Goal: Task Accomplishment & Management: Complete application form

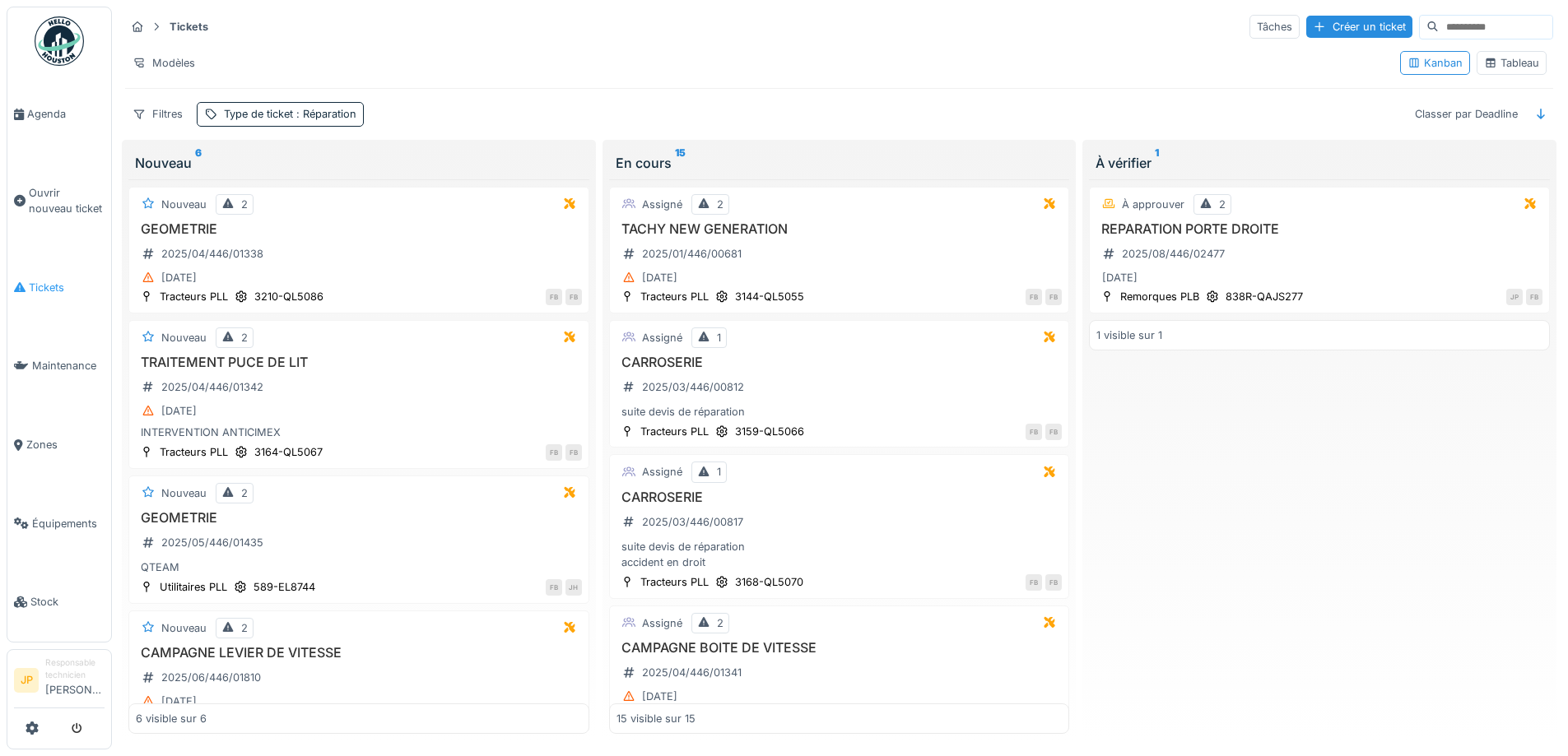
click at [24, 282] on icon at bounding box center [20, 287] width 11 height 11
click at [1312, 30] on div "Créer un ticket" at bounding box center [1359, 27] width 106 height 22
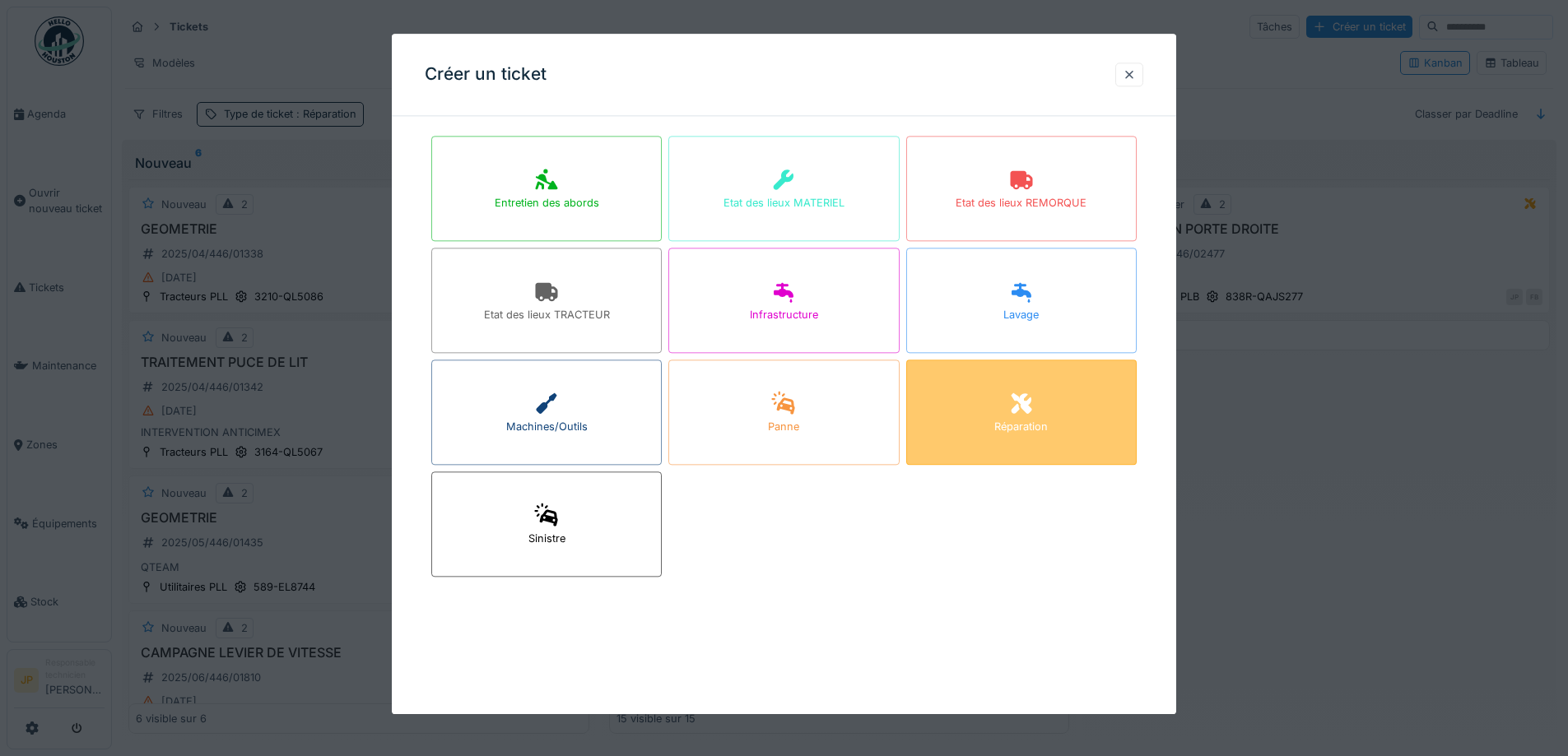
click at [994, 393] on div "Réparation" at bounding box center [1021, 412] width 231 height 105
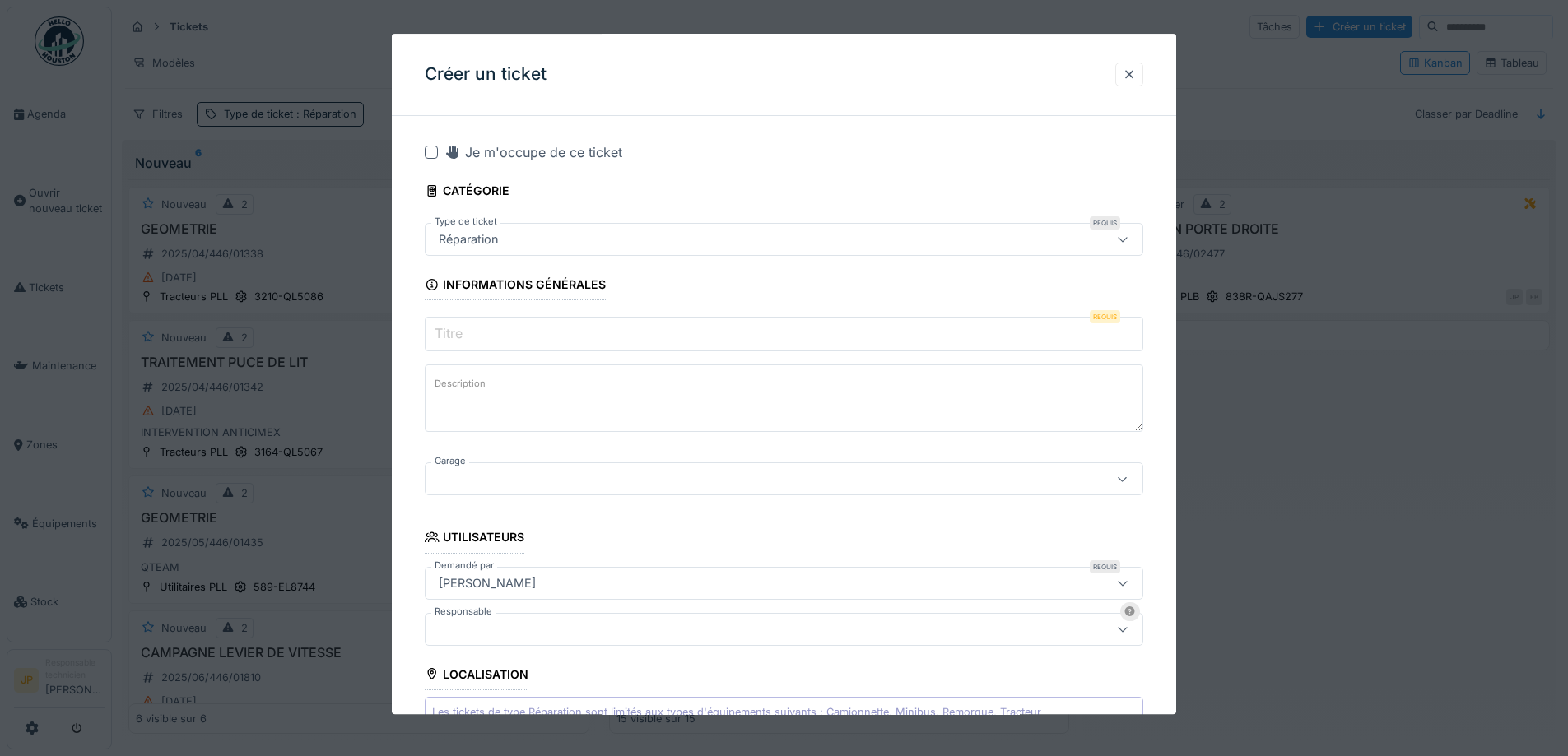
click at [429, 152] on div at bounding box center [431, 152] width 13 height 13
click at [484, 340] on input "Titre" at bounding box center [784, 334] width 719 height 35
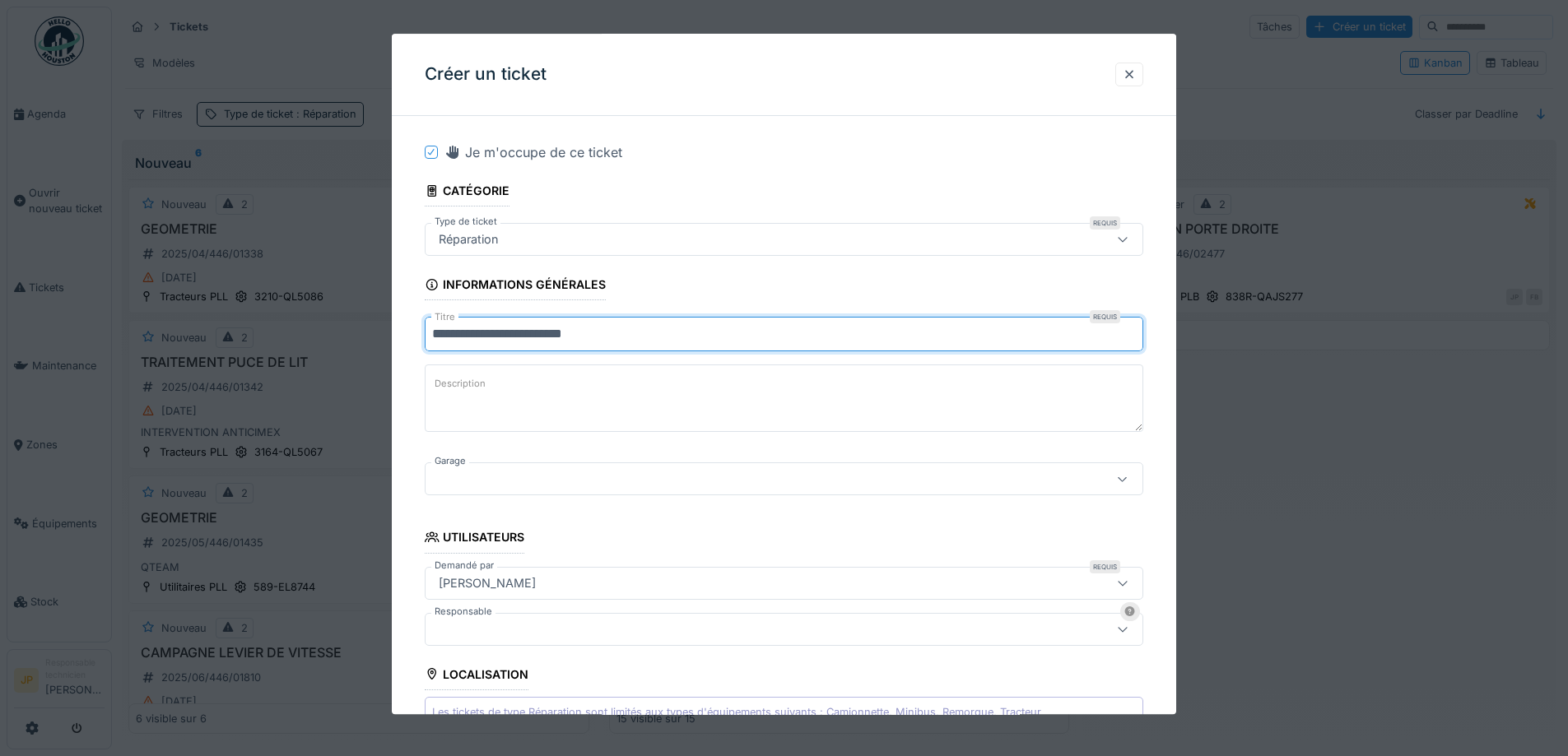
type input "**********"
click at [591, 479] on div at bounding box center [742, 479] width 620 height 18
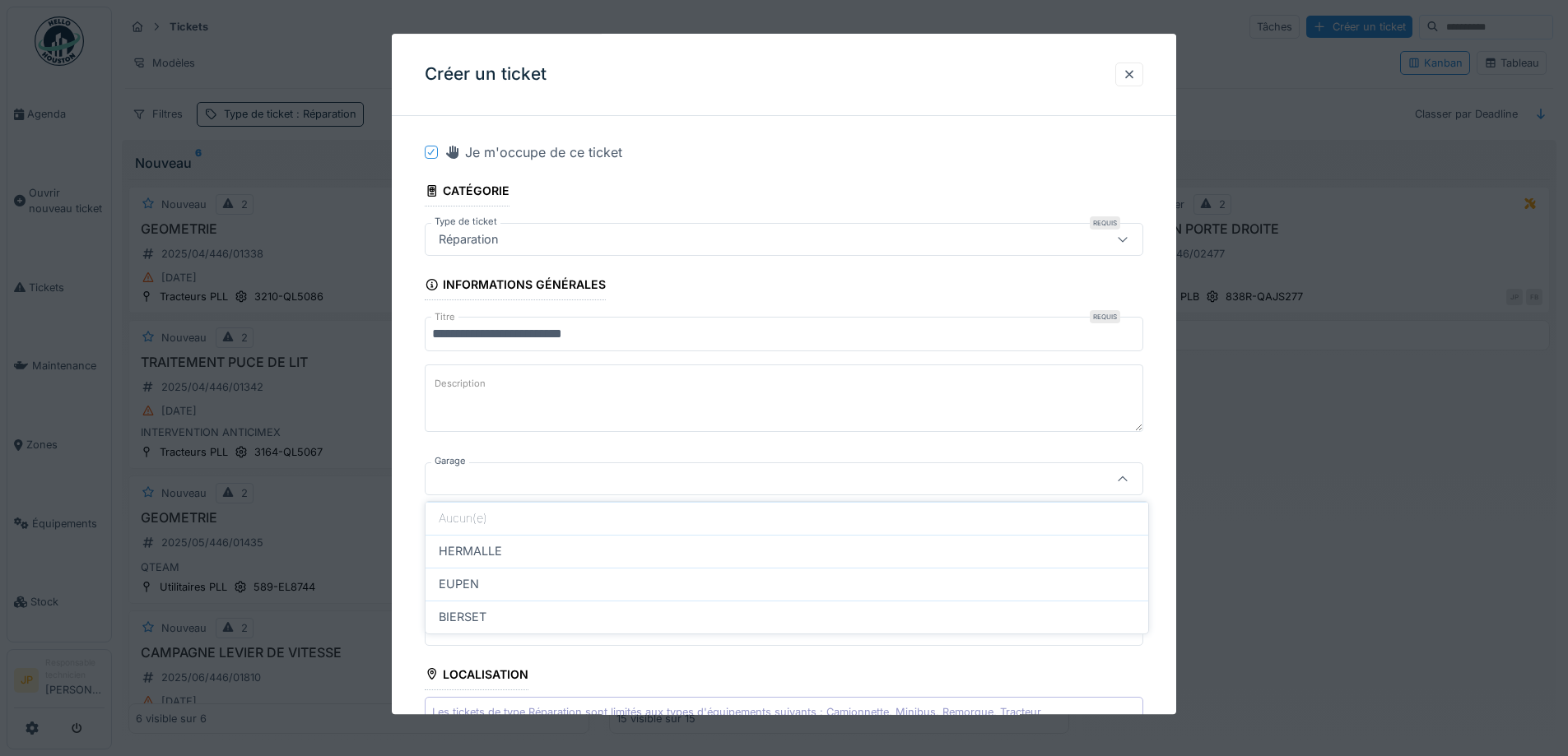
scroll to position [105, 0]
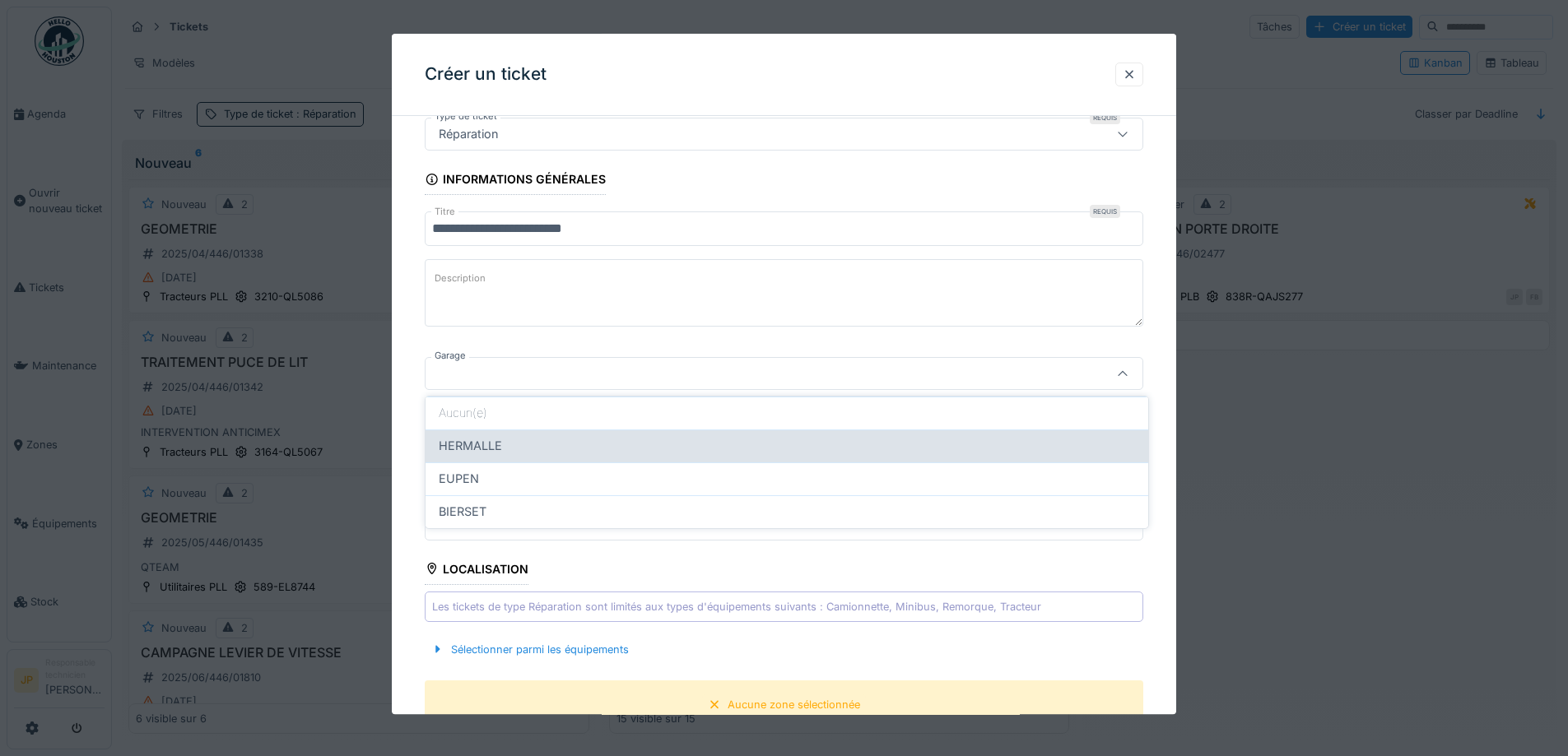
click at [539, 435] on div "HERMALLE" at bounding box center [787, 445] width 722 height 33
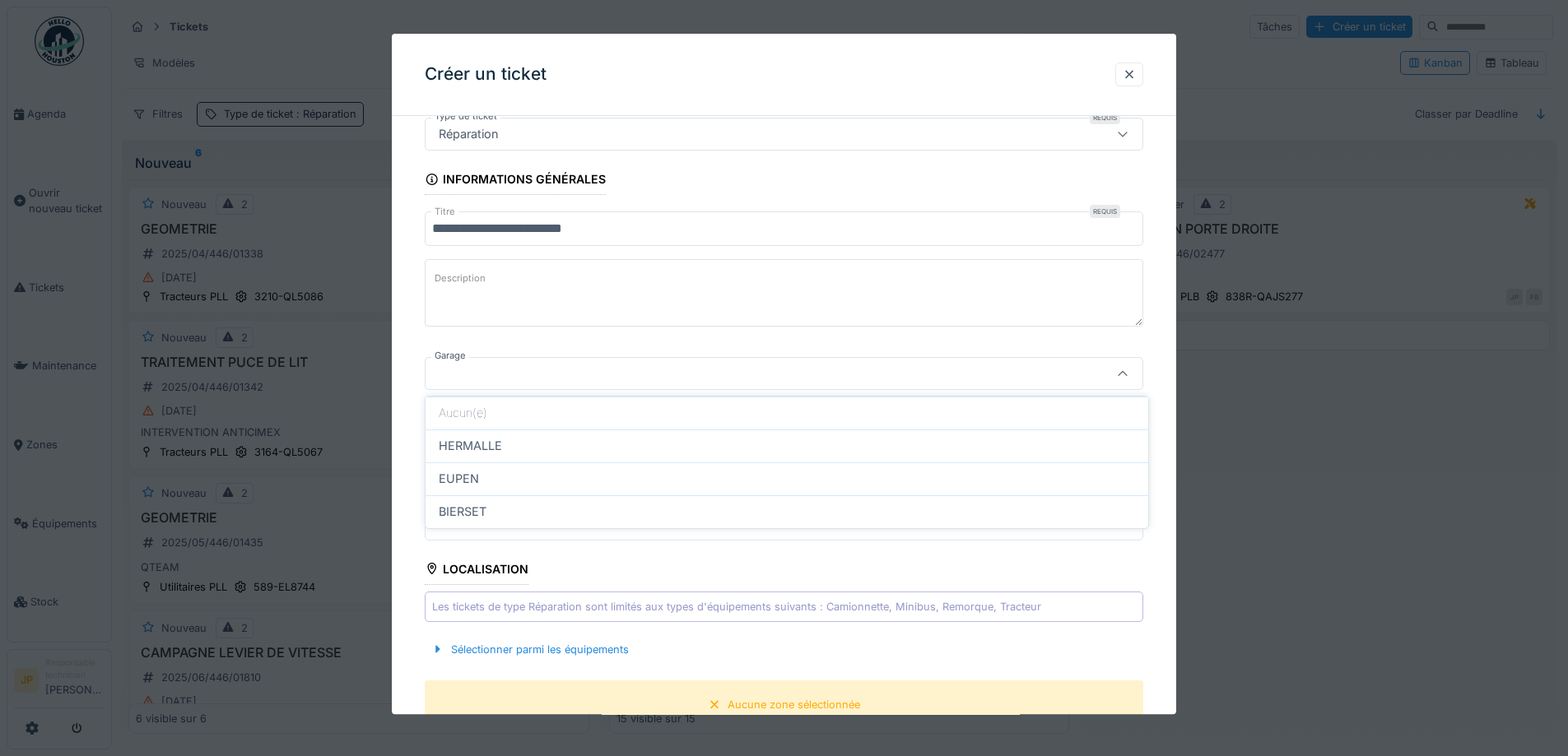
type input "********"
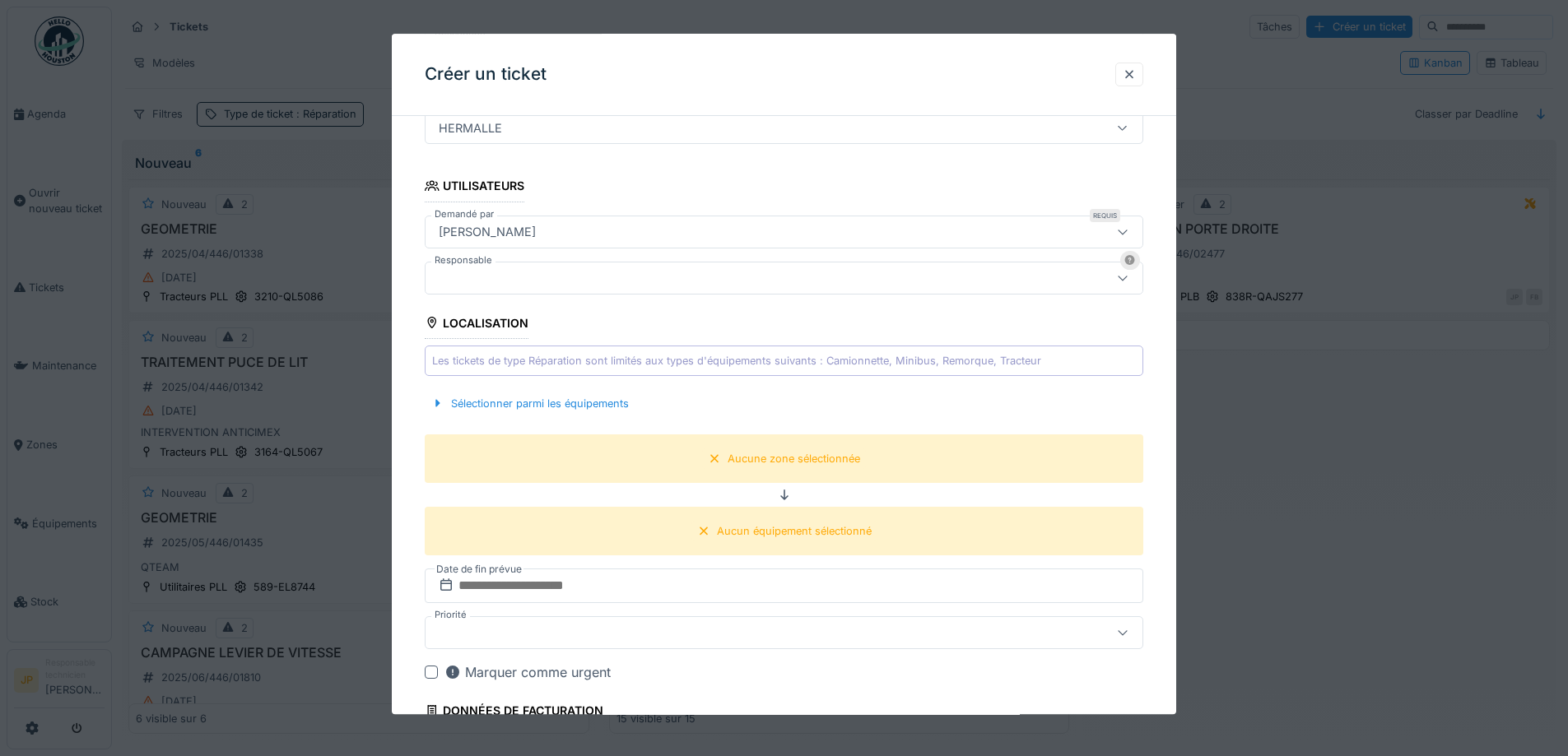
scroll to position [352, 0]
click at [553, 414] on div "Sélectionner parmi les équipements" at bounding box center [784, 403] width 719 height 49
click at [559, 412] on div "Sélectionner parmi les équipements" at bounding box center [530, 403] width 211 height 22
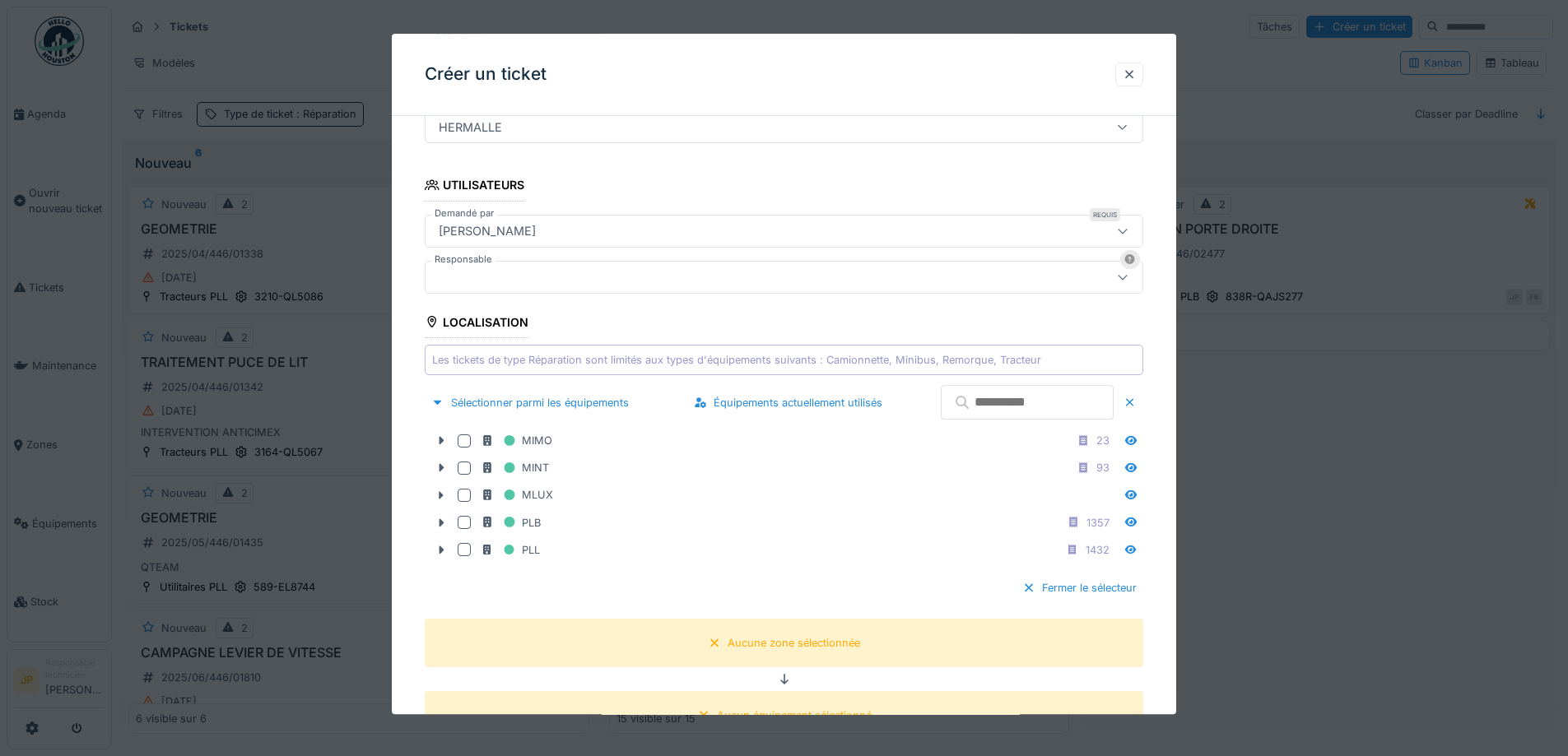
click at [977, 403] on input "text" at bounding box center [1027, 403] width 173 height 35
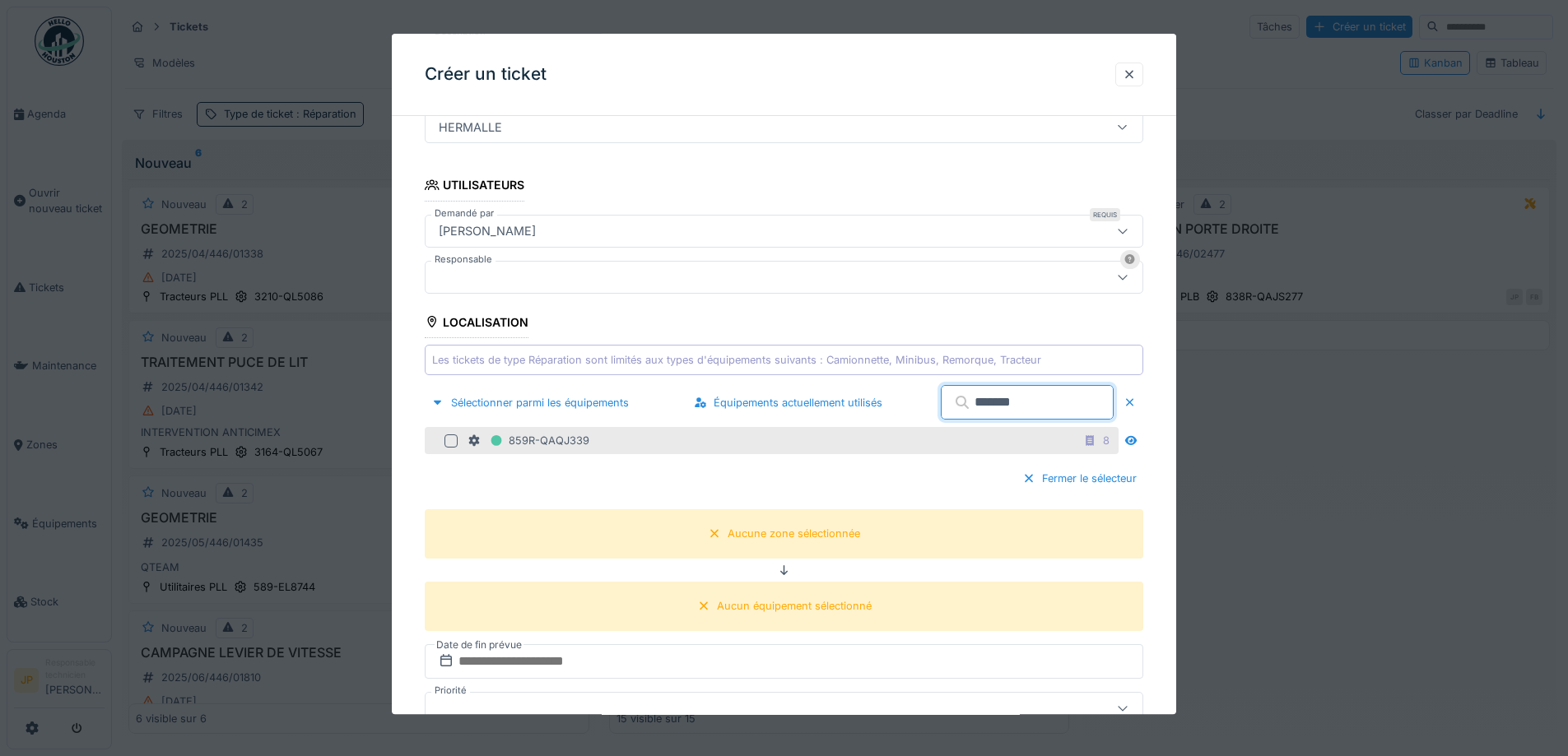
type input "*******"
click at [455, 441] on div at bounding box center [451, 441] width 13 height 13
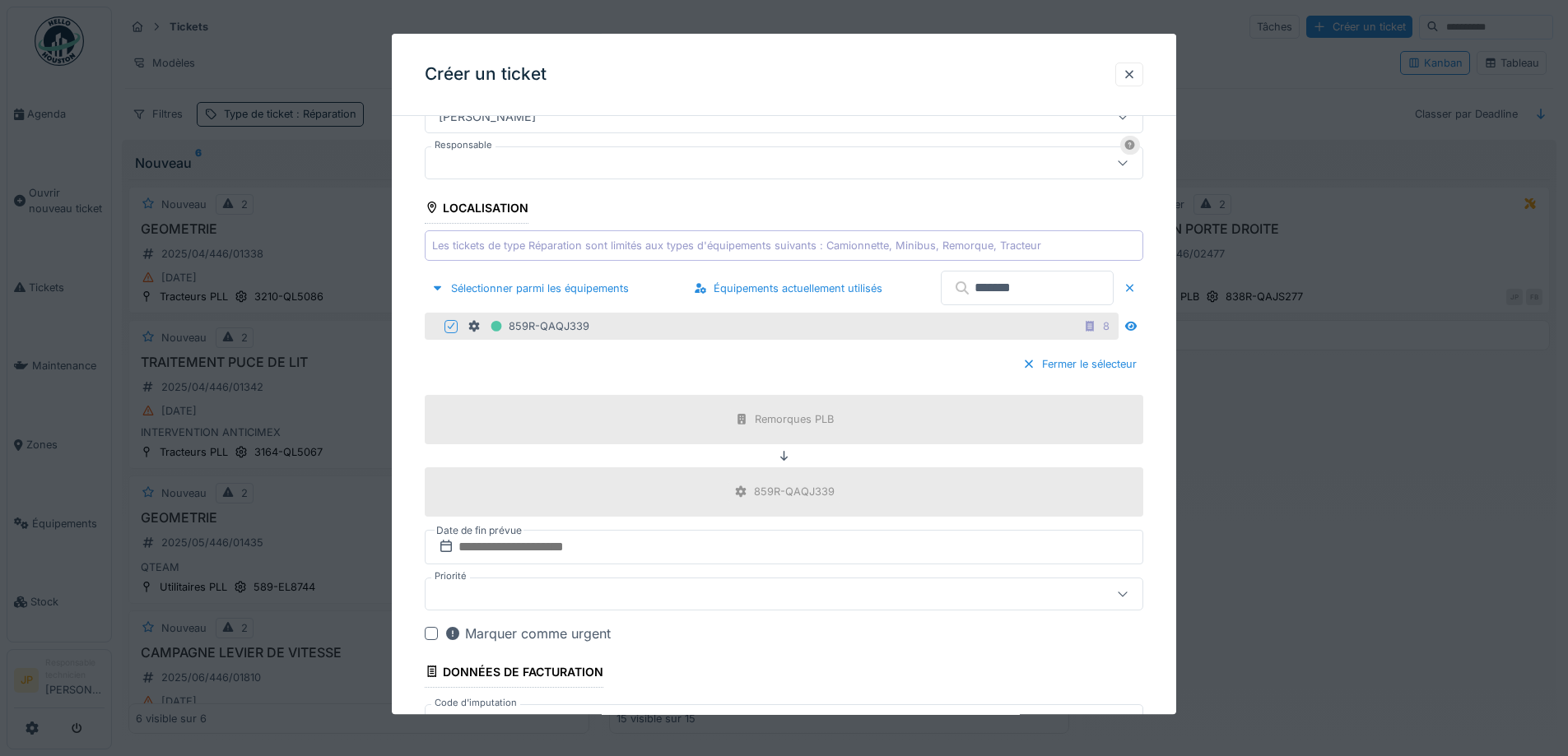
scroll to position [681, 0]
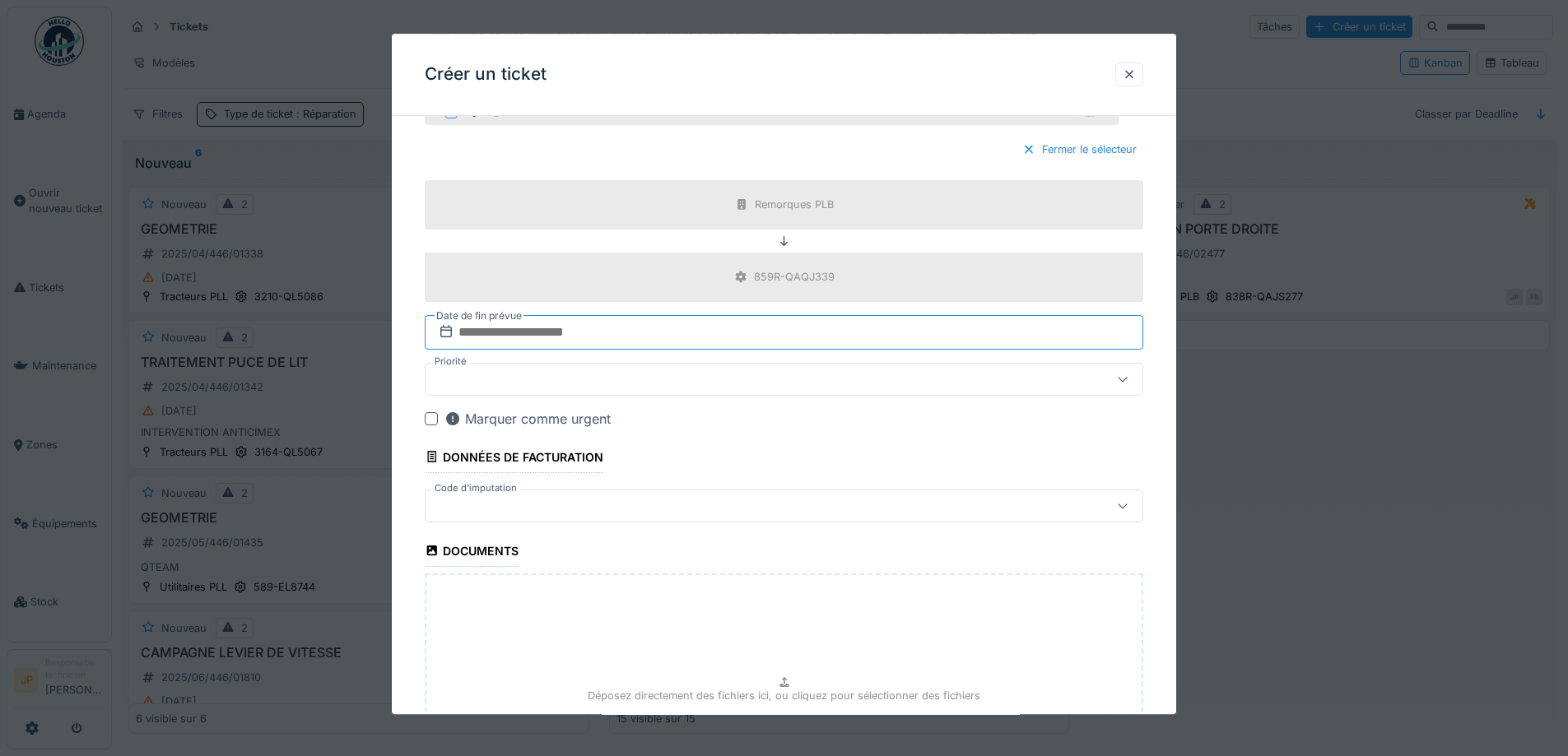
click at [581, 338] on input "text" at bounding box center [784, 332] width 719 height 35
drag, startPoint x: 791, startPoint y: 544, endPoint x: 665, endPoint y: 526, distance: 127.3
click at [791, 544] on div "28" at bounding box center [788, 547] width 22 height 24
click at [519, 508] on div at bounding box center [742, 506] width 620 height 18
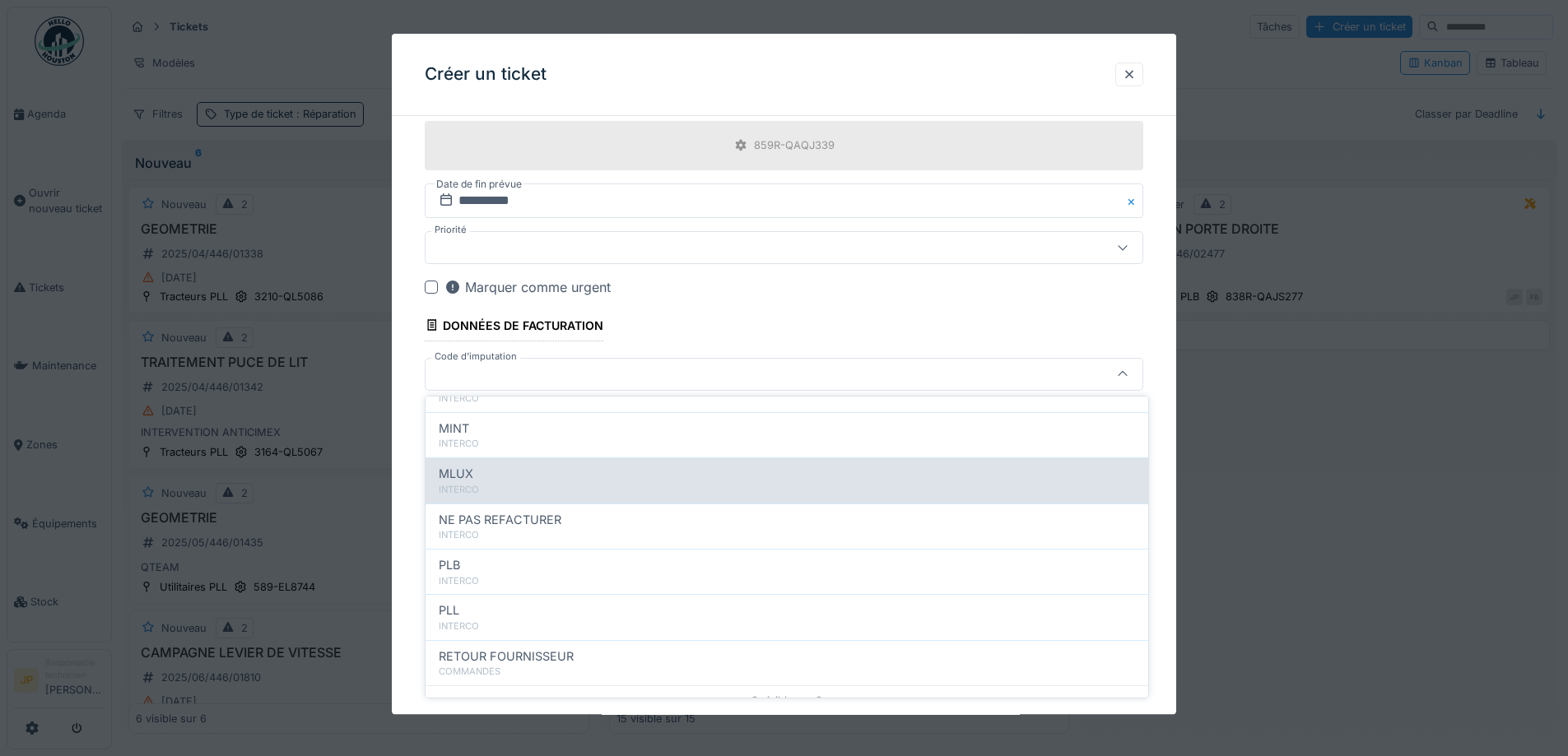
scroll to position [164, 0]
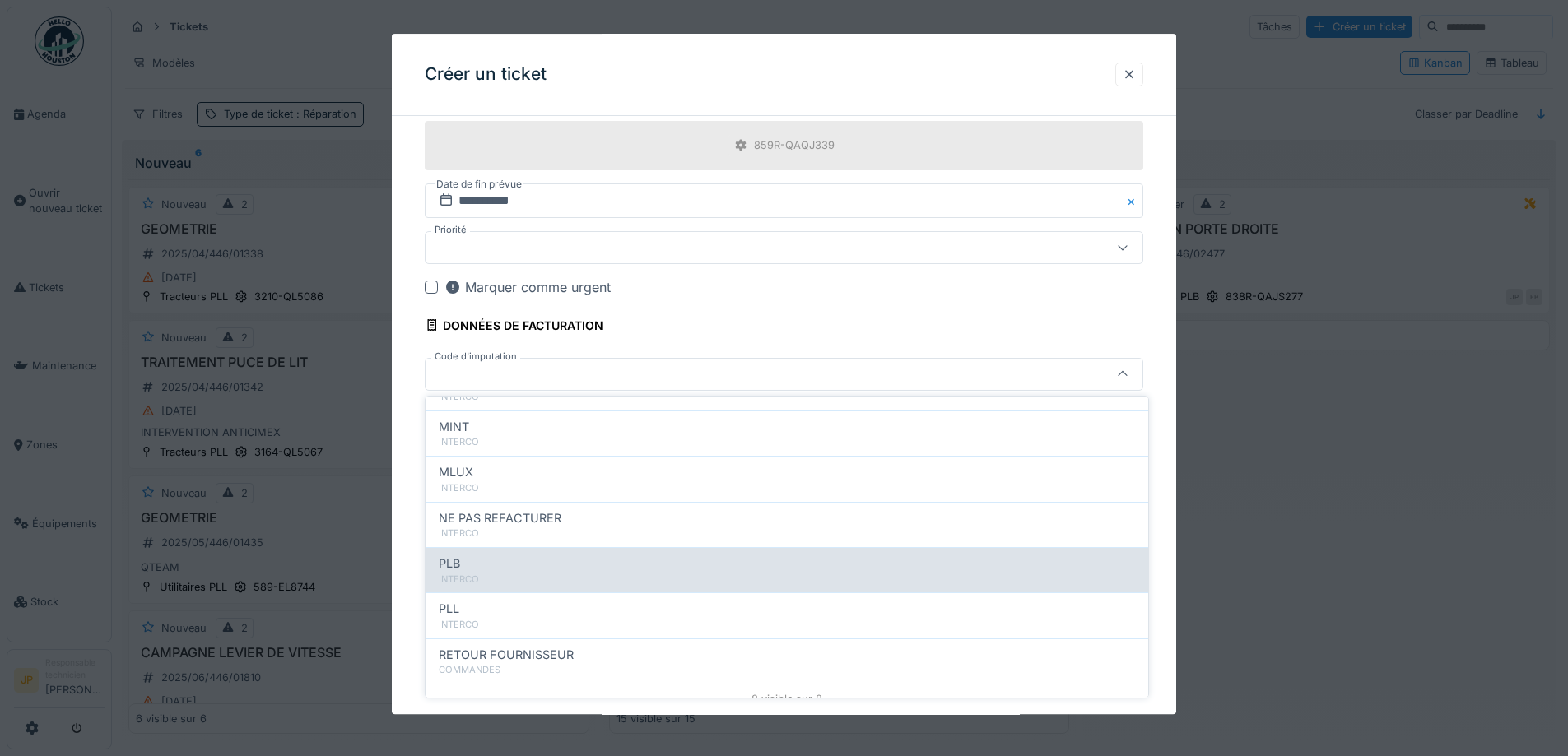
click at [491, 573] on div "INTERCO" at bounding box center [787, 580] width 696 height 14
type input "***"
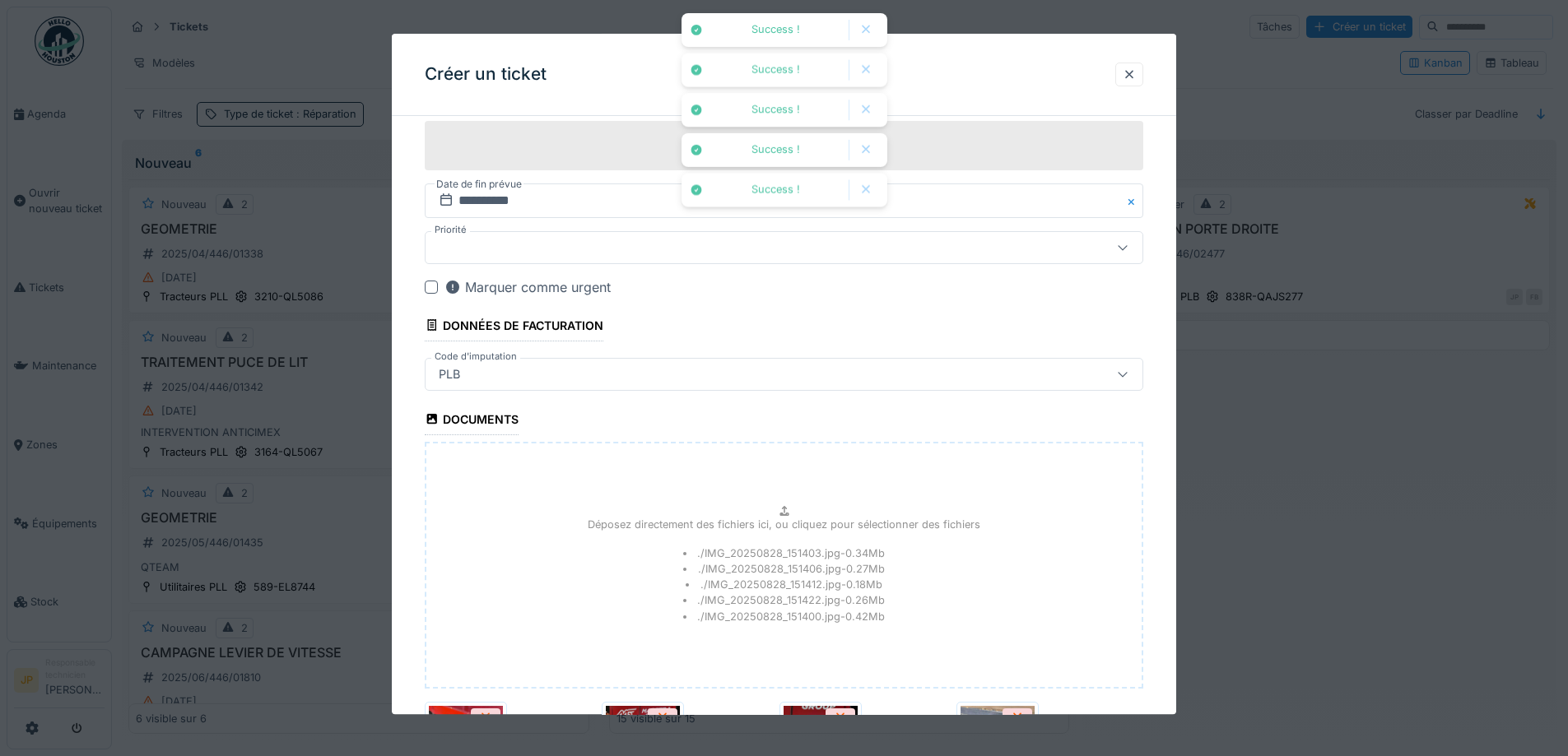
scroll to position [1140, 0]
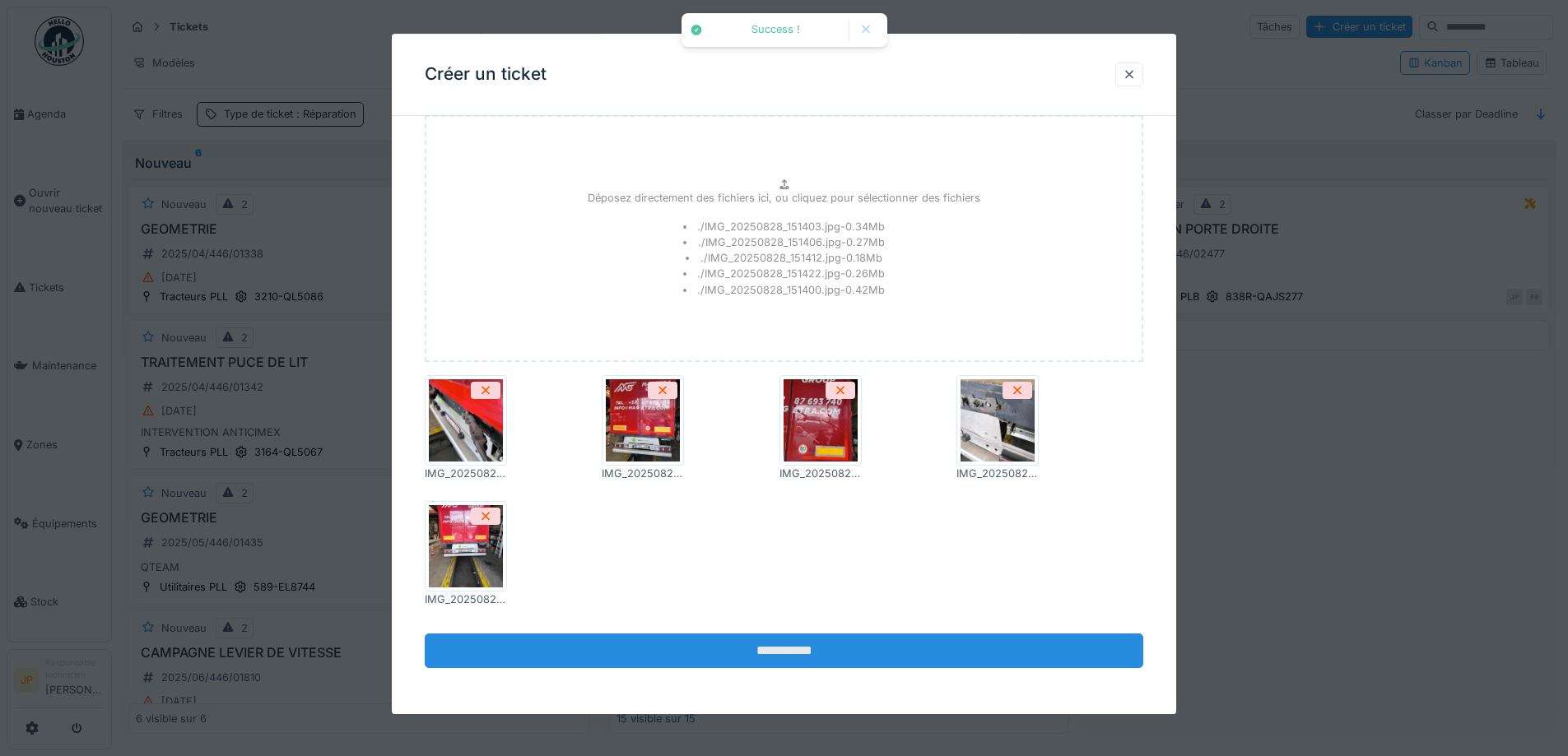
click at [787, 654] on input "**********" at bounding box center [784, 651] width 719 height 35
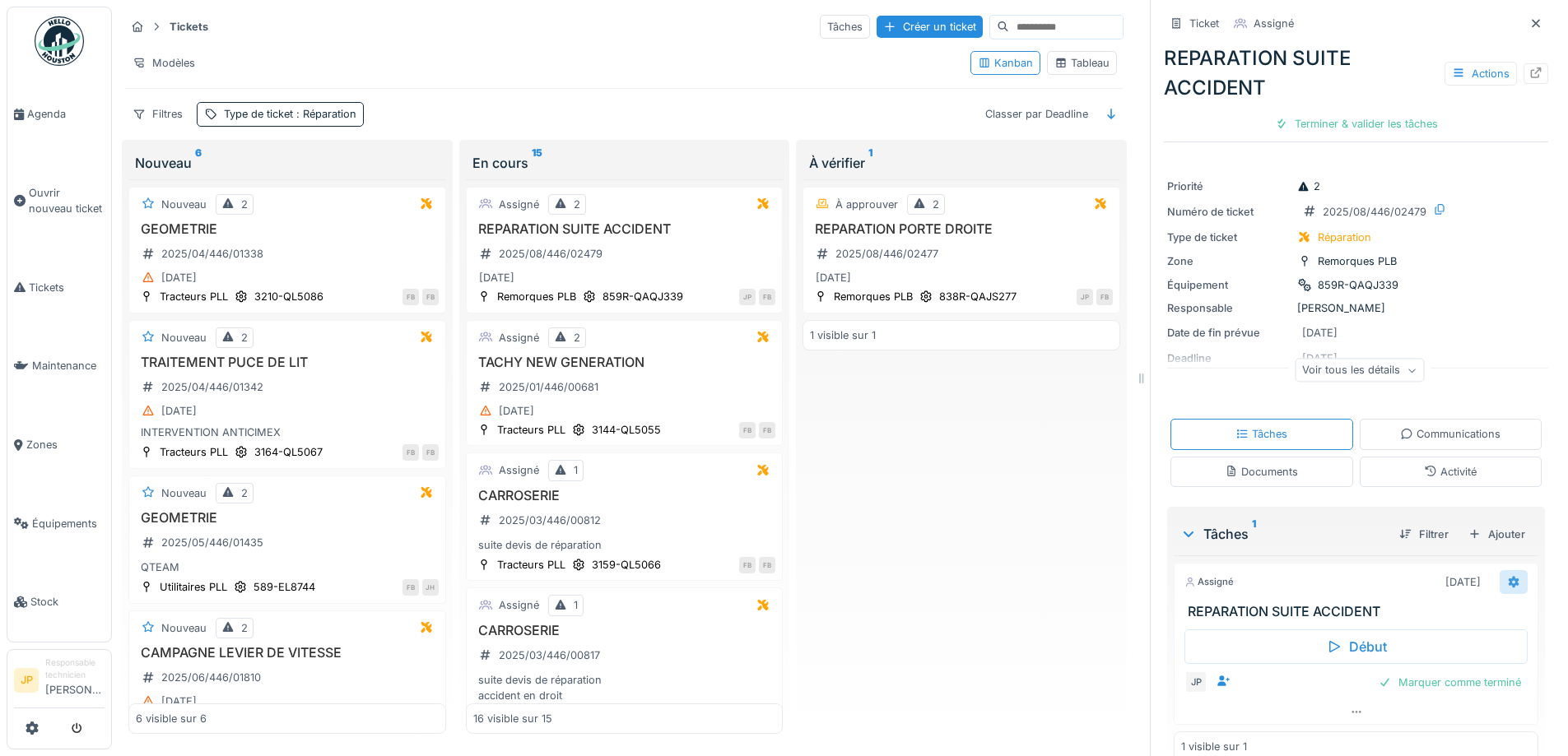
click at [1508, 586] on icon at bounding box center [1513, 581] width 10 height 11
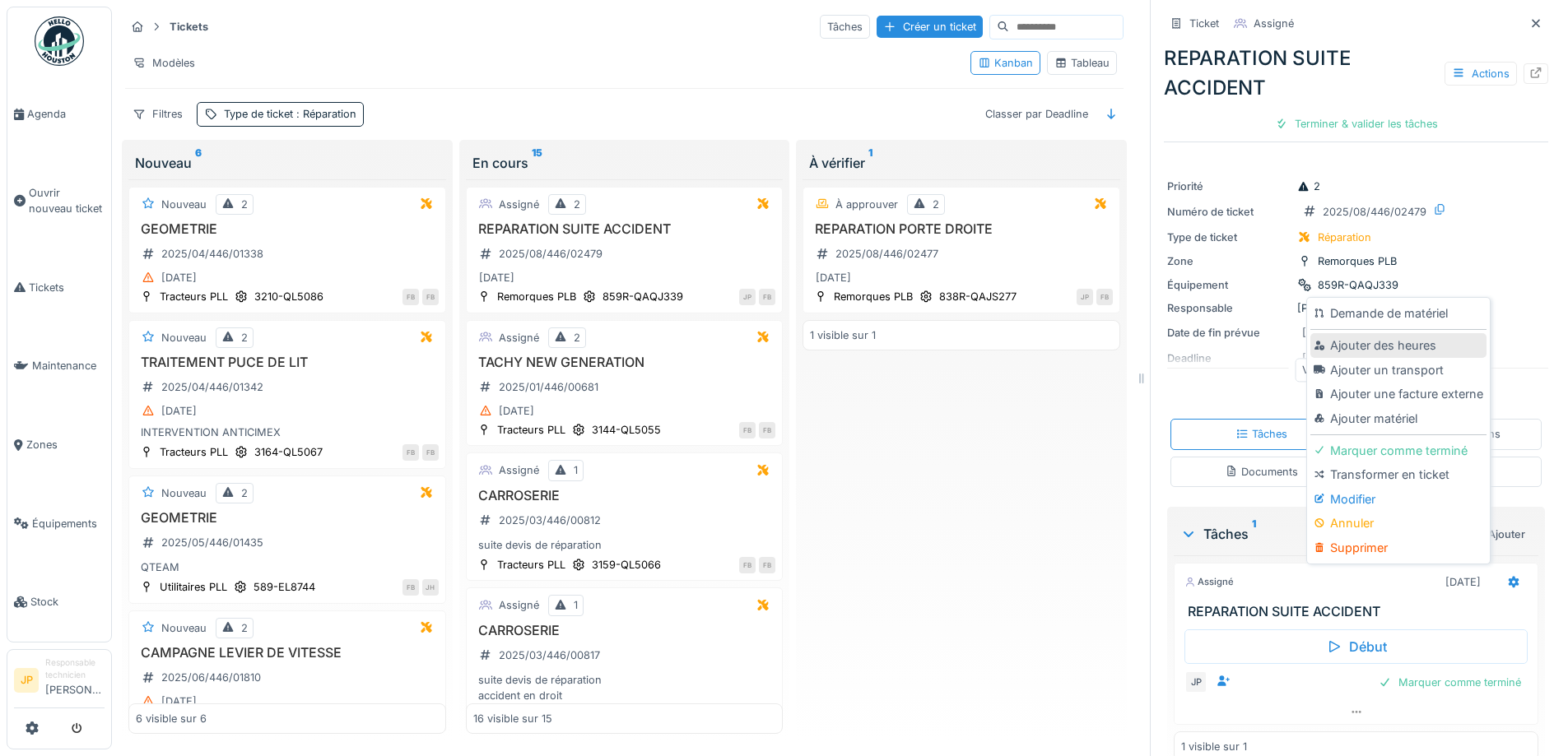
click at [1391, 352] on div "Ajouter des heures" at bounding box center [1398, 345] width 175 height 24
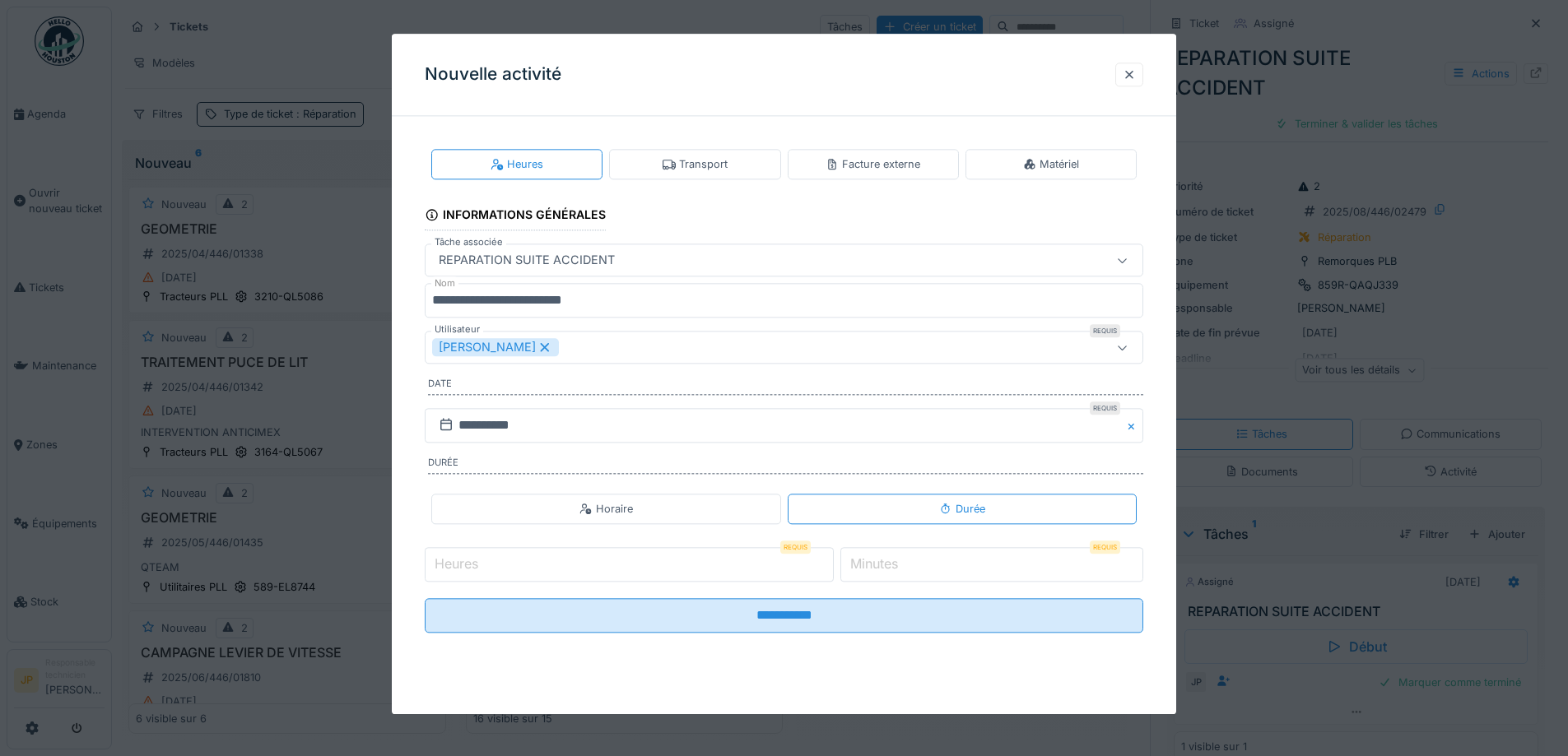
click at [506, 575] on input "Heures" at bounding box center [629, 564] width 409 height 35
type input "*"
drag, startPoint x: 913, startPoint y: 572, endPoint x: 823, endPoint y: 576, distance: 90.1
click at [823, 576] on div "Heures Requis * Minutes Requis *" at bounding box center [784, 565] width 719 height 41
click at [999, 559] on input "*" at bounding box center [991, 564] width 303 height 35
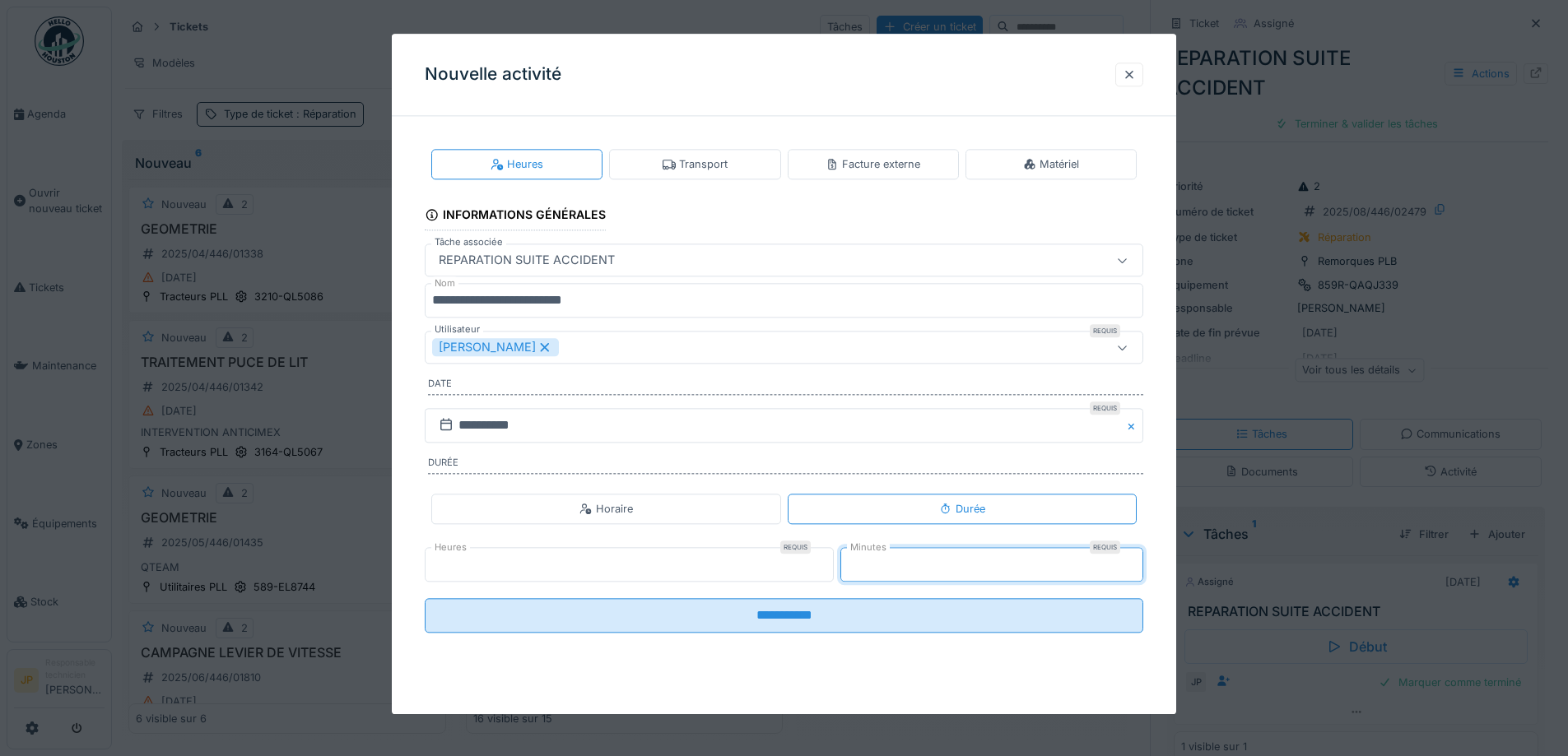
type input "**"
click at [586, 349] on div "[PERSON_NAME]" at bounding box center [742, 347] width 620 height 18
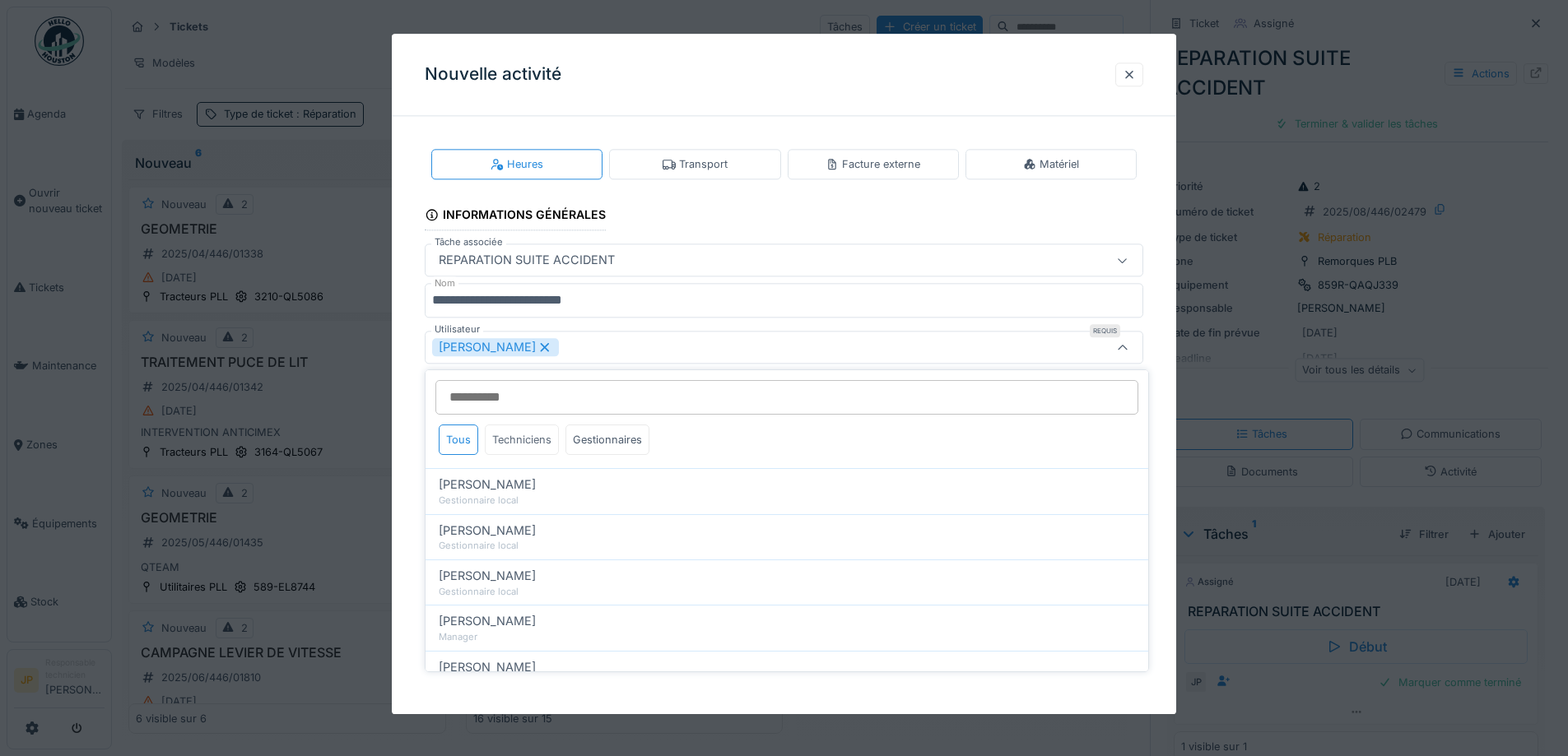
click at [526, 452] on div "Techniciens" at bounding box center [521, 440] width 74 height 31
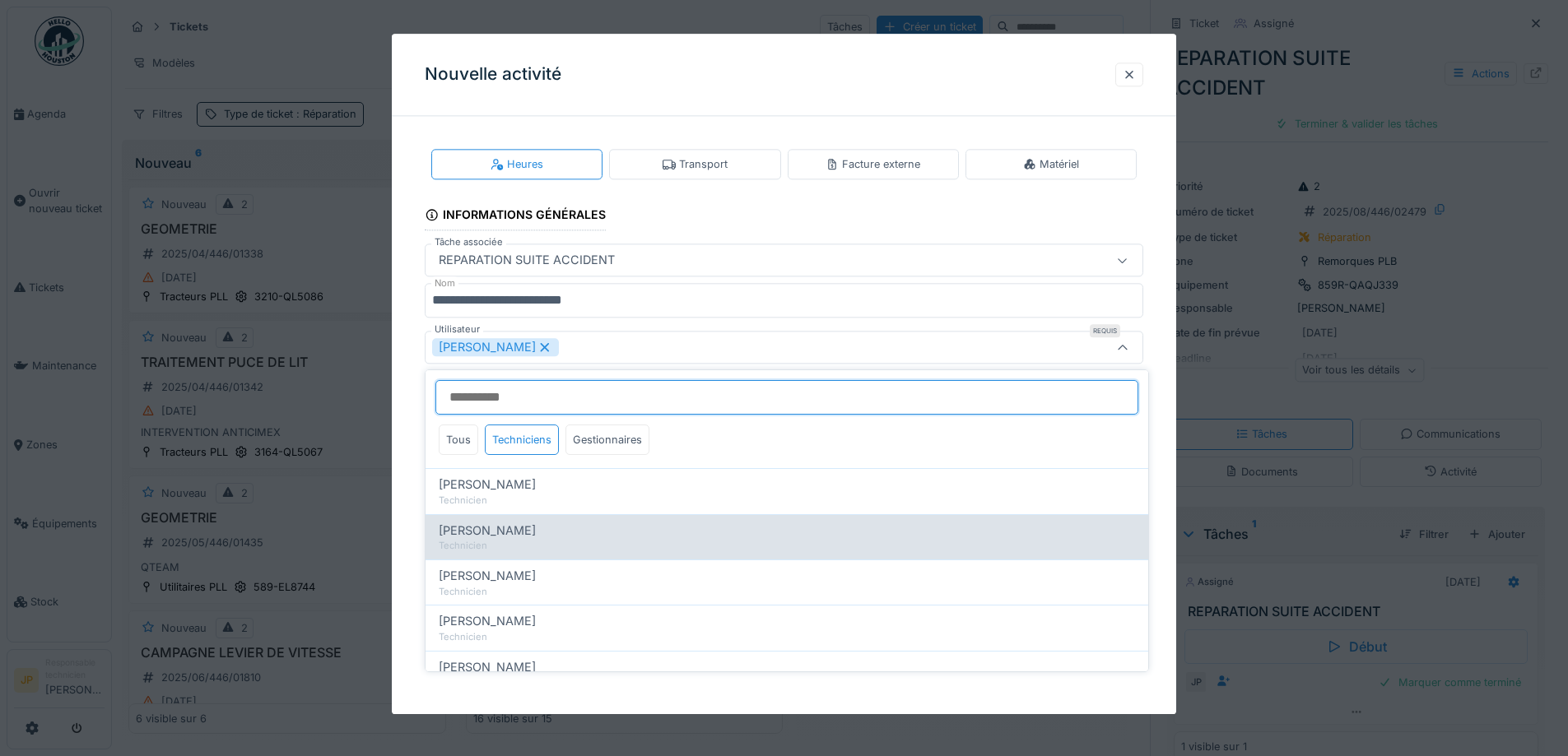
scroll to position [164, 0]
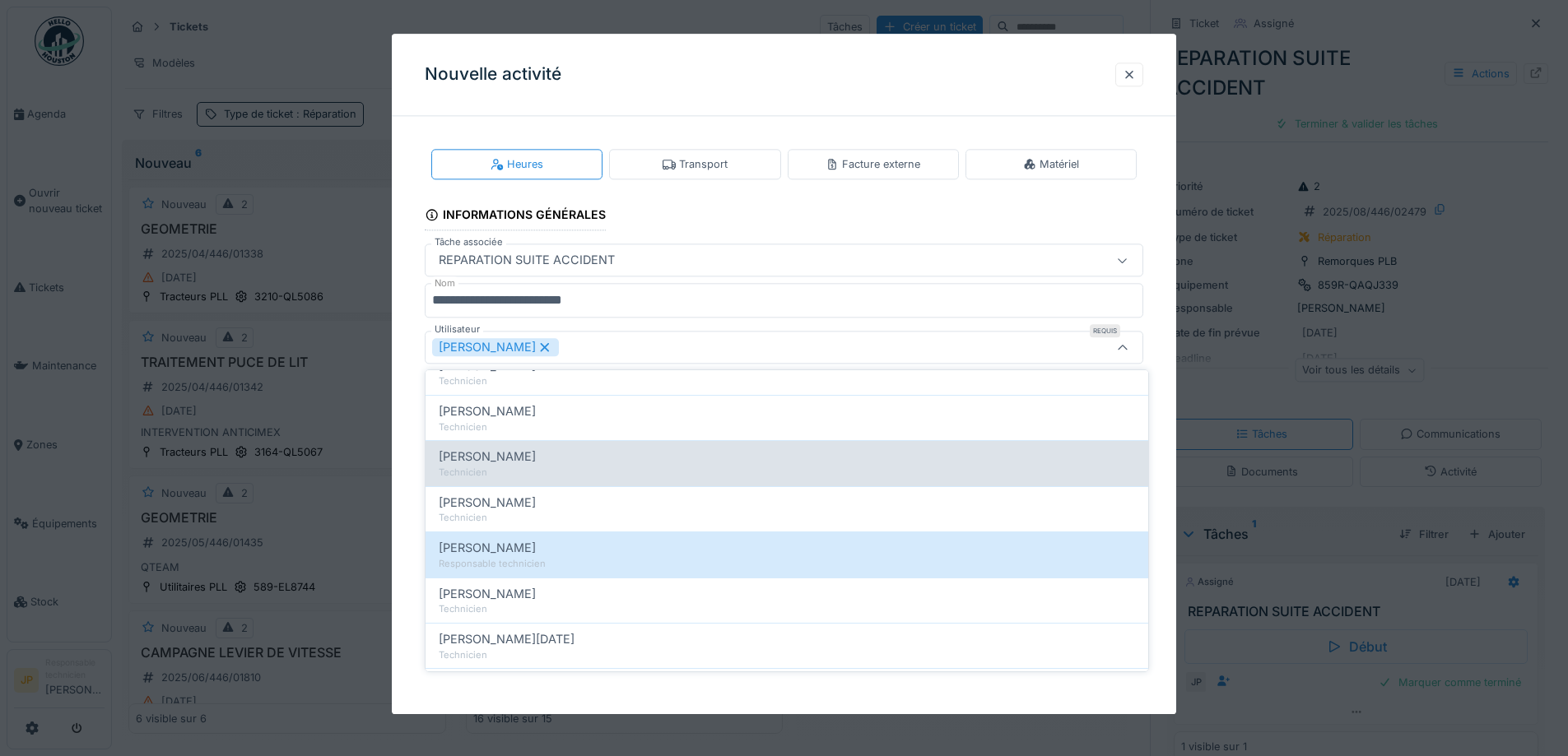
click at [523, 469] on div "Technicien" at bounding box center [787, 472] width 696 height 14
type input "**********"
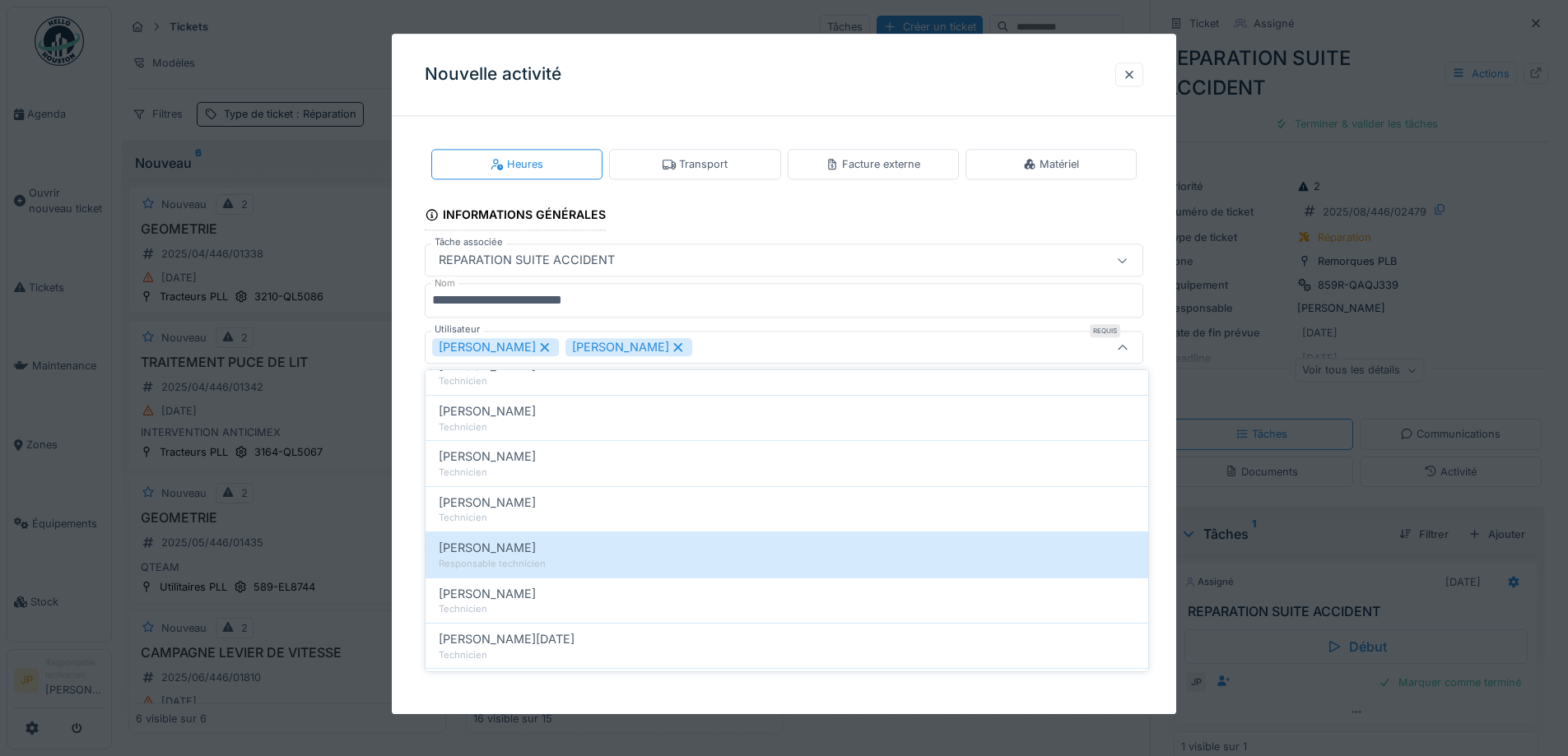
click at [820, 227] on fieldset "**********" at bounding box center [784, 387] width 719 height 517
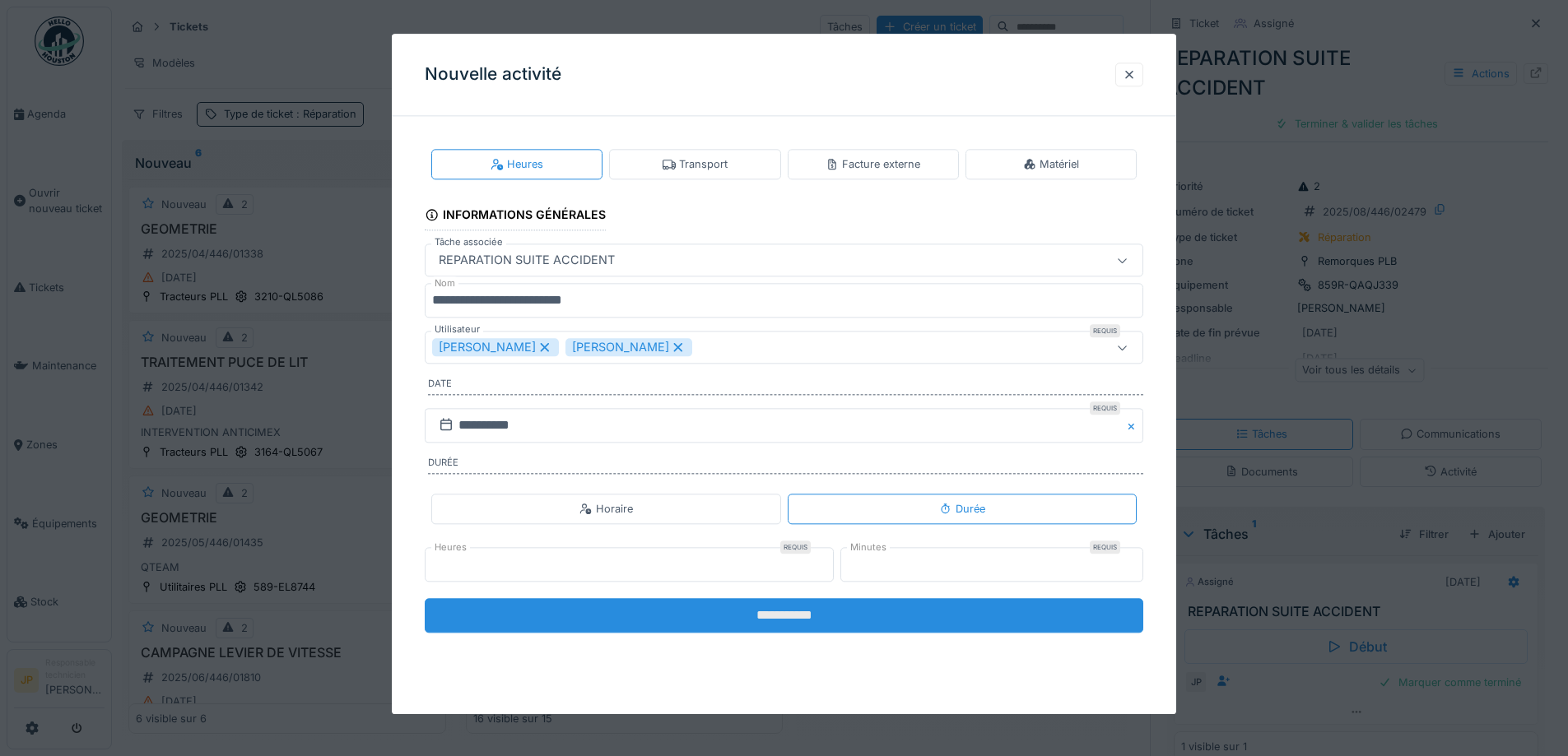
click at [792, 617] on input "**********" at bounding box center [784, 615] width 719 height 35
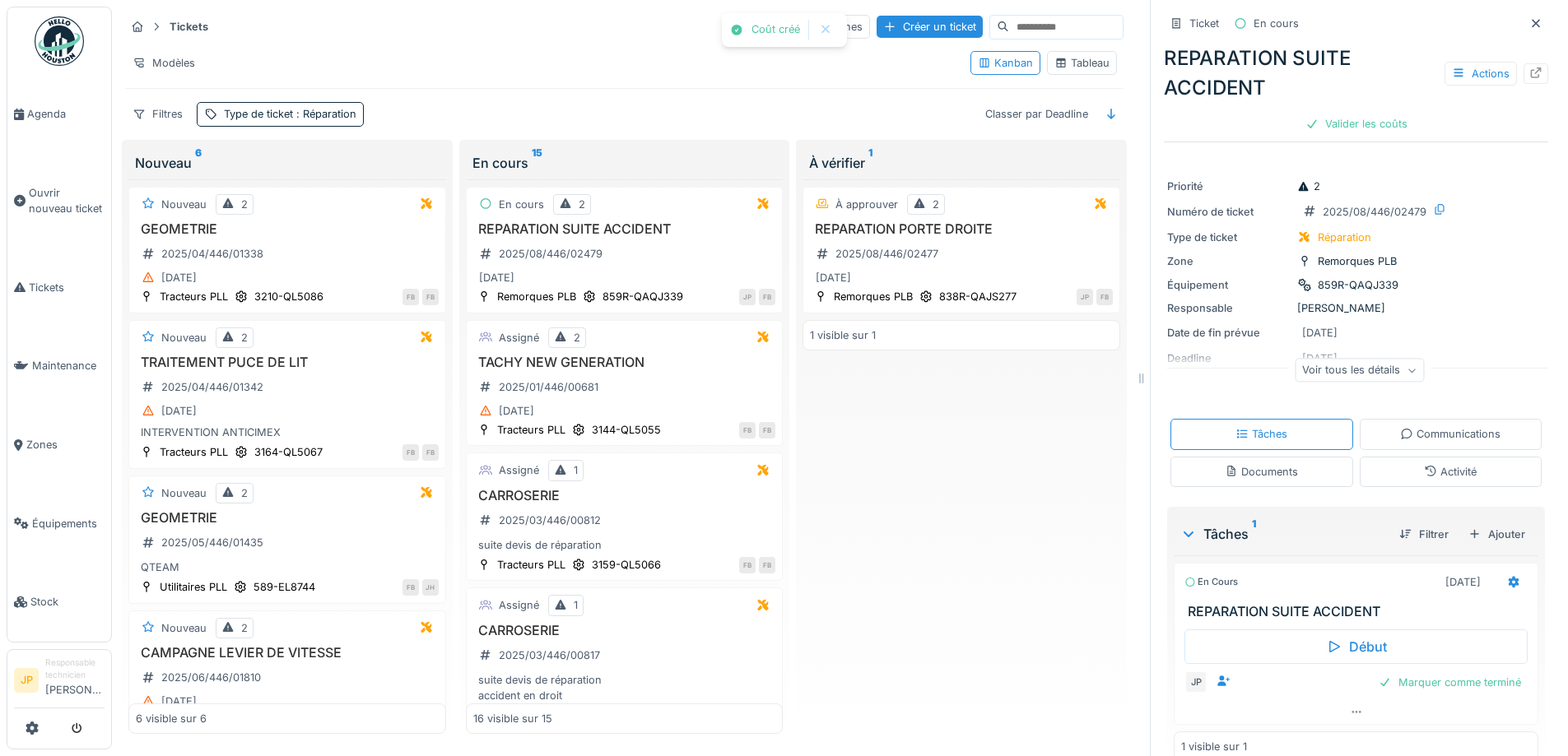
click at [1425, 477] on icon at bounding box center [1430, 470] width 10 height 10
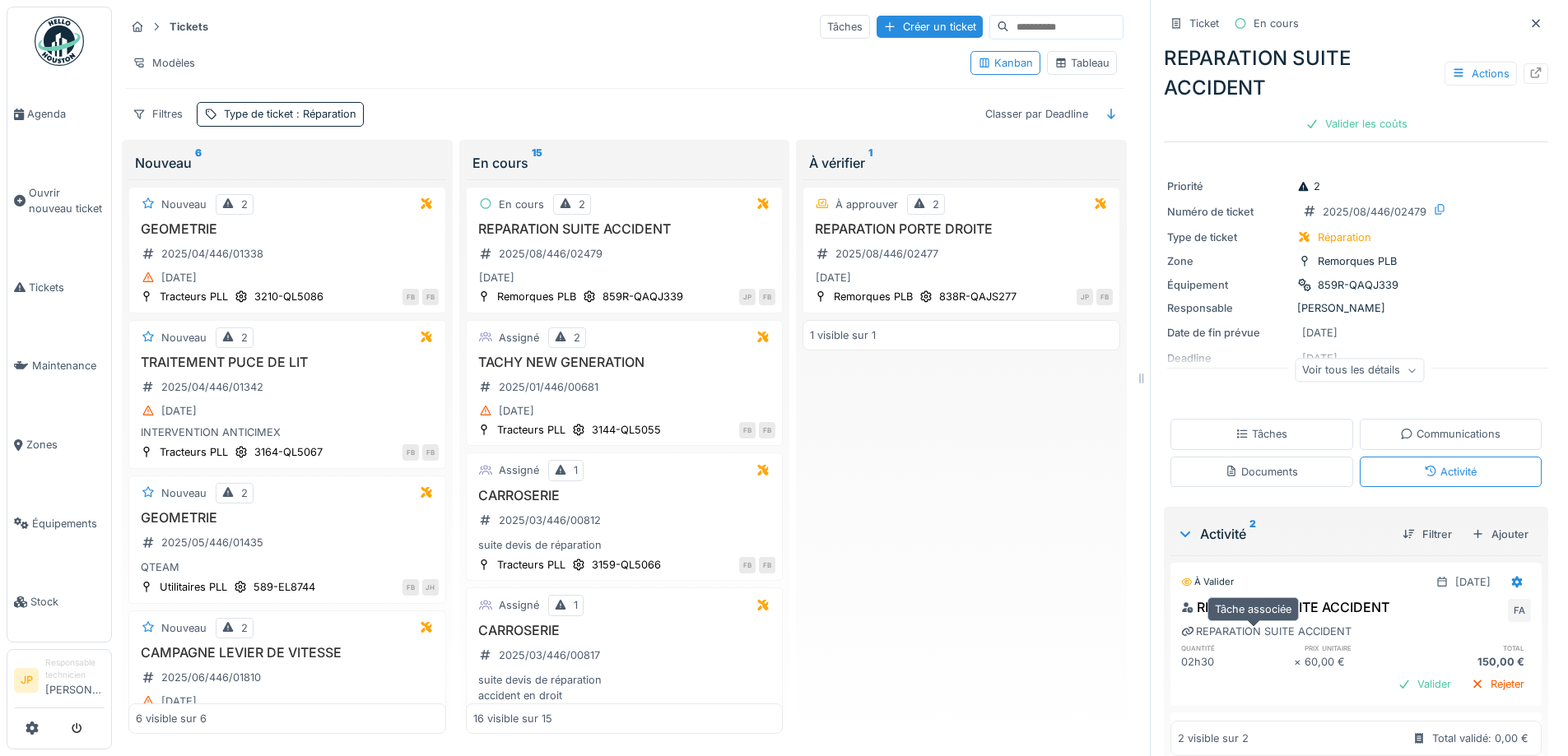
scroll to position [0, 0]
click at [1242, 435] on div "Tâches" at bounding box center [1262, 434] width 52 height 16
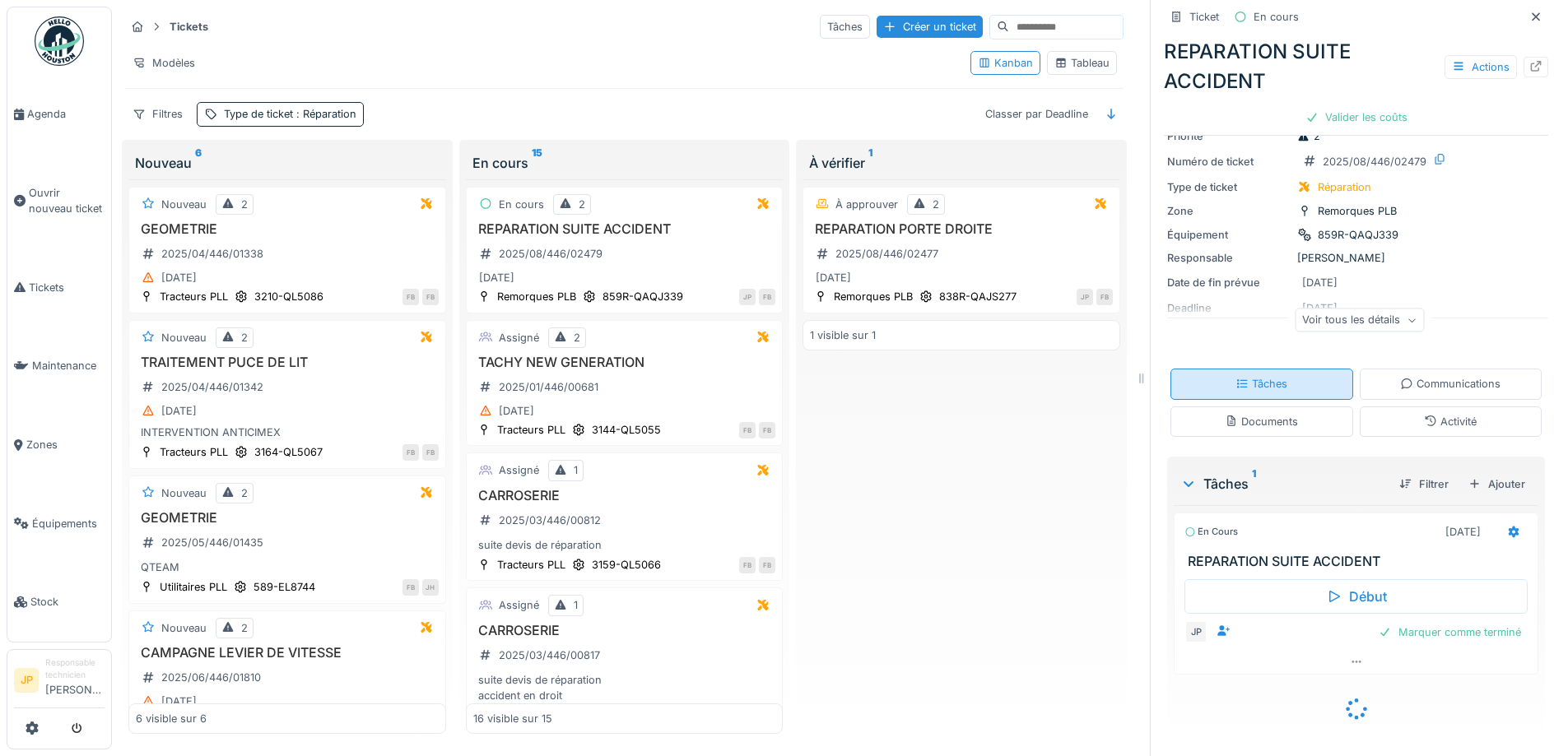
scroll to position [28, 0]
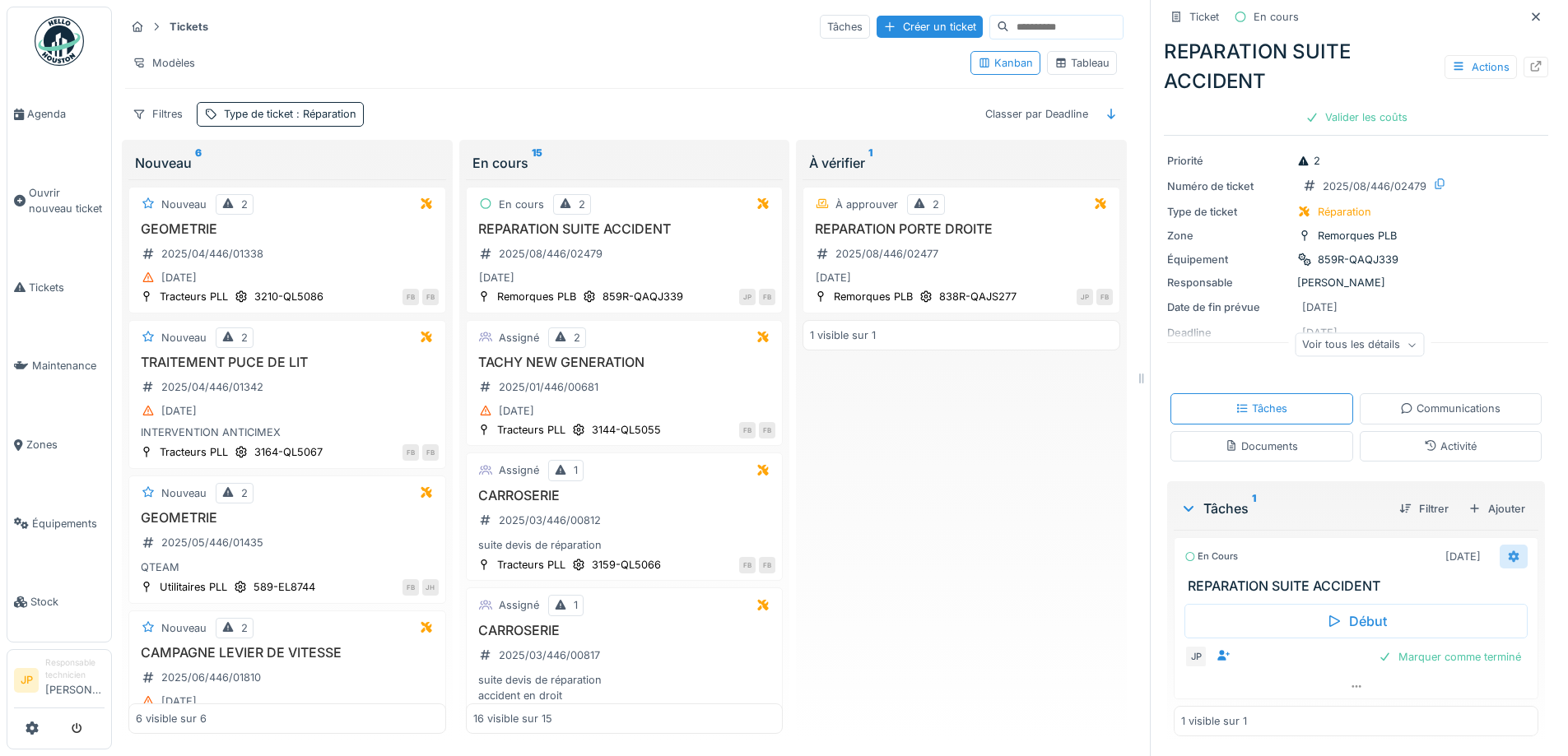
click at [1508, 551] on icon at bounding box center [1513, 556] width 10 height 11
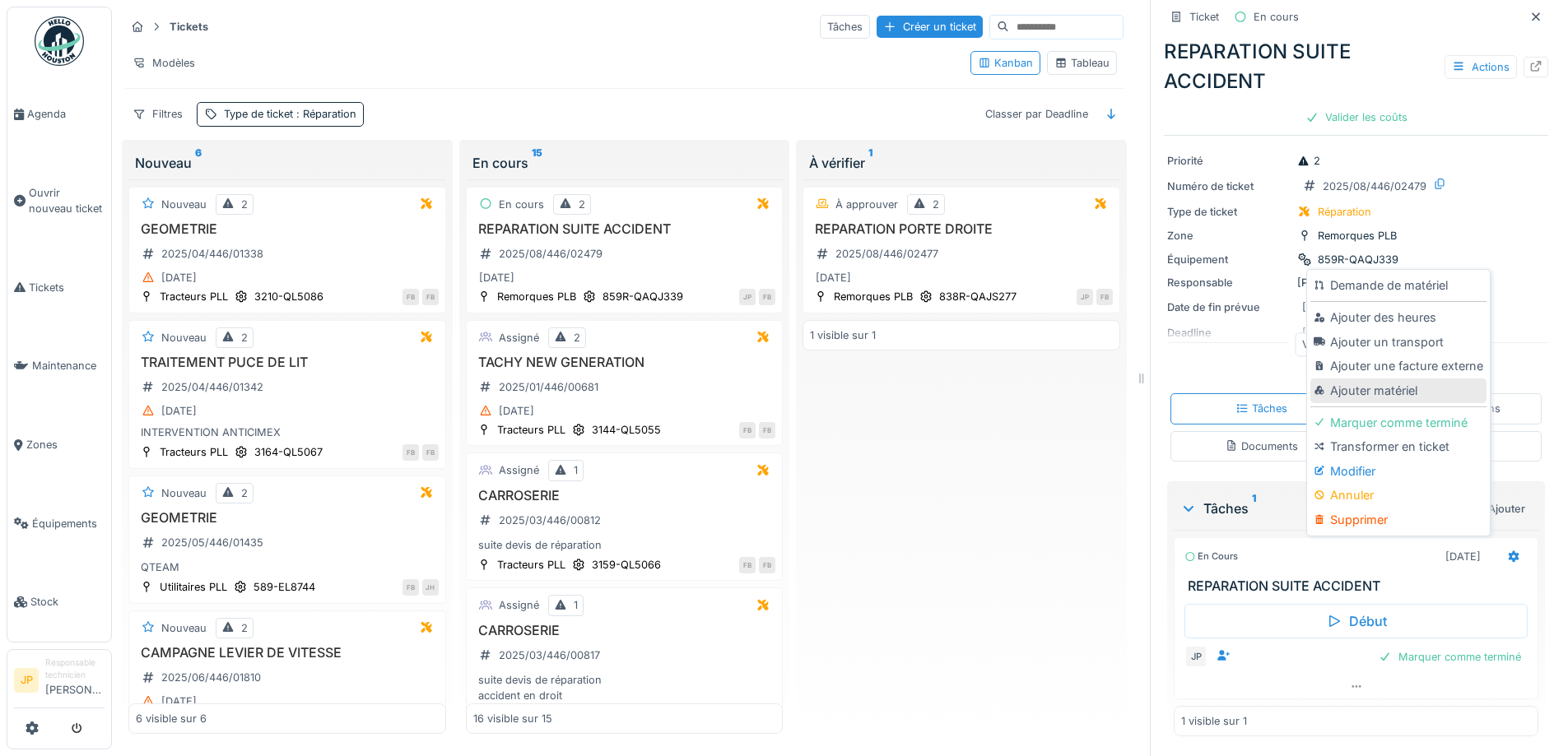
click at [1373, 380] on div "Ajouter matériel" at bounding box center [1398, 391] width 175 height 24
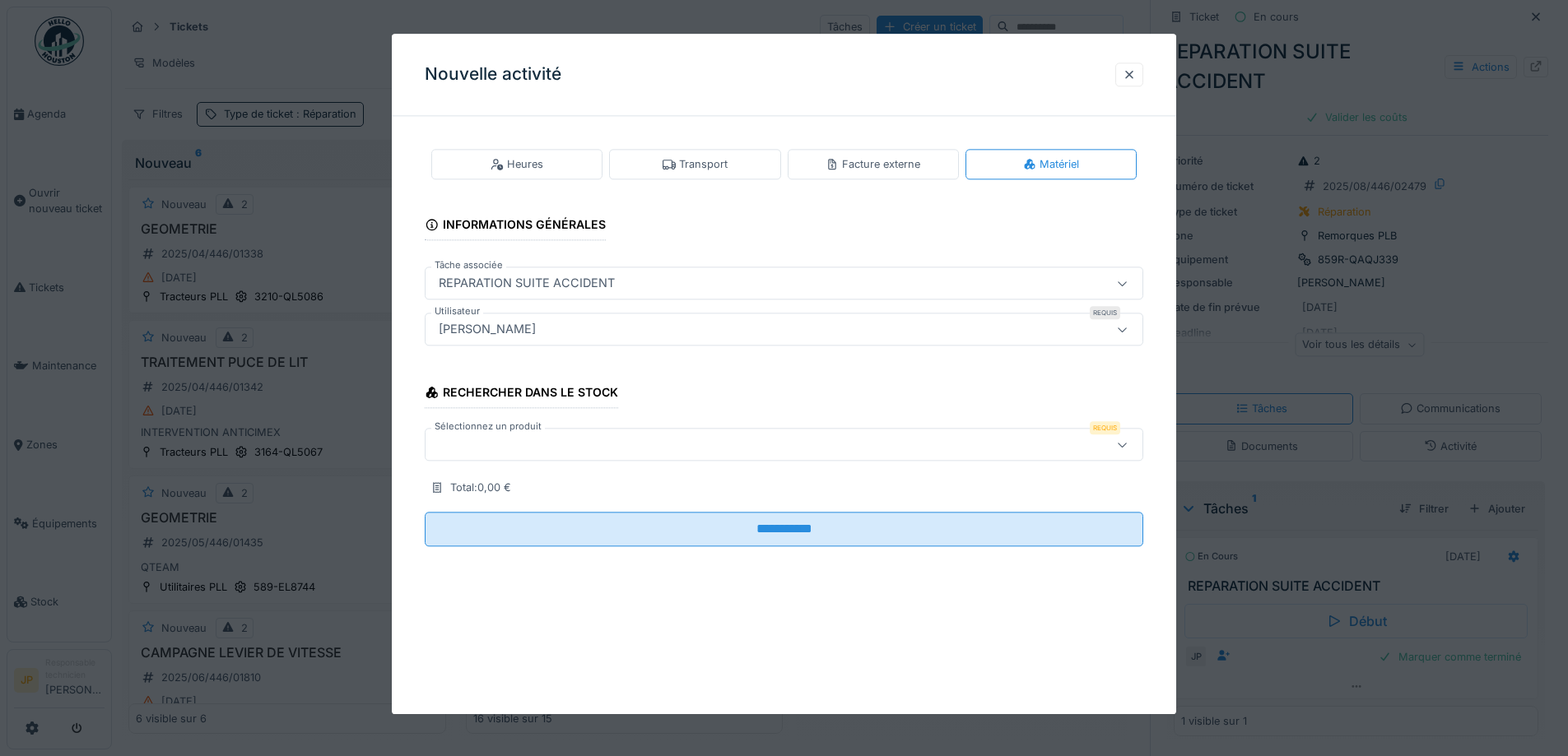
click at [510, 436] on div at bounding box center [742, 444] width 620 height 18
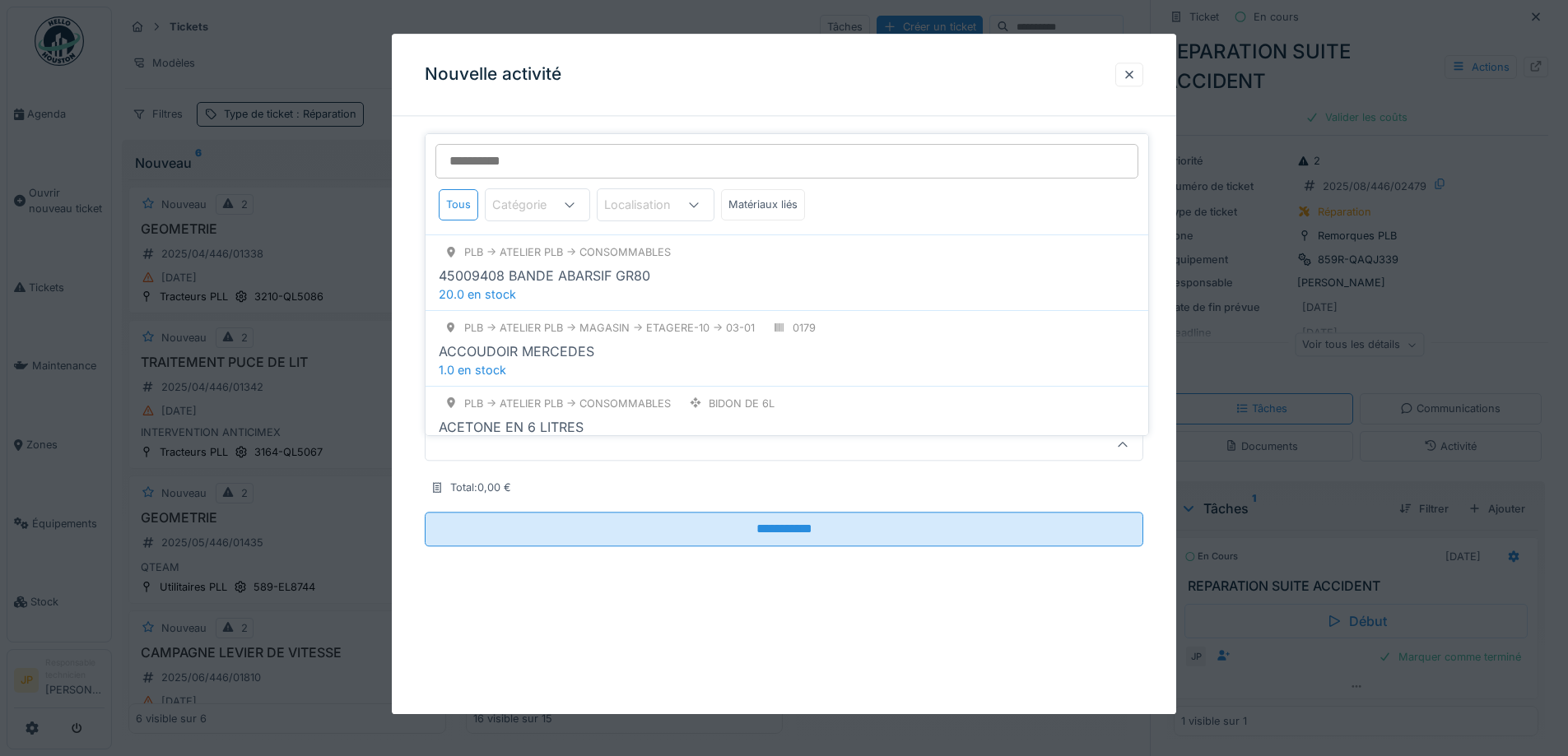
click at [536, 146] on input "Sélectionnez un produit" at bounding box center [786, 161] width 703 height 35
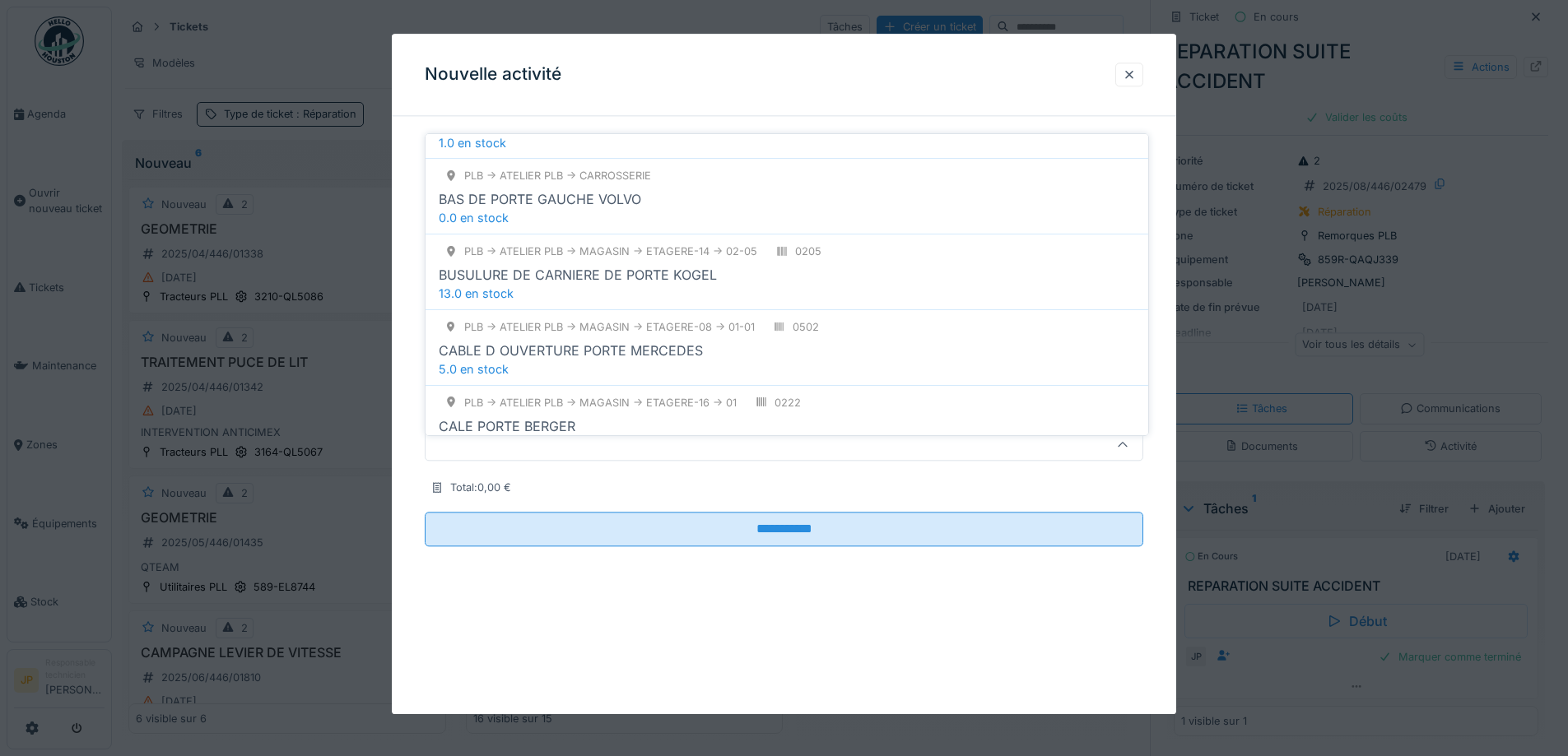
scroll to position [0, 0]
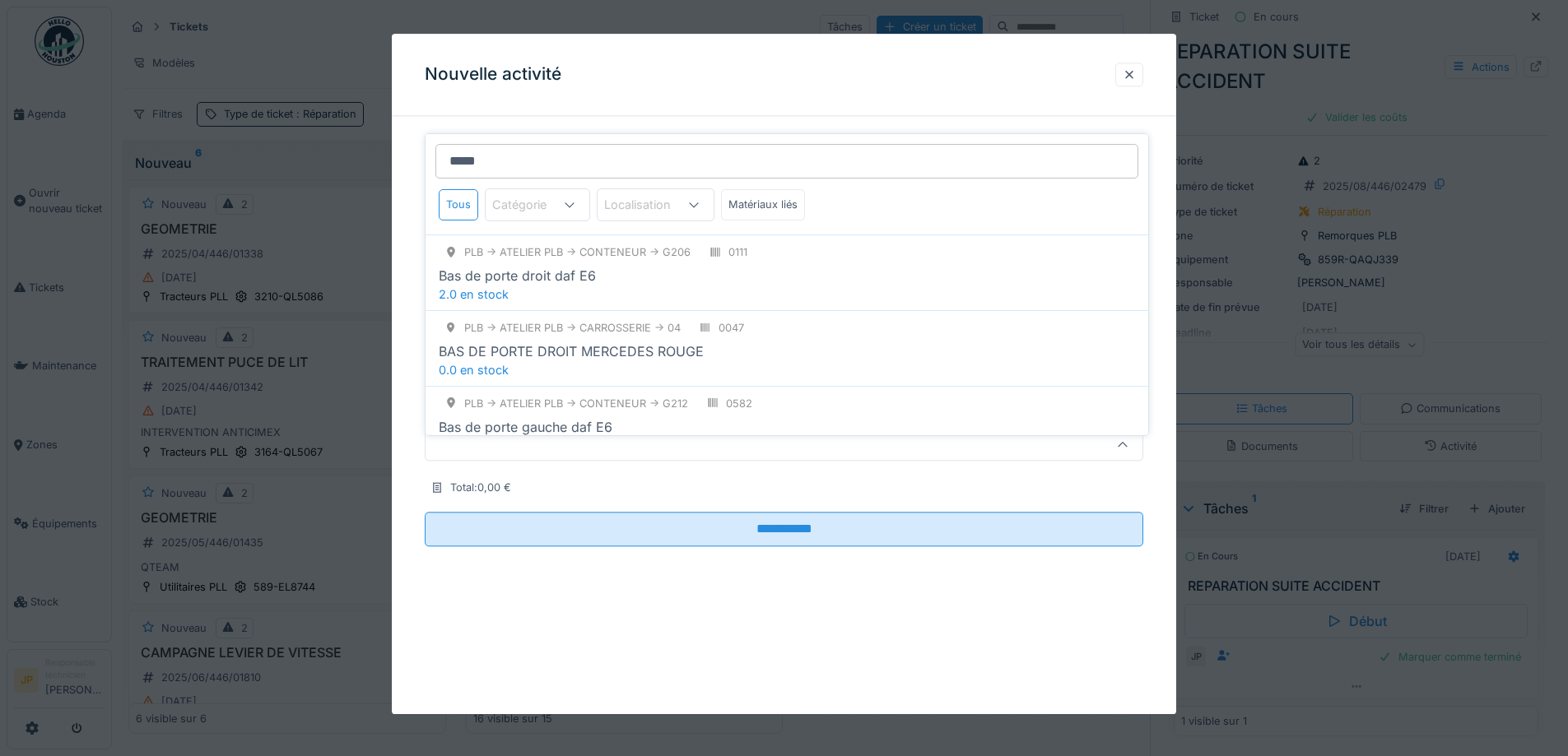
click at [553, 160] on input "*****" at bounding box center [786, 161] width 703 height 35
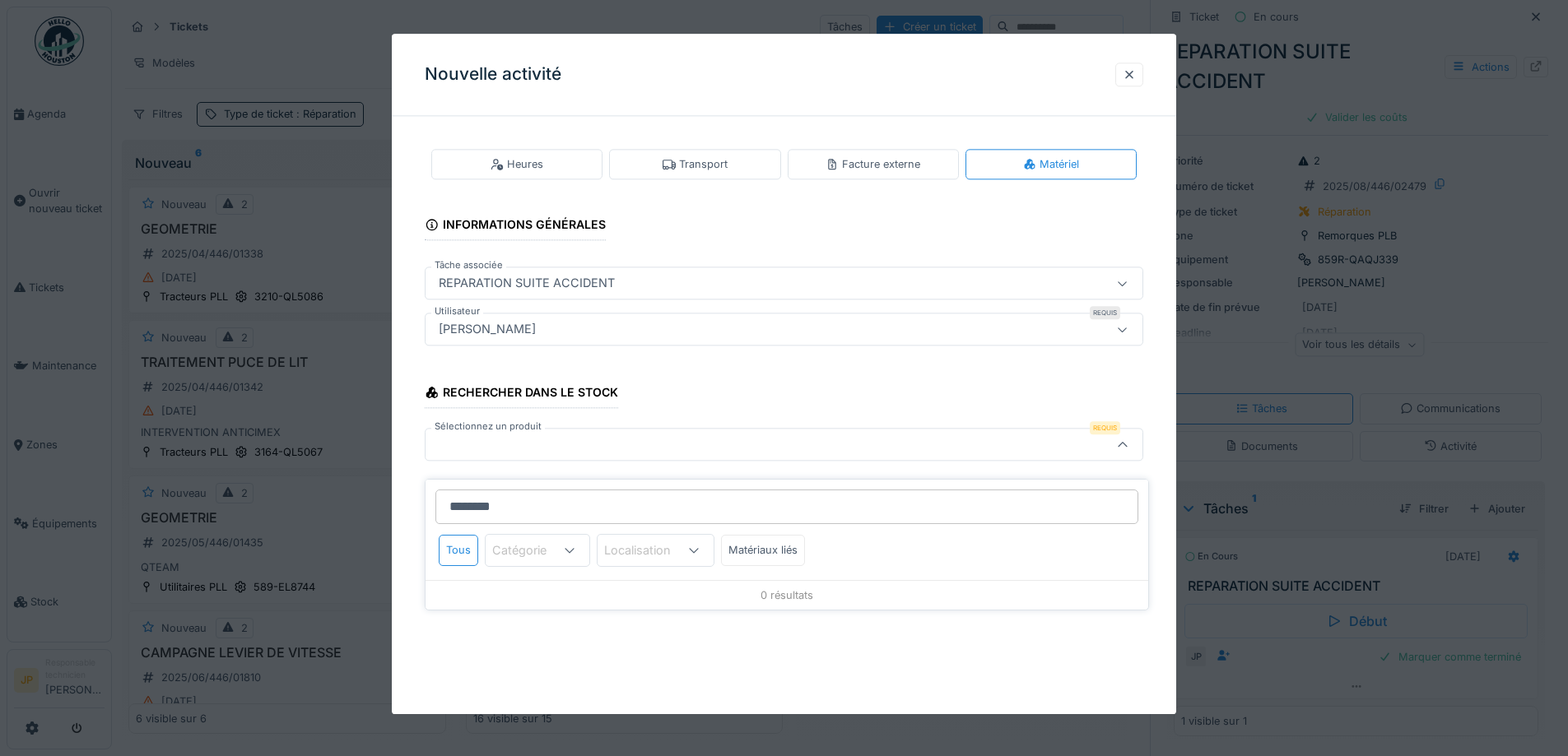
type input "*********"
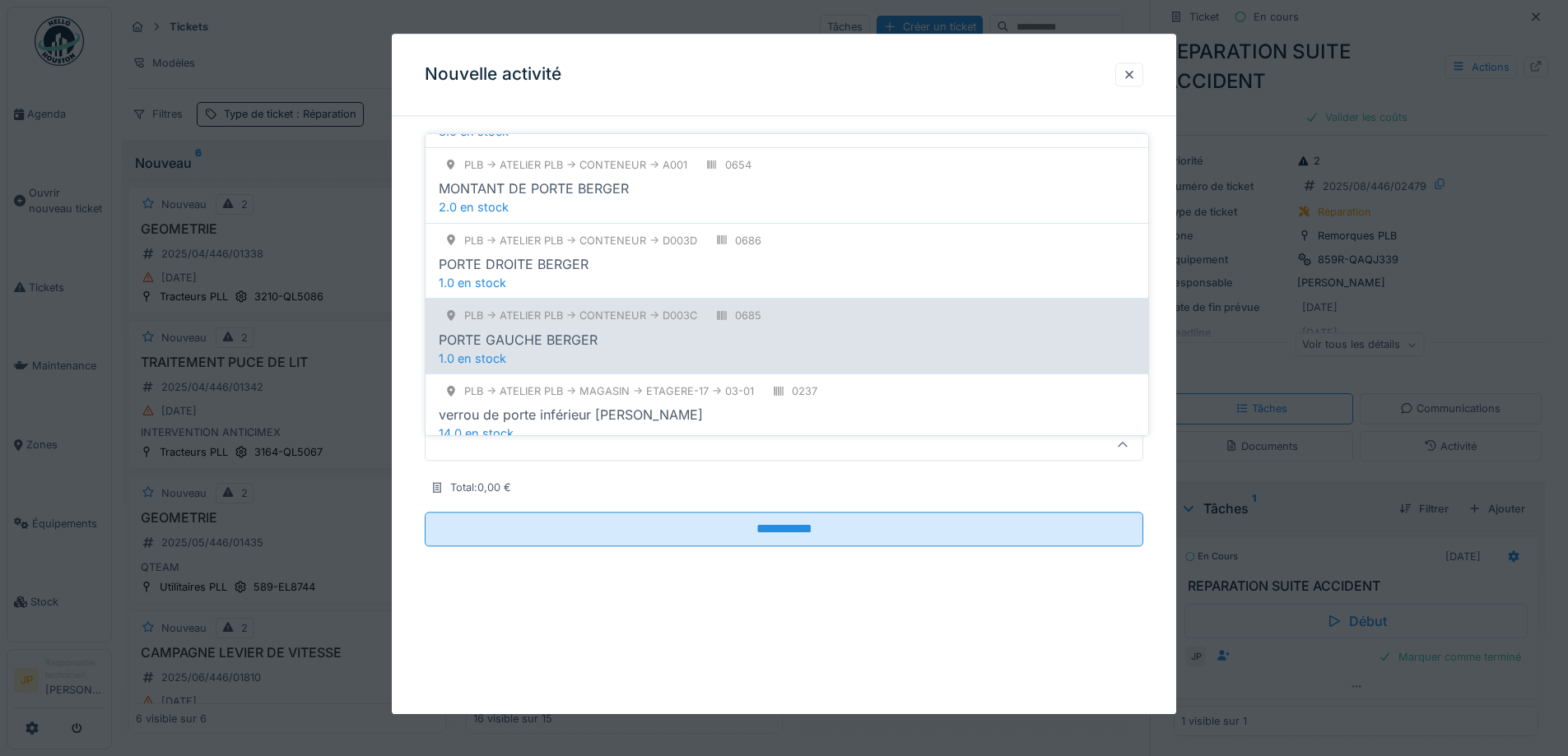
scroll to position [164, 0]
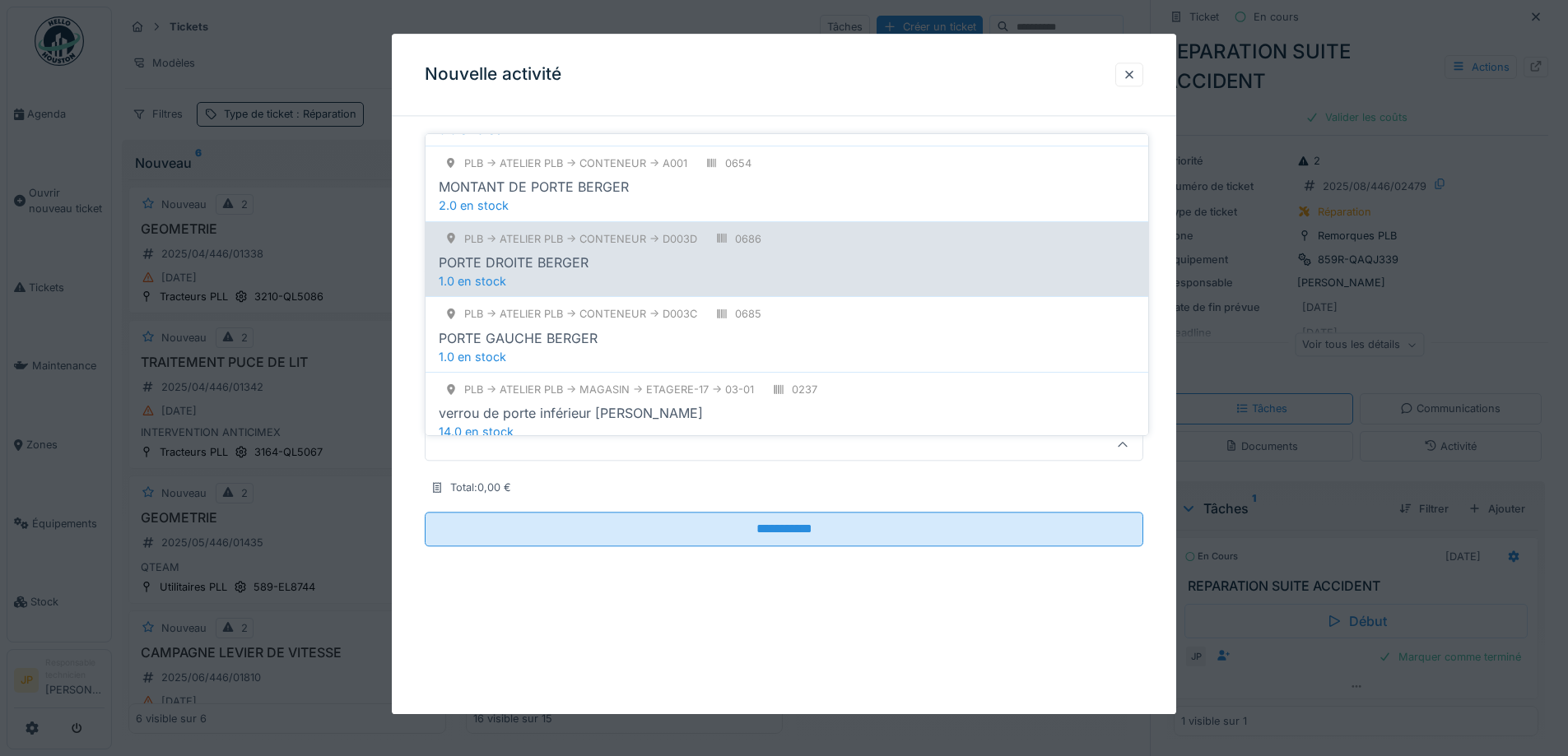
click at [632, 253] on div "PORTE DROITE BERGER" at bounding box center [787, 262] width 696 height 20
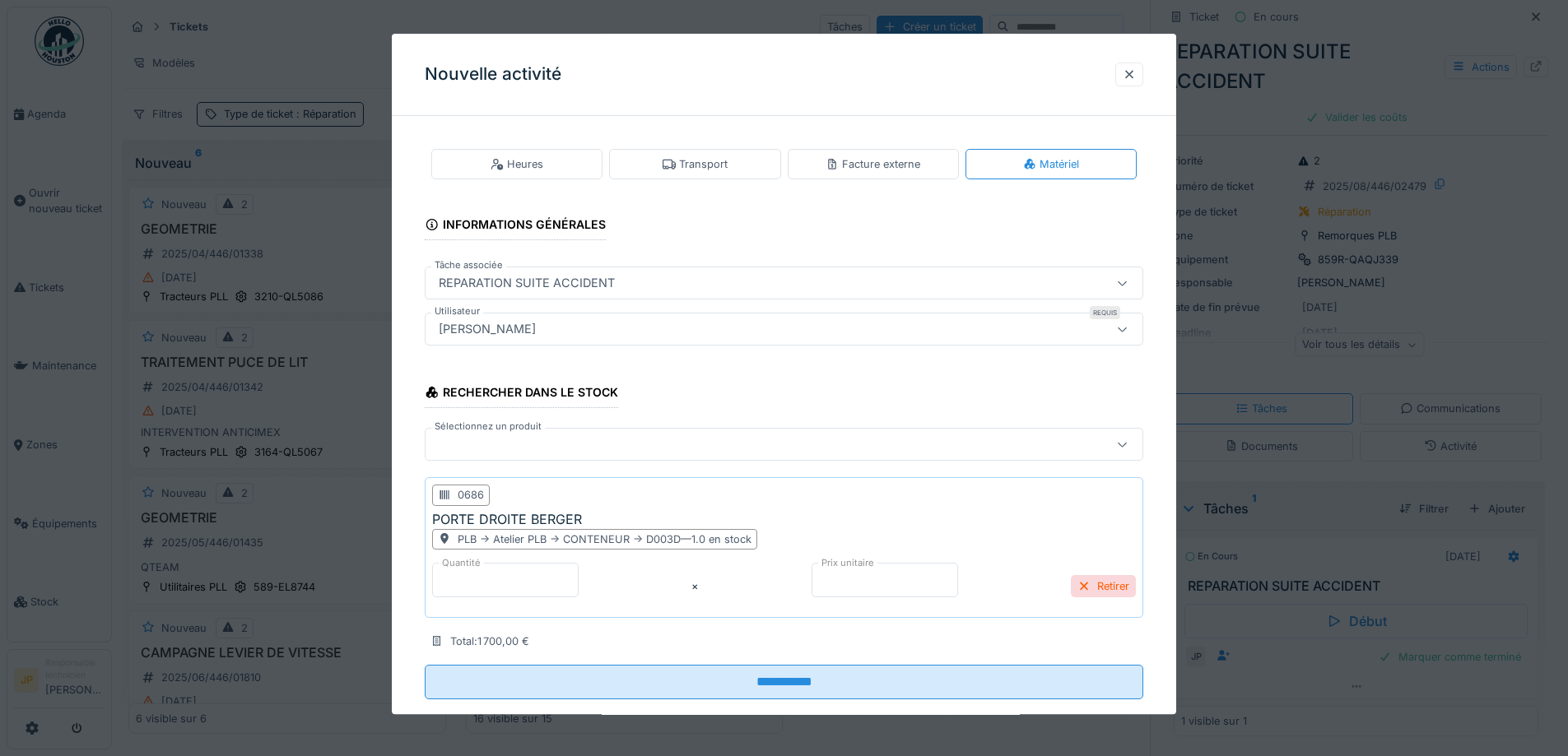
click at [497, 438] on div at bounding box center [742, 444] width 620 height 18
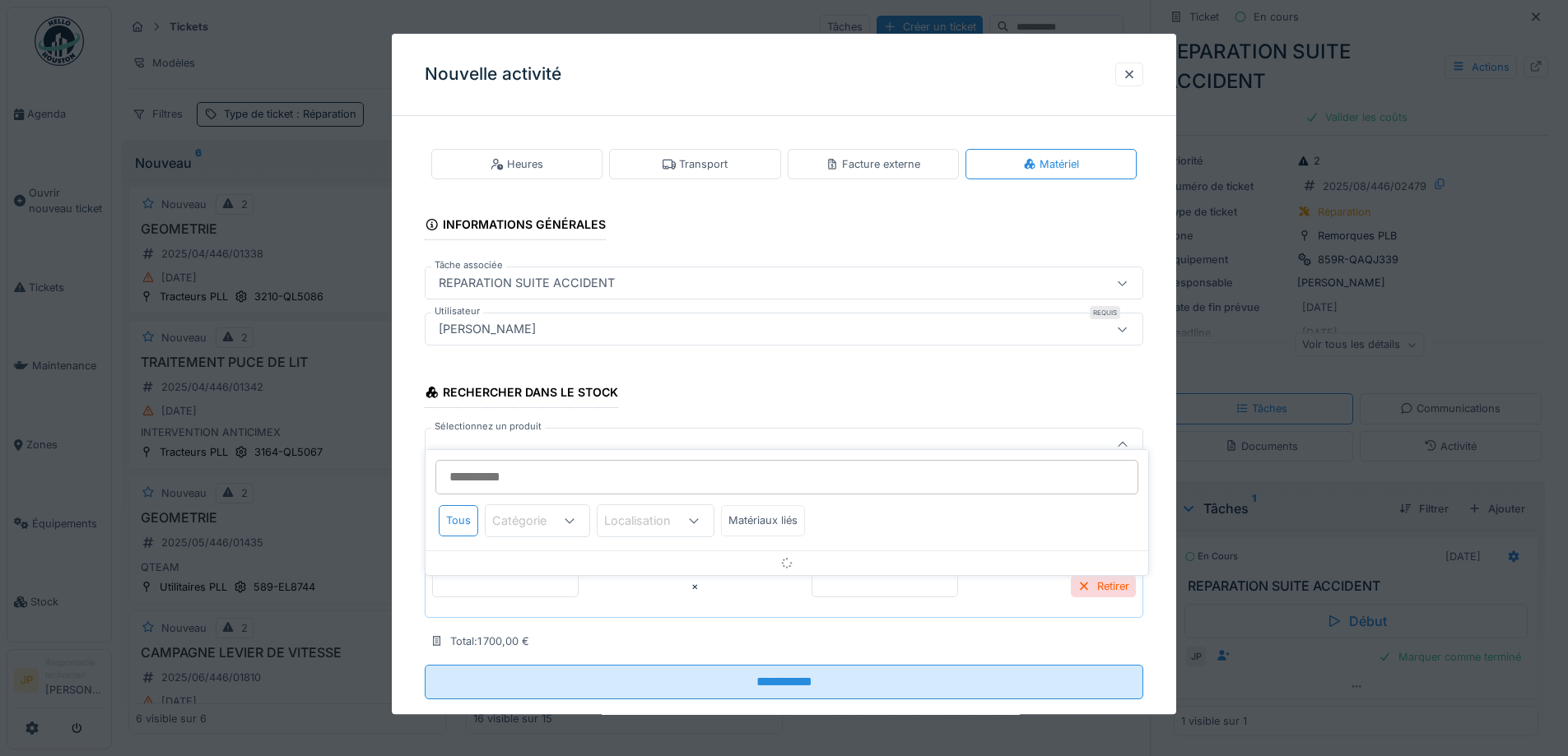
scroll to position [32, 0]
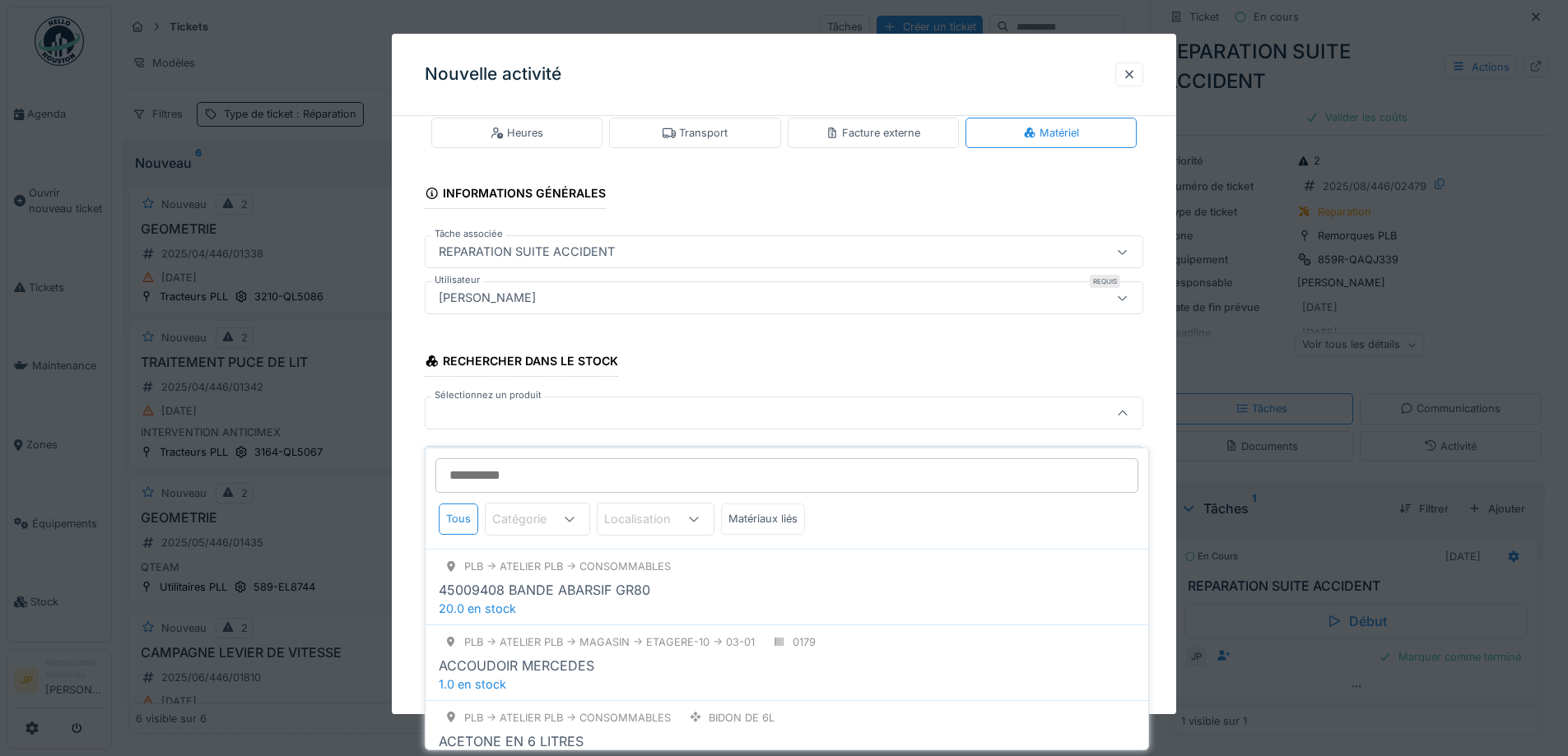
click at [483, 464] on input "Sélectionnez un produit" at bounding box center [786, 475] width 703 height 35
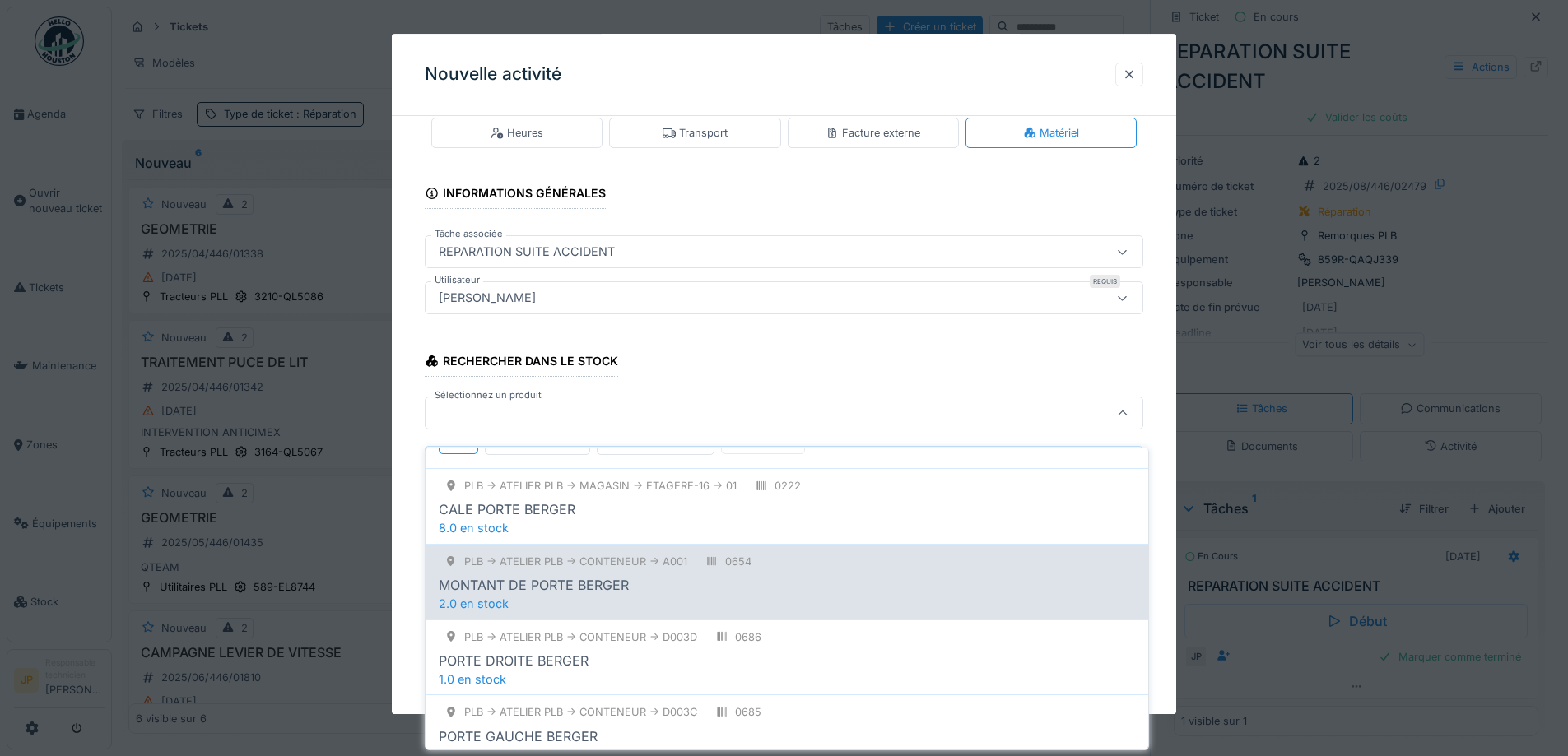
scroll to position [247, 0]
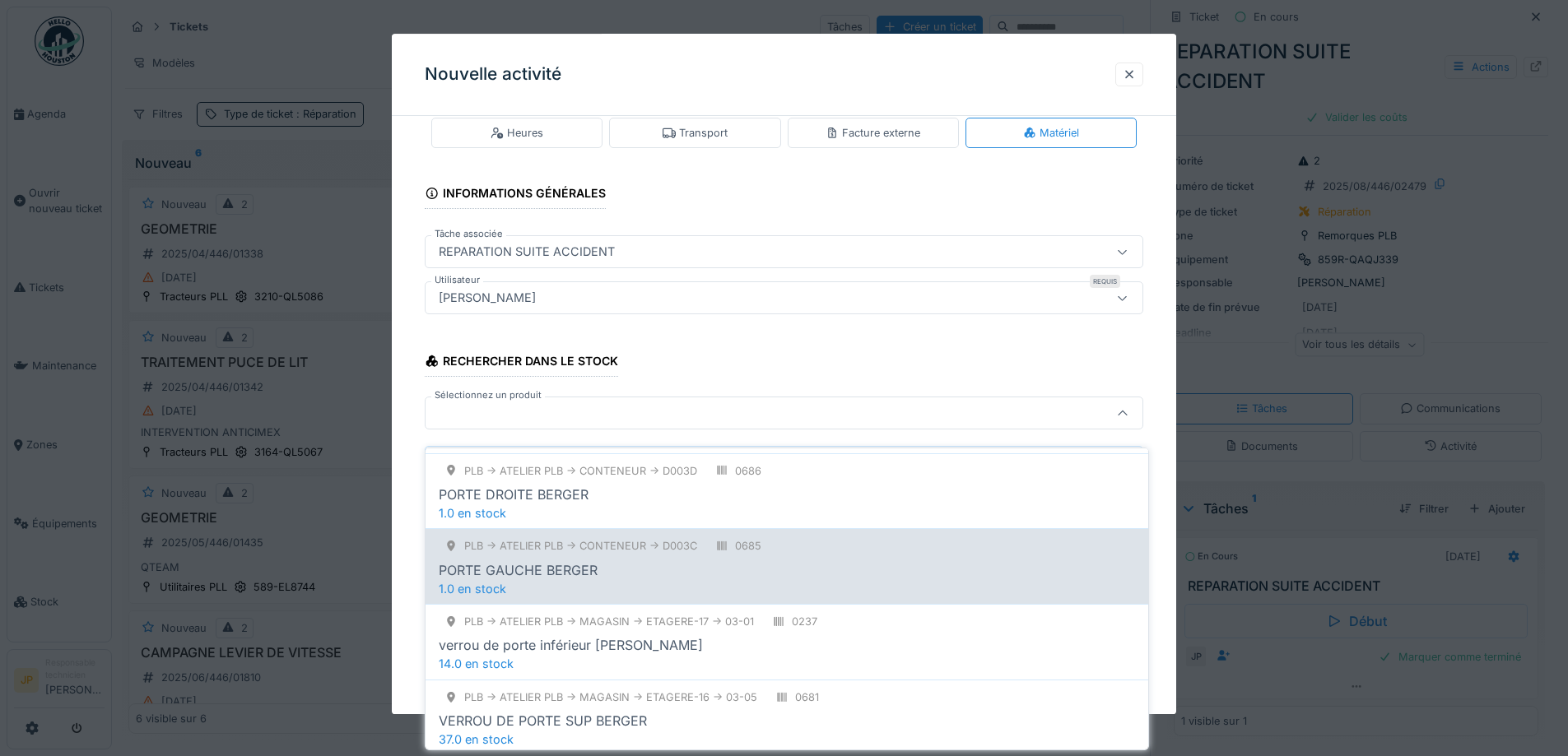
type input "*********"
click at [624, 564] on div "PORTE GAUCHE BERGER" at bounding box center [787, 570] width 696 height 20
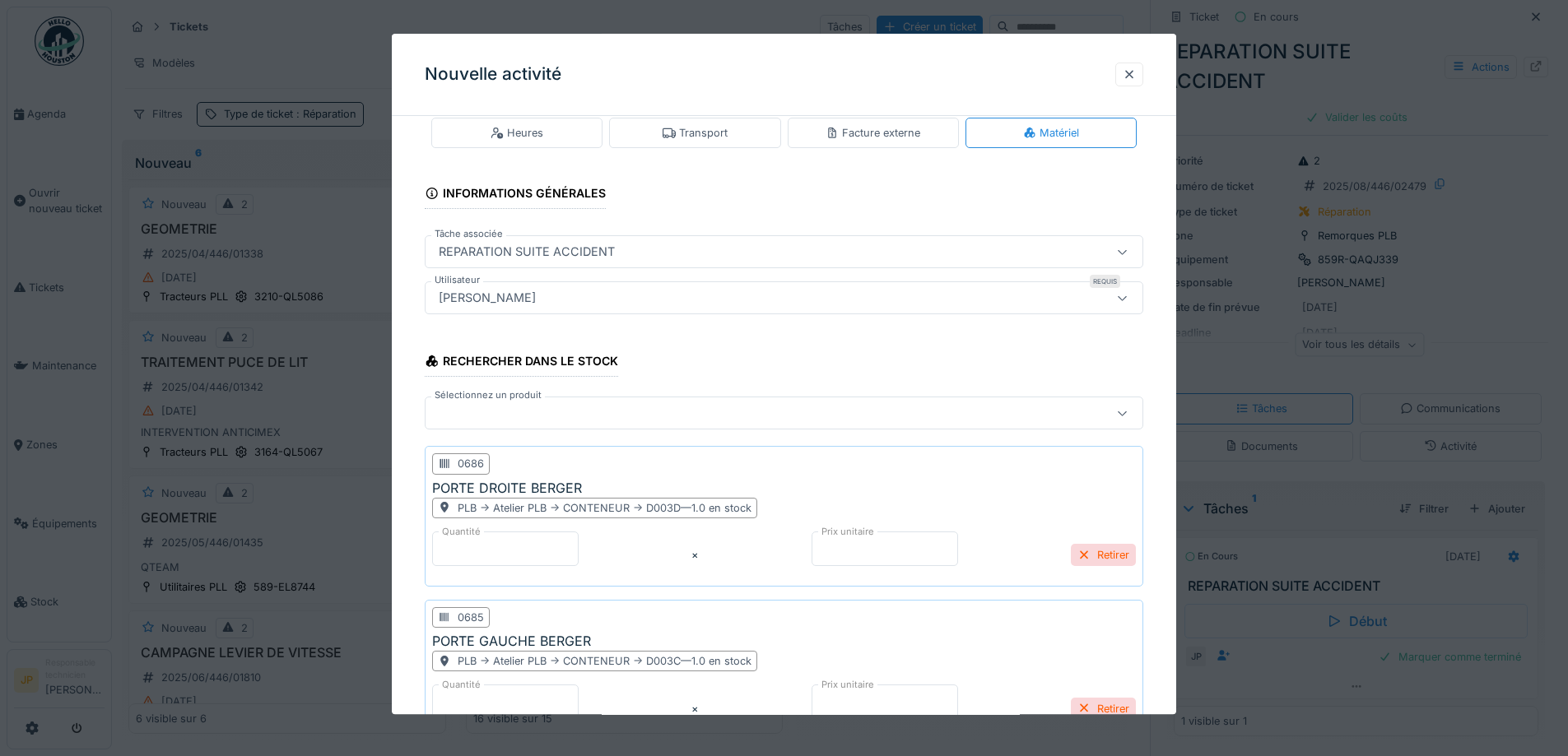
click at [553, 422] on div at bounding box center [742, 413] width 620 height 18
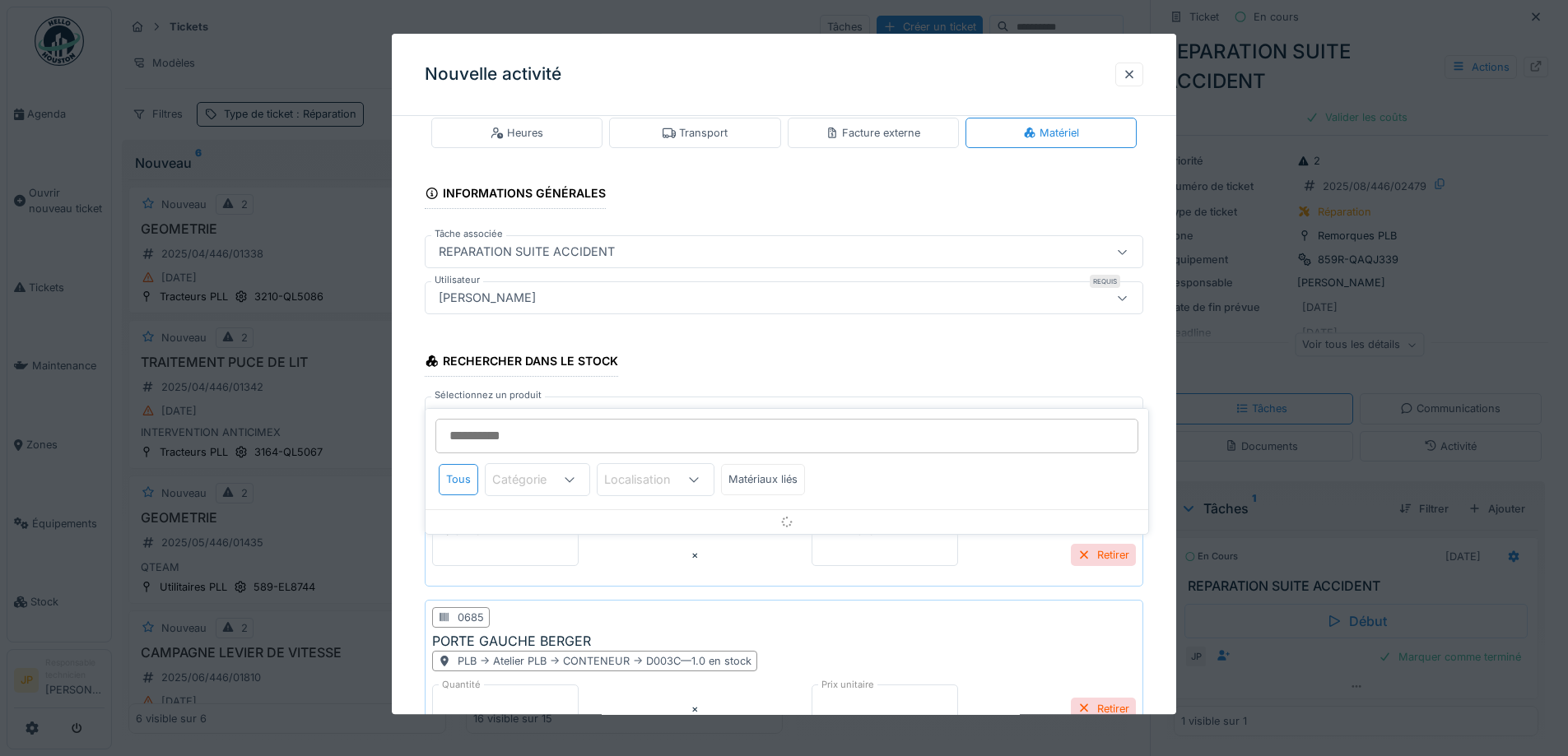
scroll to position [71, 0]
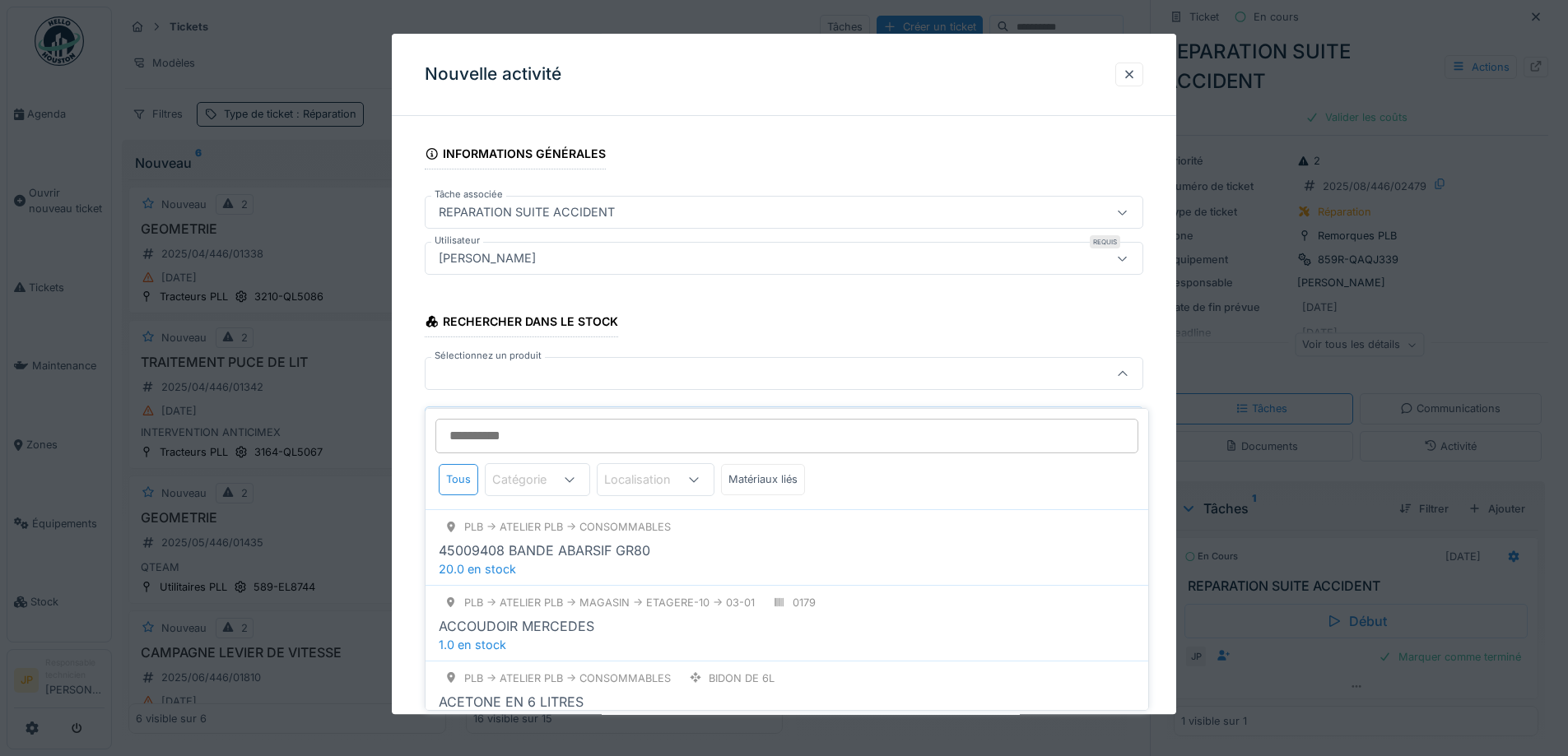
click at [531, 377] on div at bounding box center [742, 374] width 620 height 18
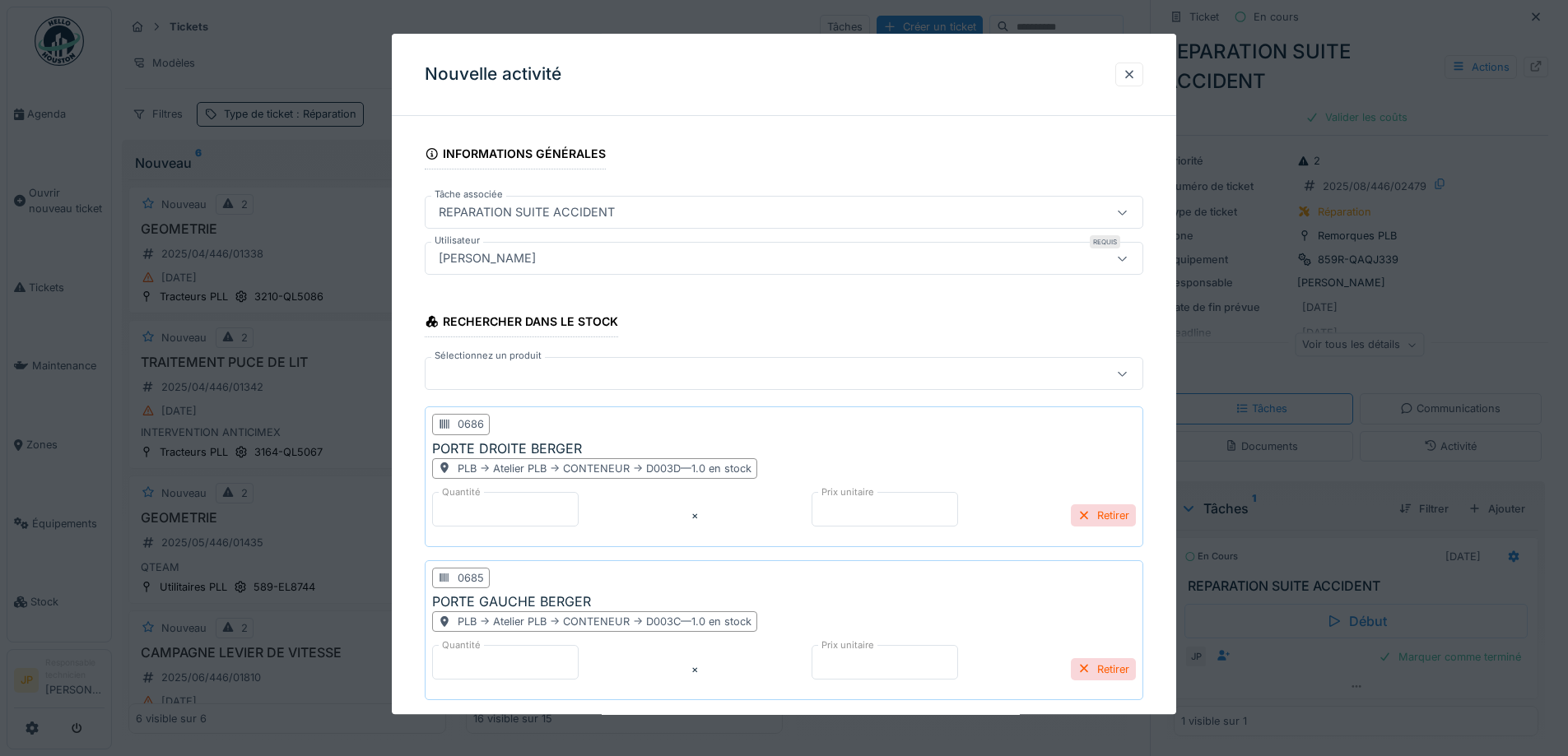
click at [530, 377] on div at bounding box center [742, 374] width 620 height 18
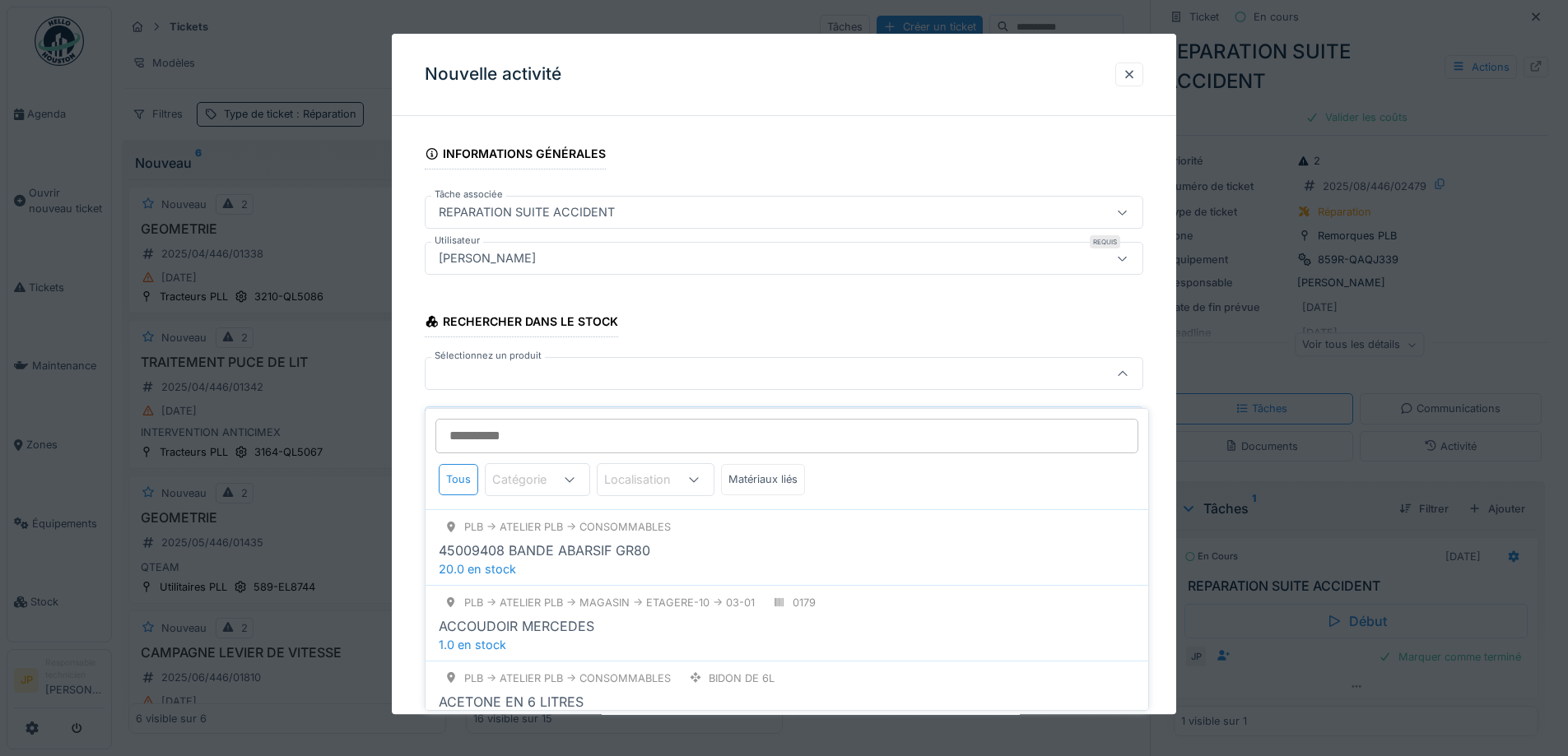
click at [484, 419] on input "Sélectionnez un produit" at bounding box center [786, 436] width 703 height 35
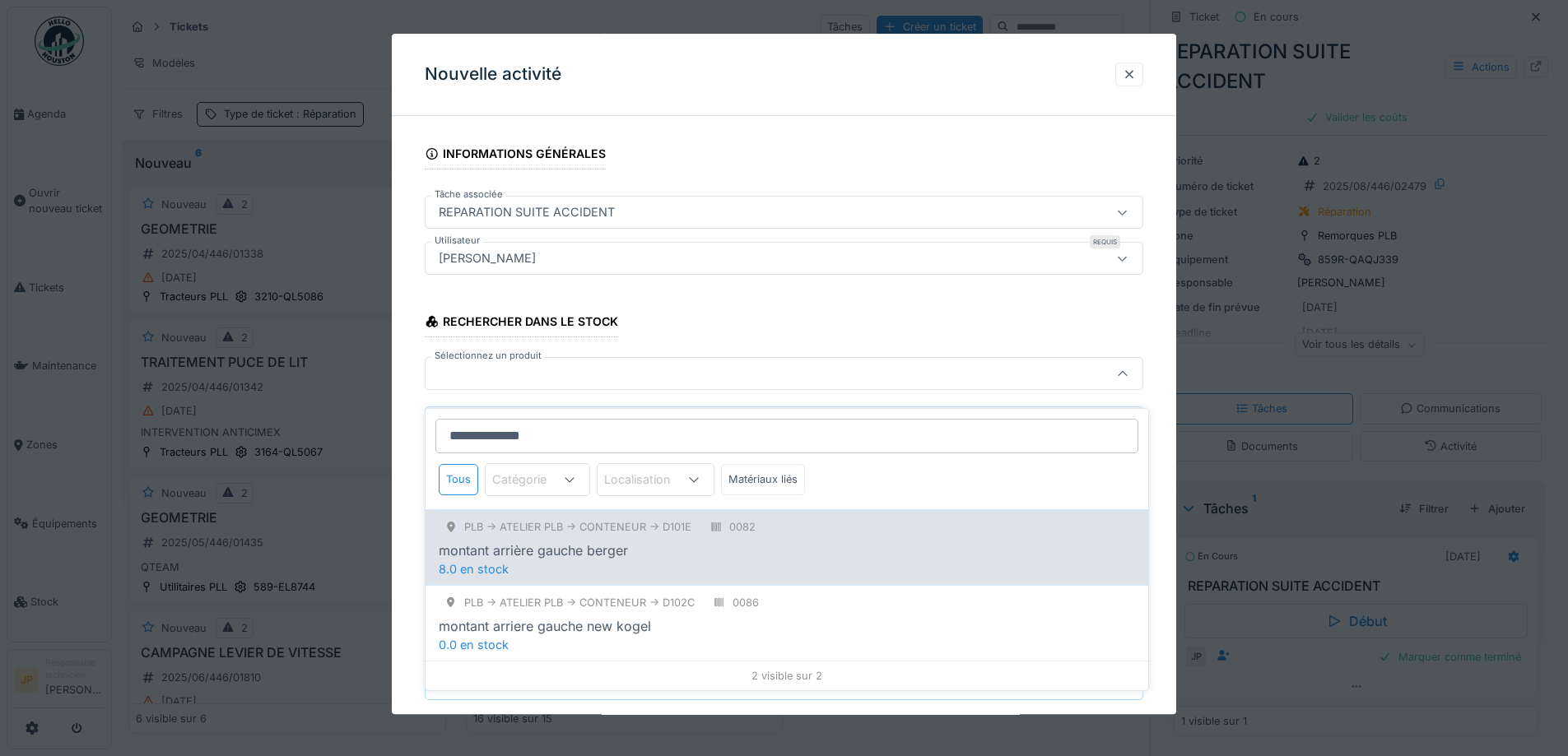
type input "**********"
click at [608, 540] on div "montant arrière gauche berger" at bounding box center [533, 550] width 189 height 20
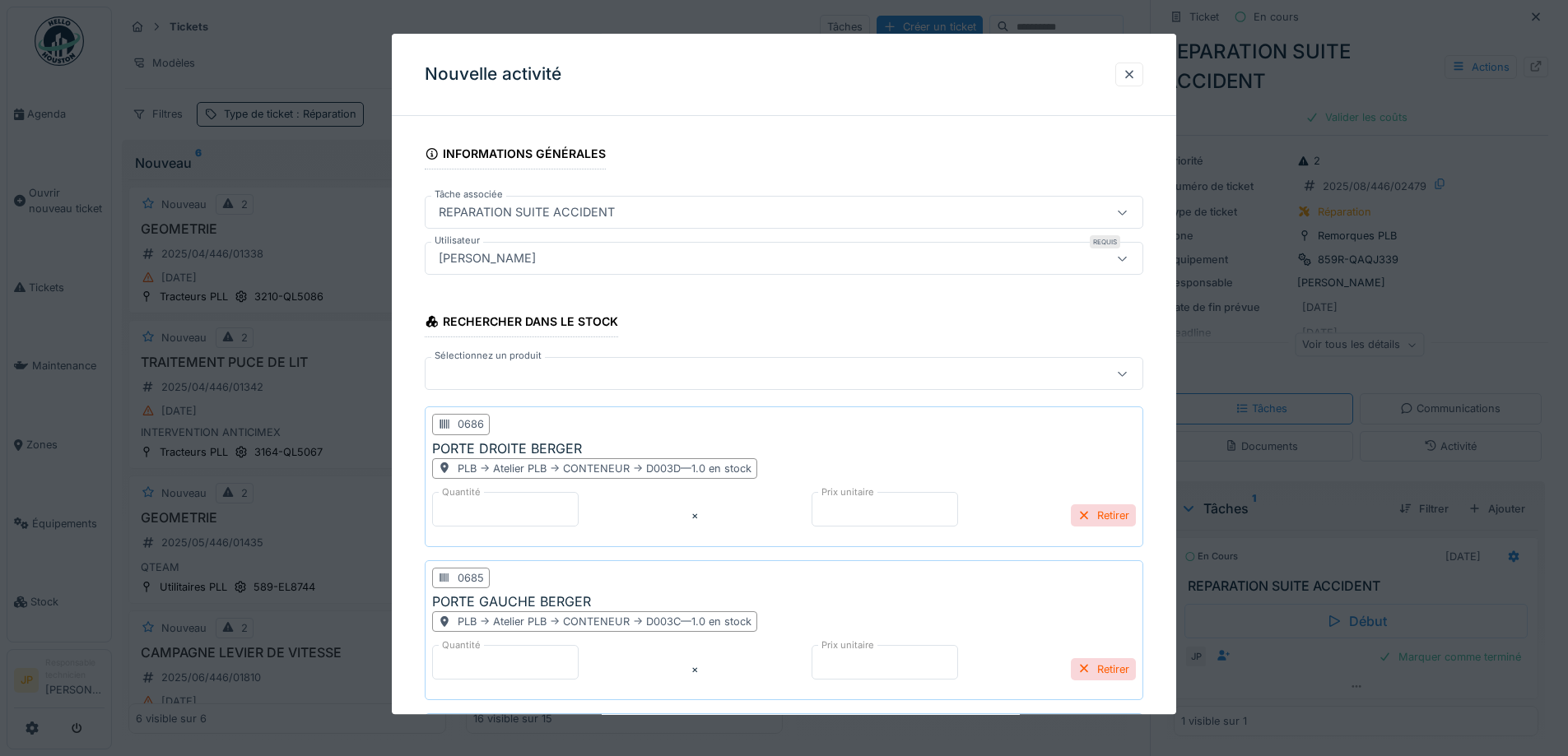
click at [551, 371] on div at bounding box center [742, 374] width 620 height 18
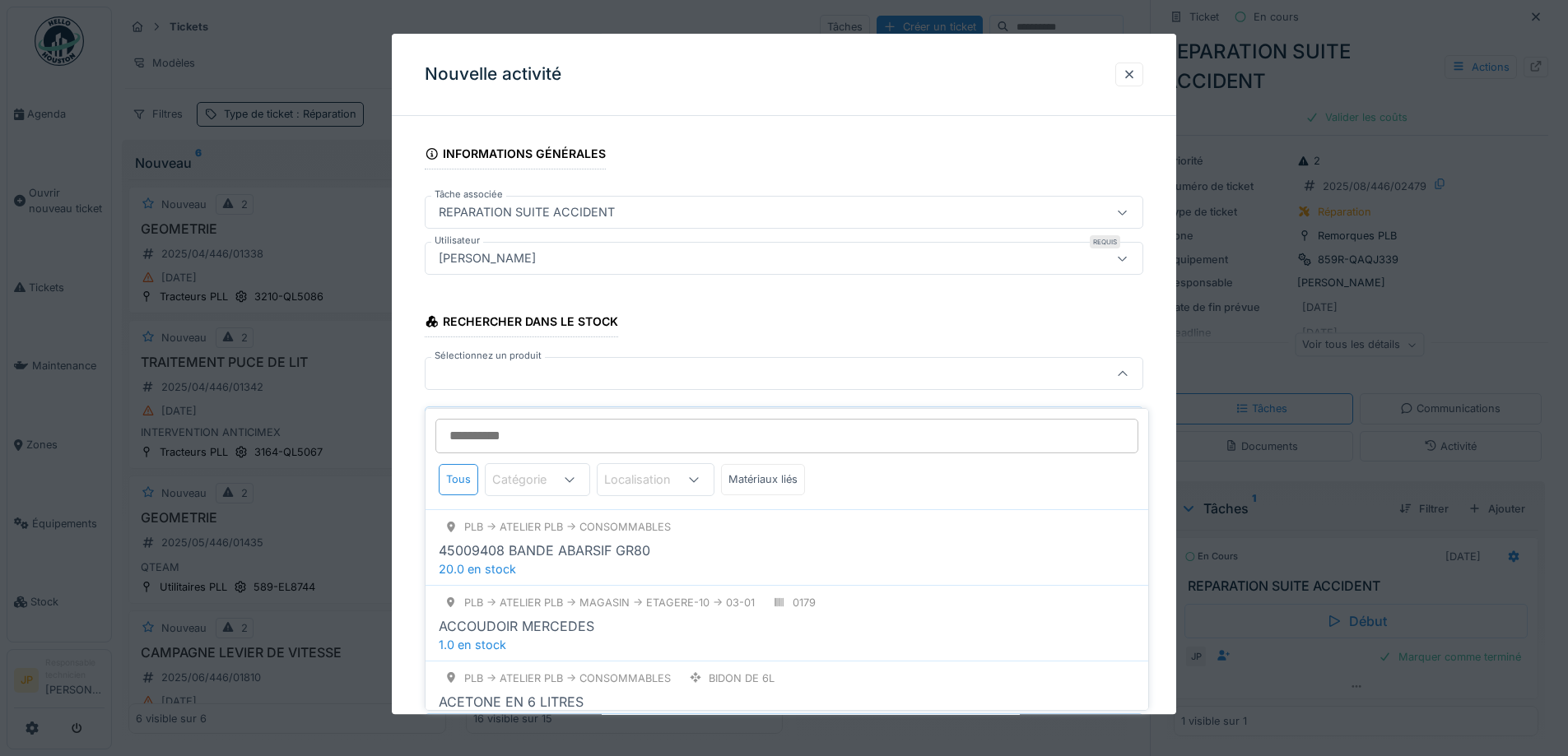
click at [529, 419] on input "Sélectionnez un produit" at bounding box center [786, 436] width 703 height 35
type input "*"
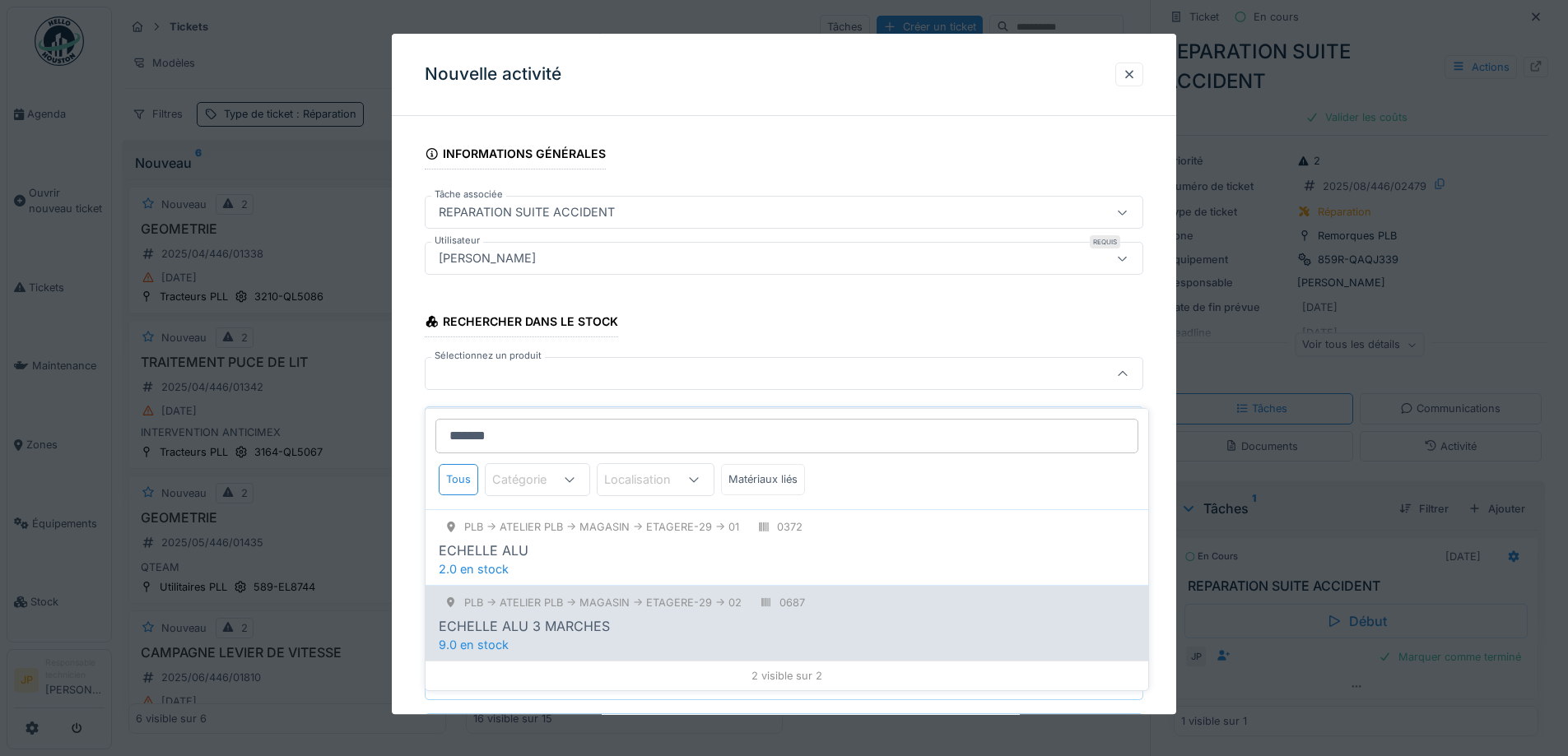
type input "*******"
click at [634, 616] on div "ECHELLE ALU 3 MARCHES" at bounding box center [787, 625] width 696 height 20
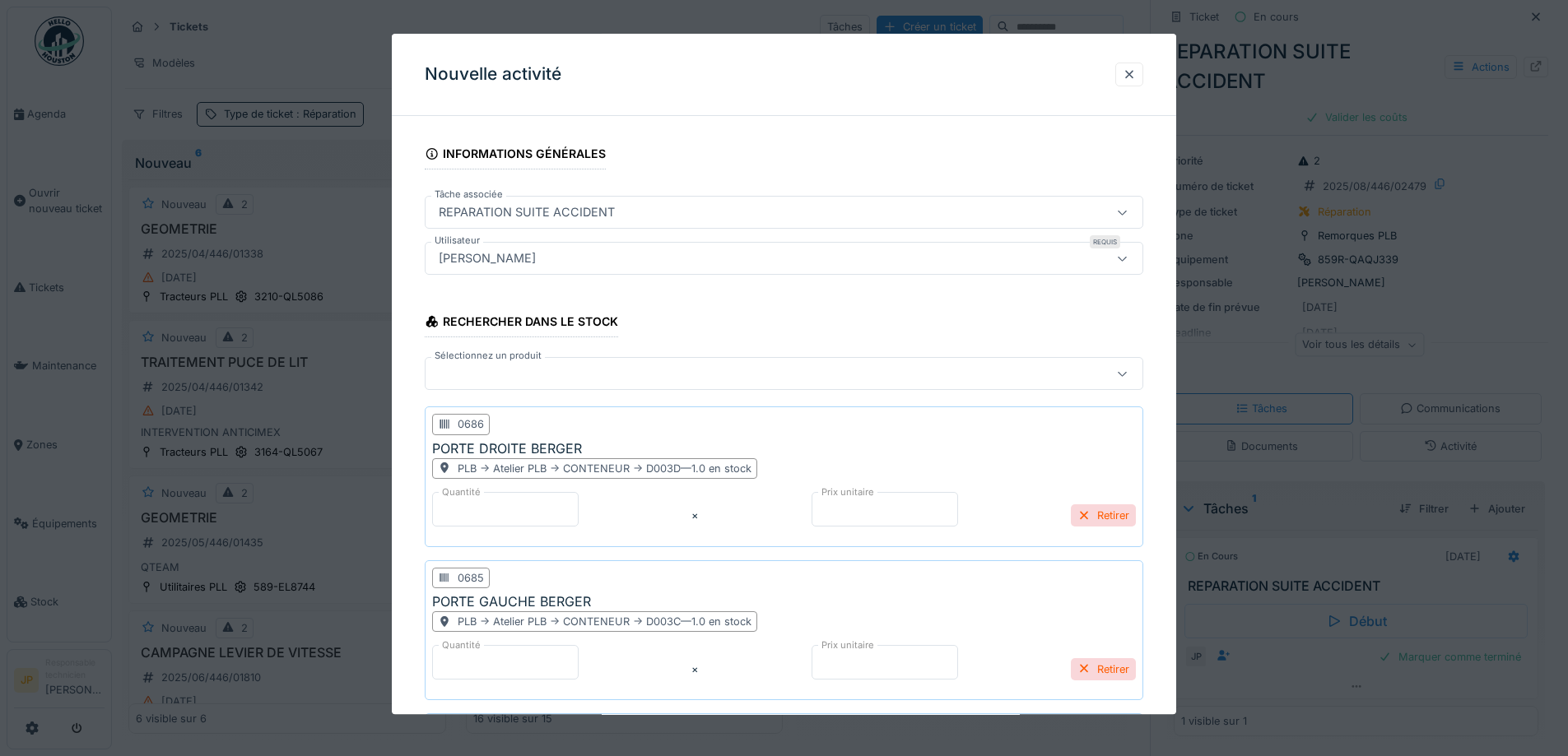
click at [505, 371] on div at bounding box center [742, 374] width 620 height 18
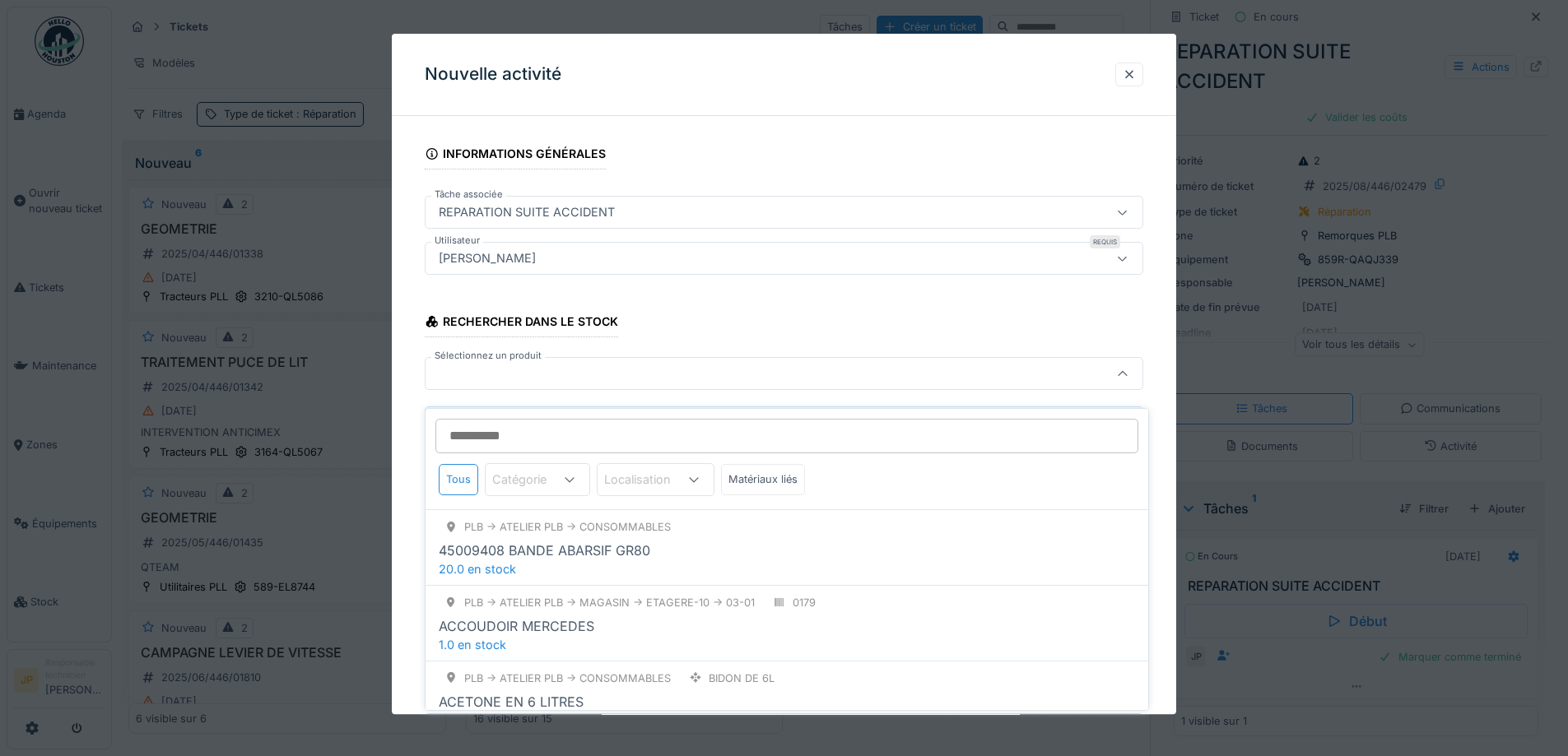
click at [488, 420] on input "Sélectionnez un produit" at bounding box center [786, 436] width 703 height 35
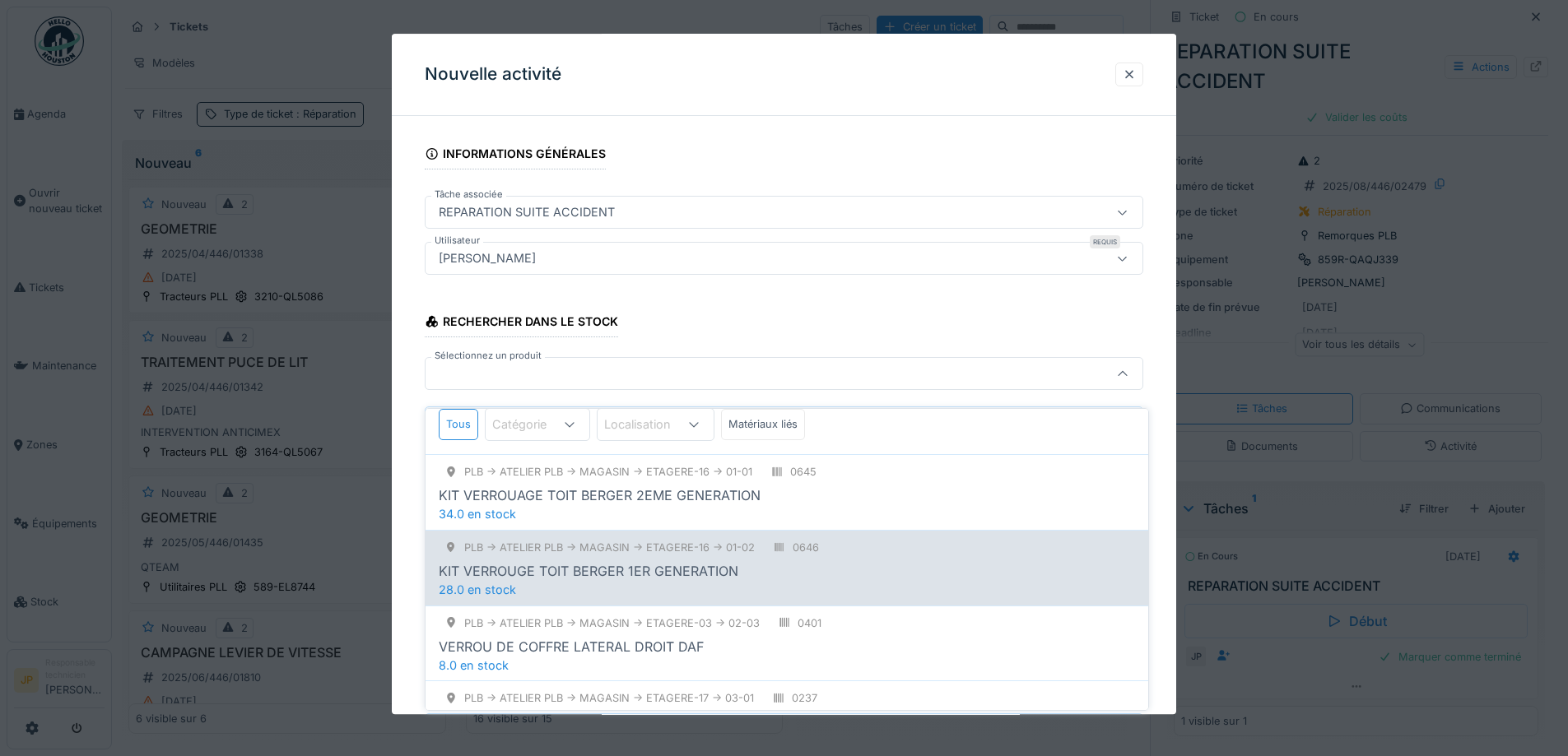
scroll to position [164, 0]
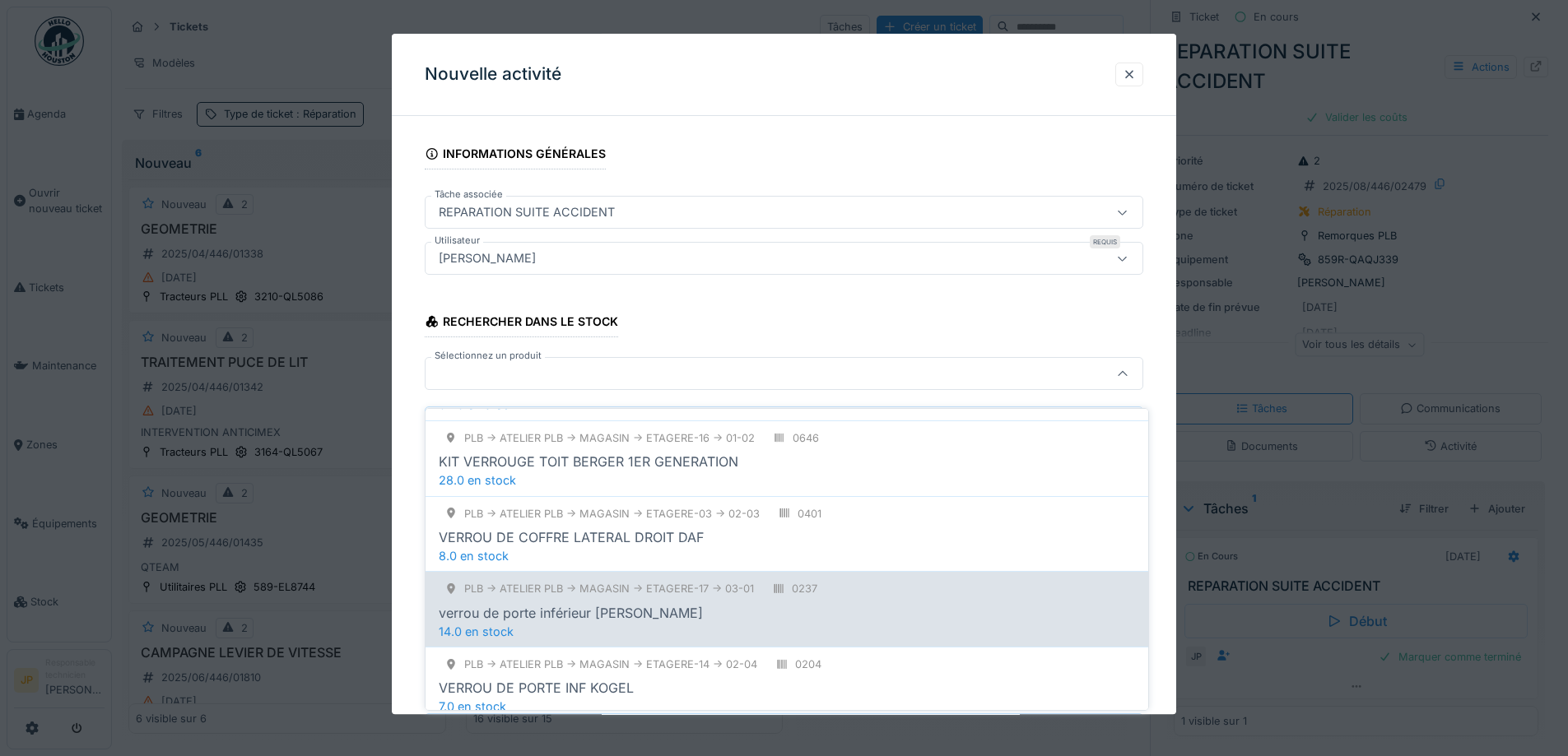
type input "******"
click at [642, 604] on div "verrou de porte inférieur [PERSON_NAME]" at bounding box center [787, 612] width 696 height 20
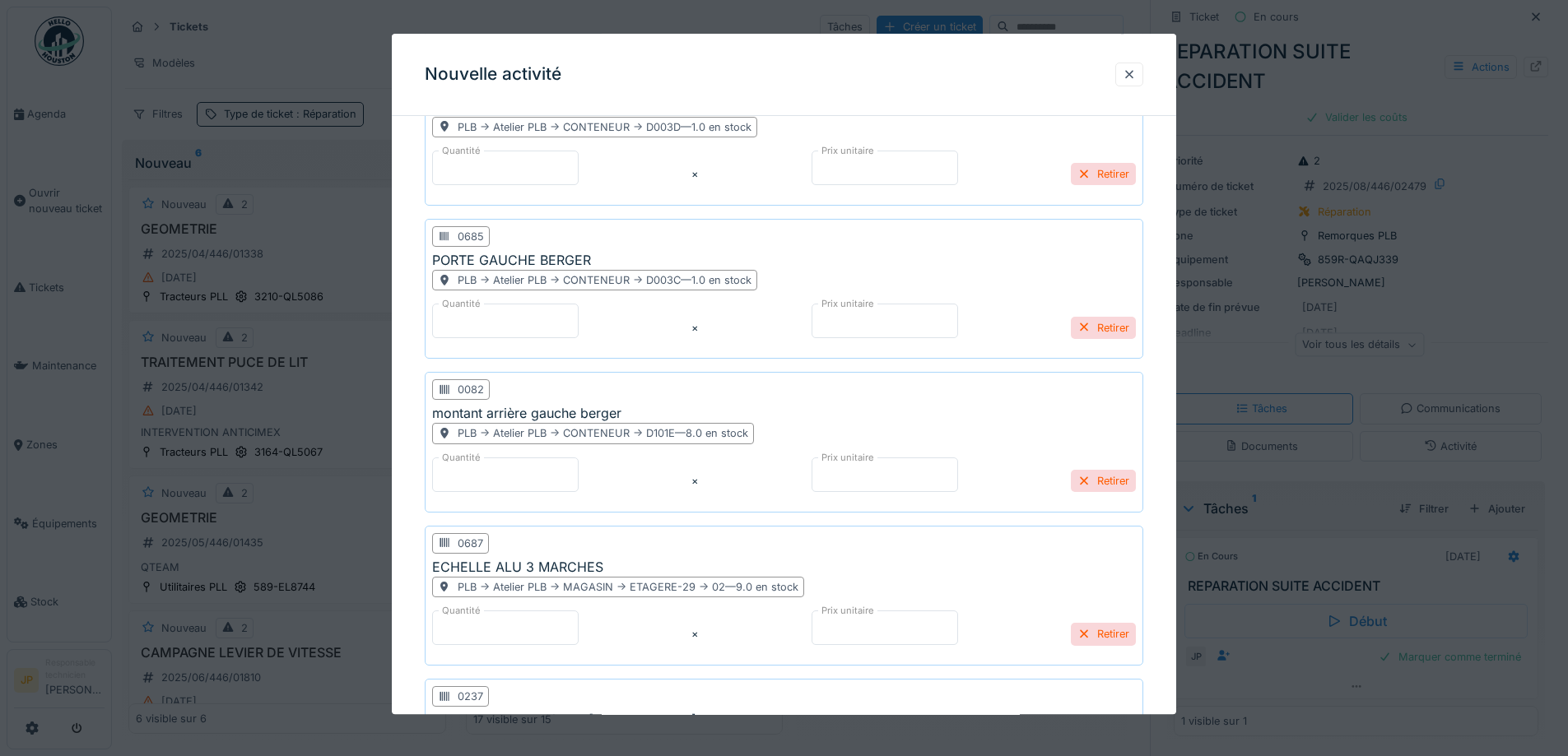
scroll to position [150, 0]
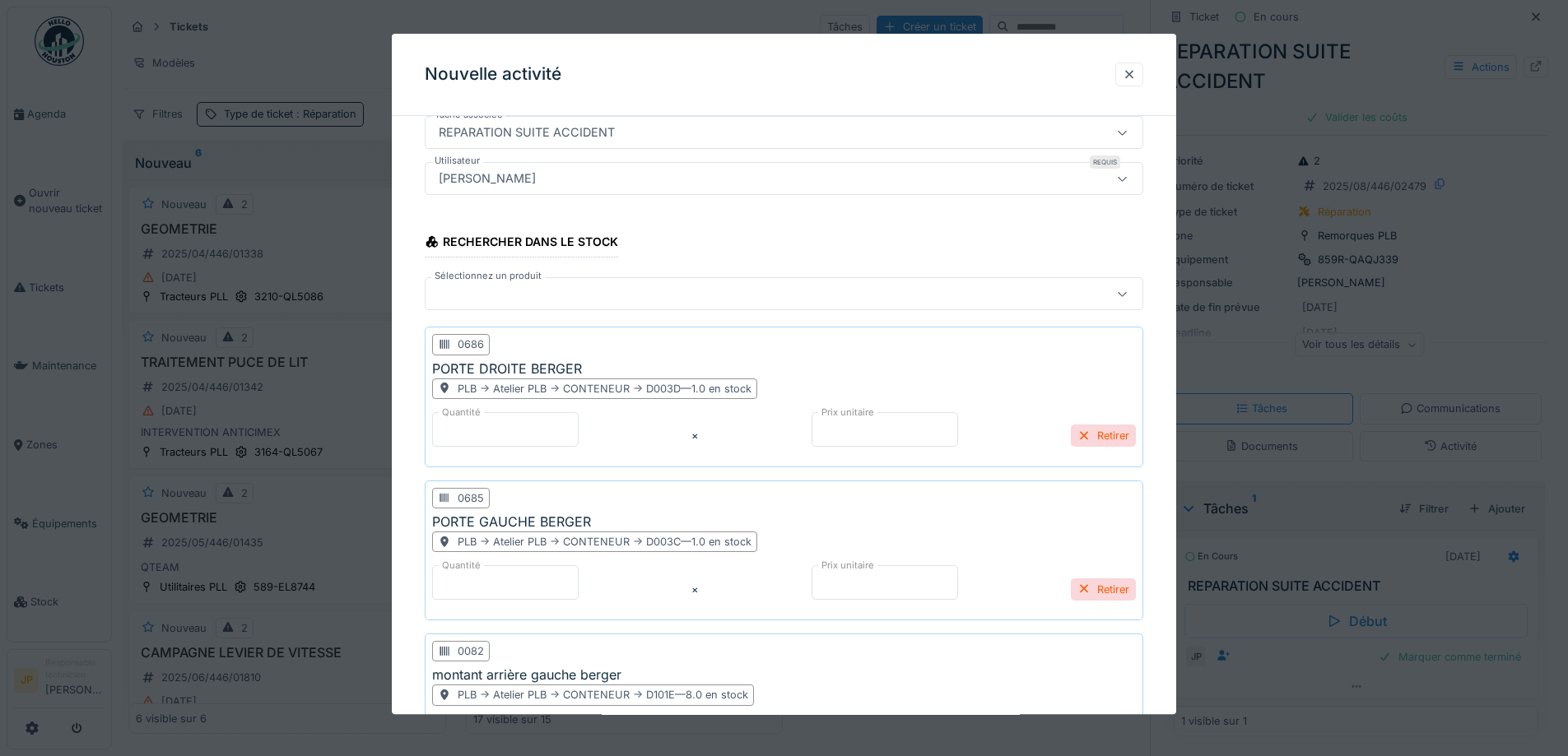
click at [525, 299] on div at bounding box center [742, 294] width 620 height 18
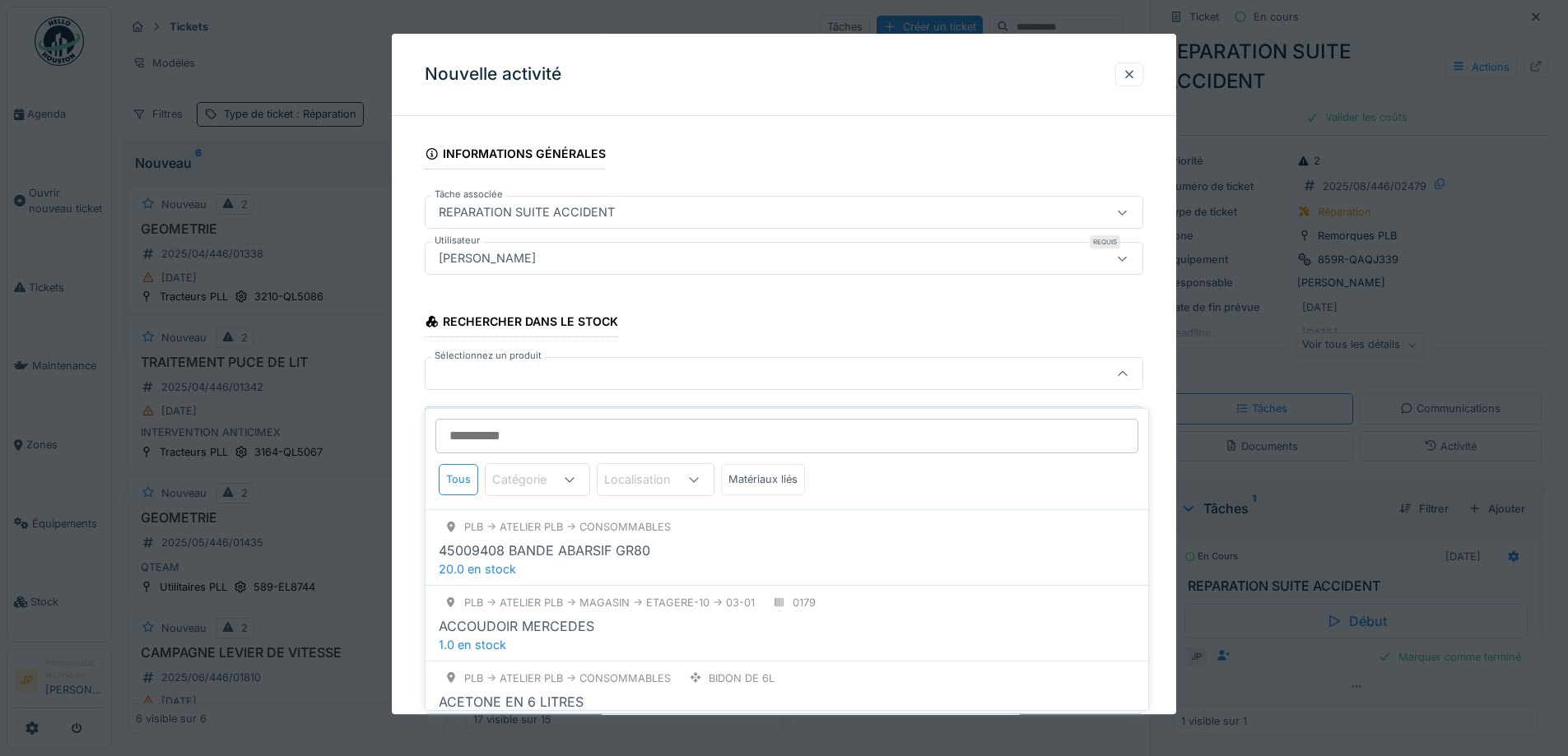
click at [519, 426] on input "Sélectionnez un produit" at bounding box center [786, 436] width 703 height 35
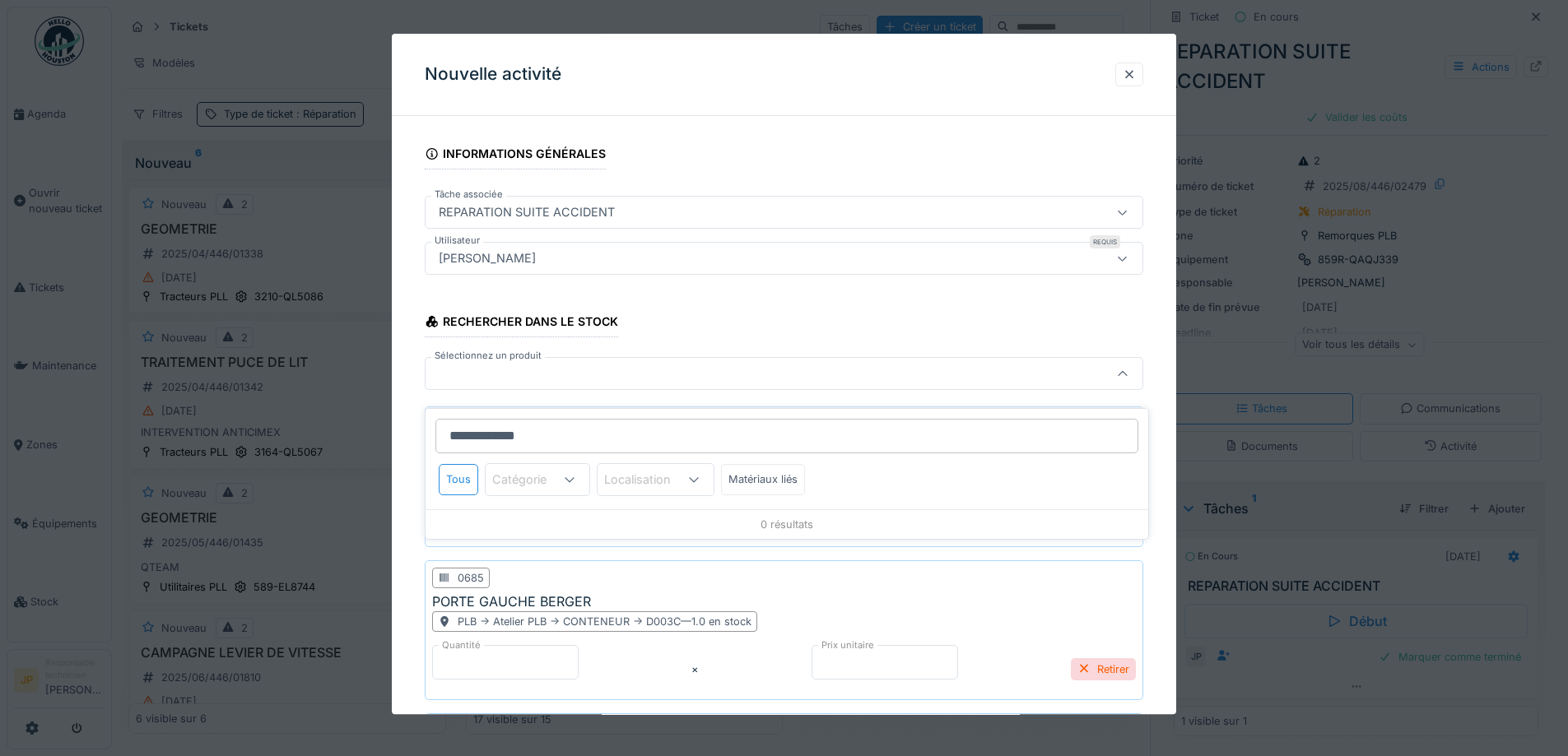
type input "**********"
click at [580, 547] on div "Plaque fluo a coller" at bounding box center [787, 550] width 696 height 20
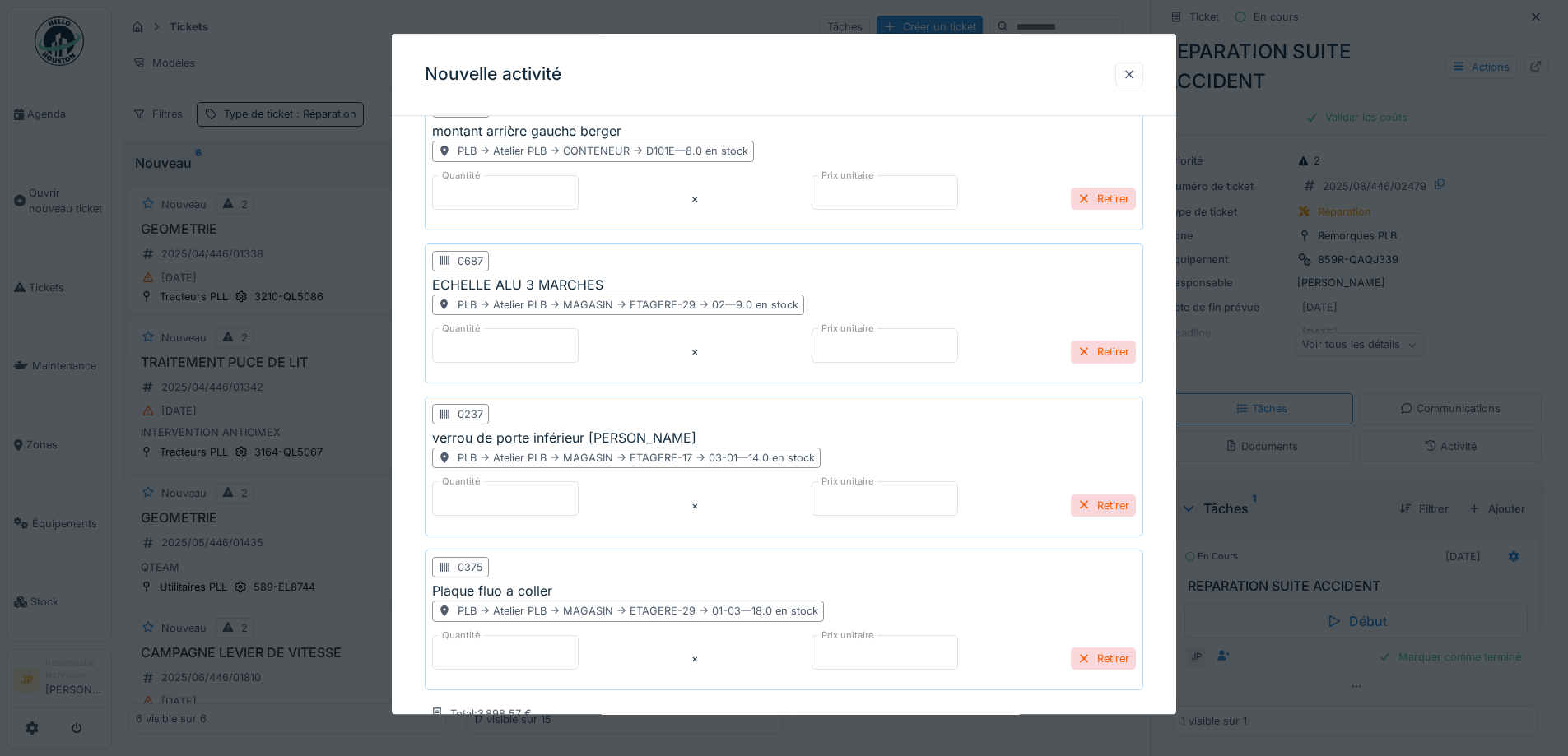
scroll to position [798, 0]
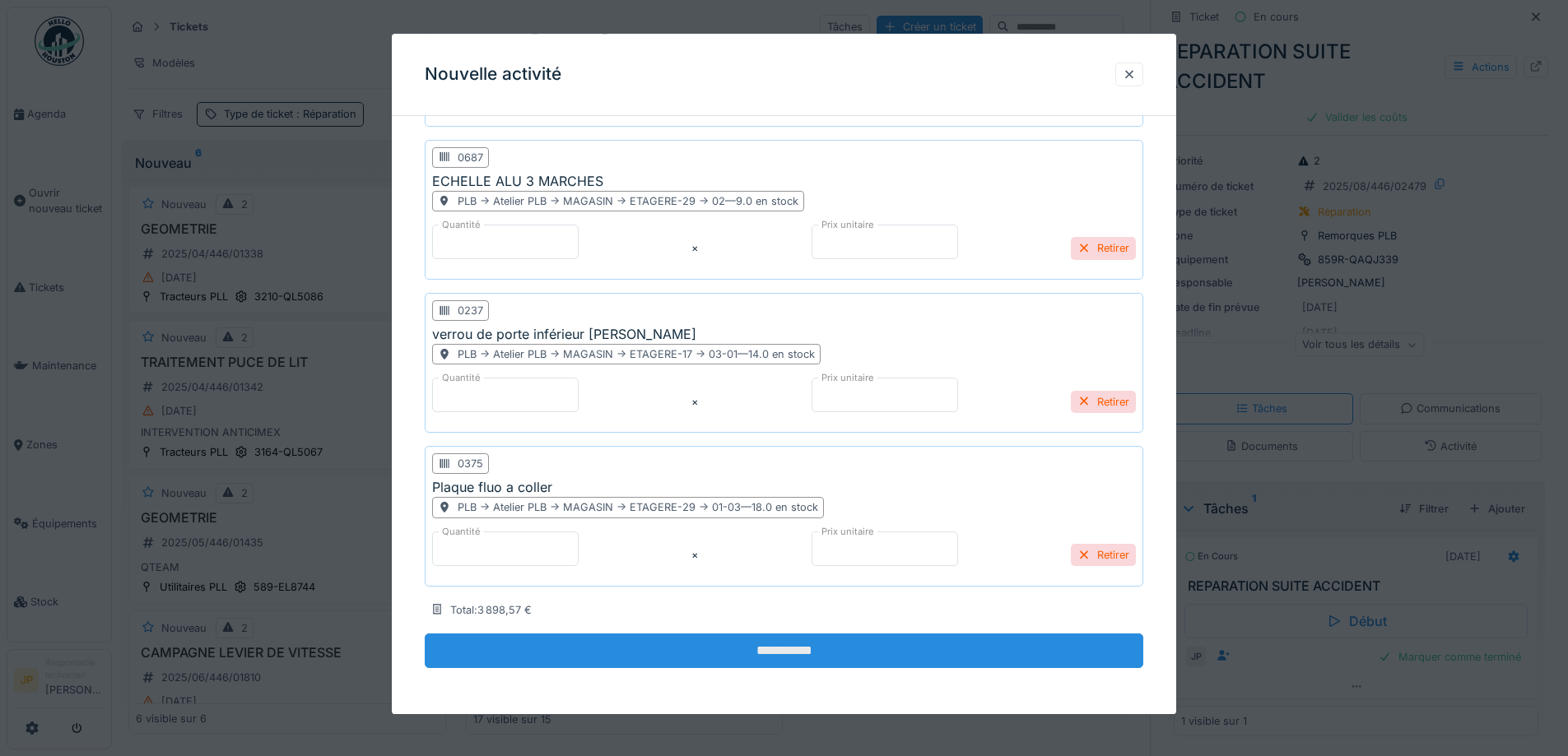
click at [777, 665] on input "**********" at bounding box center [784, 651] width 719 height 35
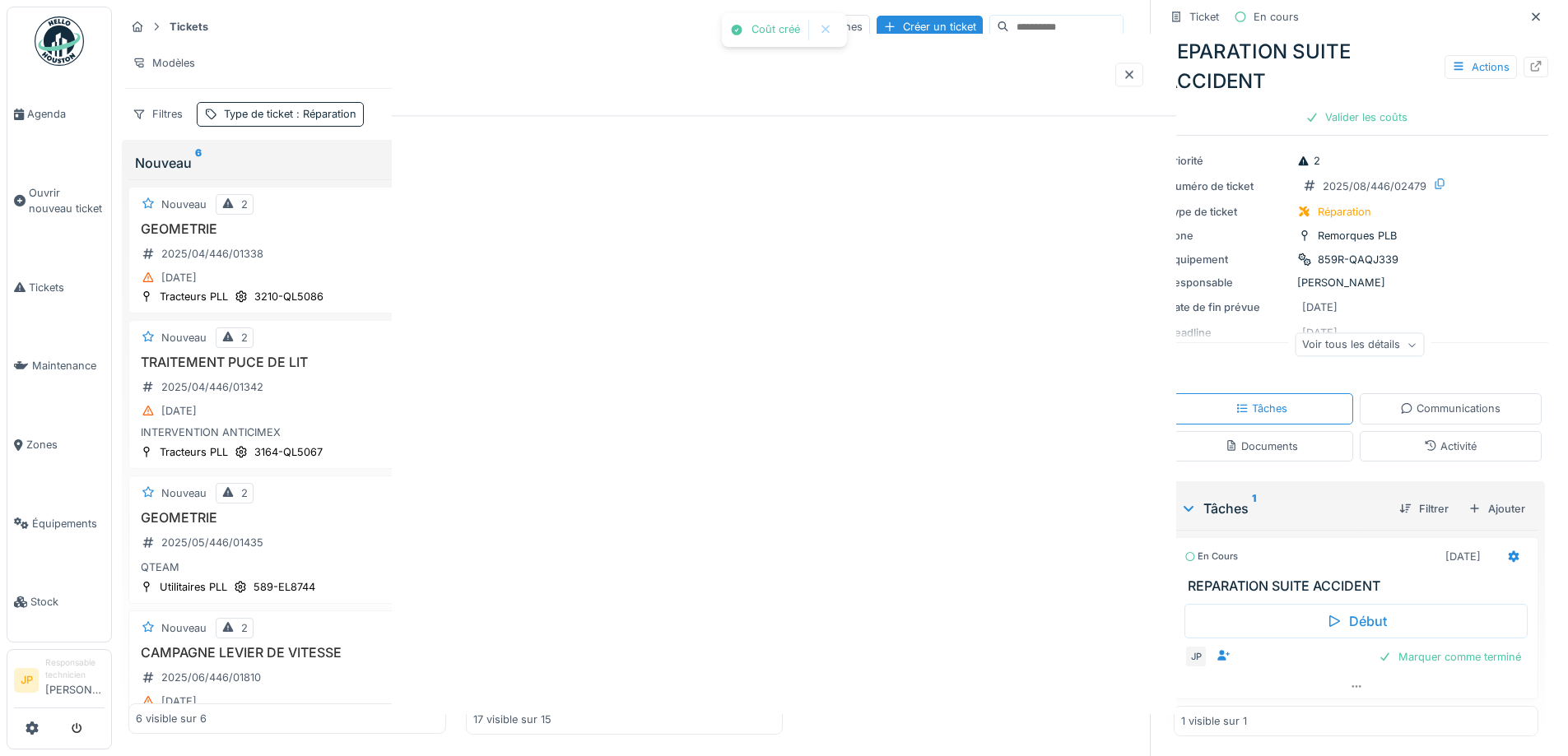
scroll to position [0, 0]
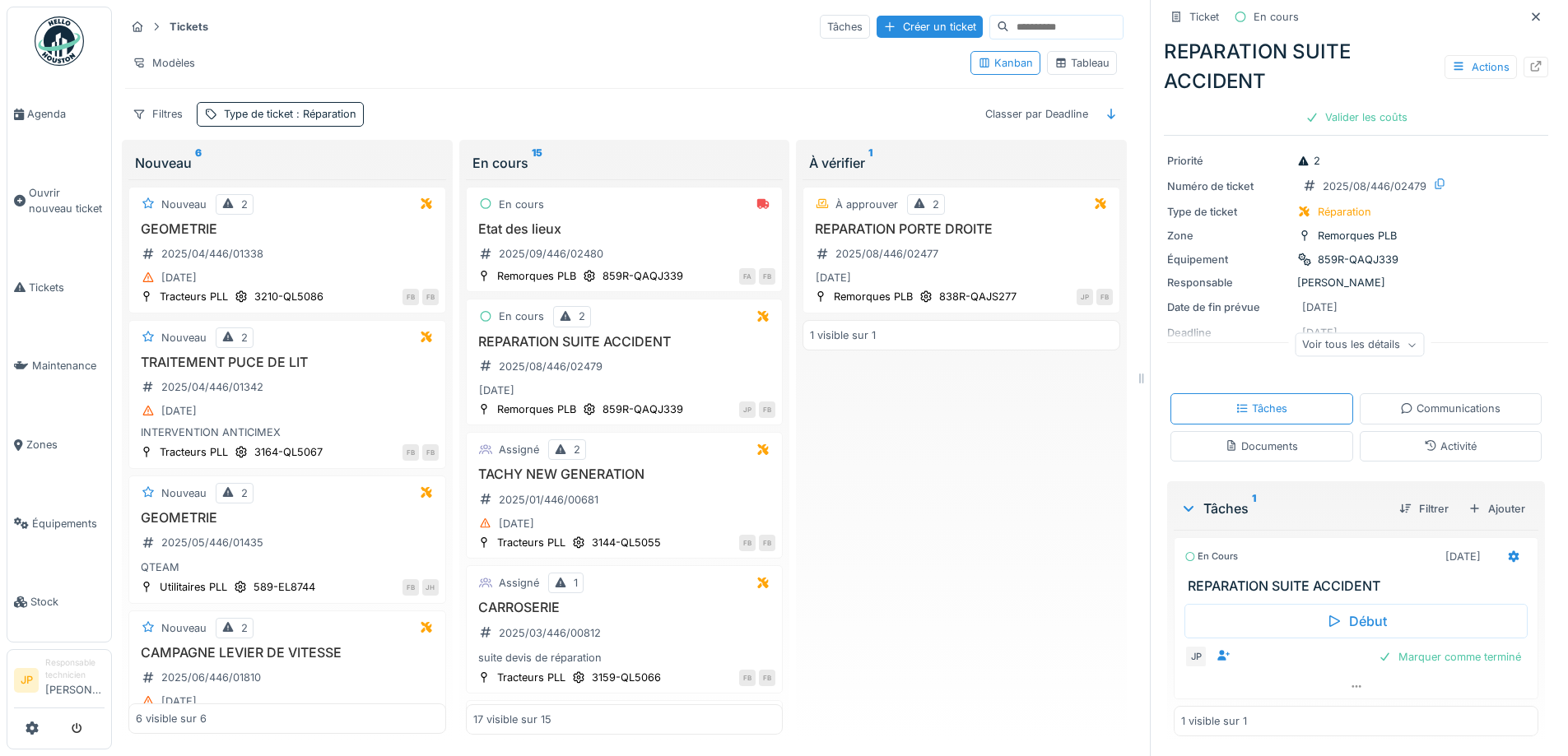
click at [1437, 439] on div "Activité" at bounding box center [1450, 446] width 52 height 16
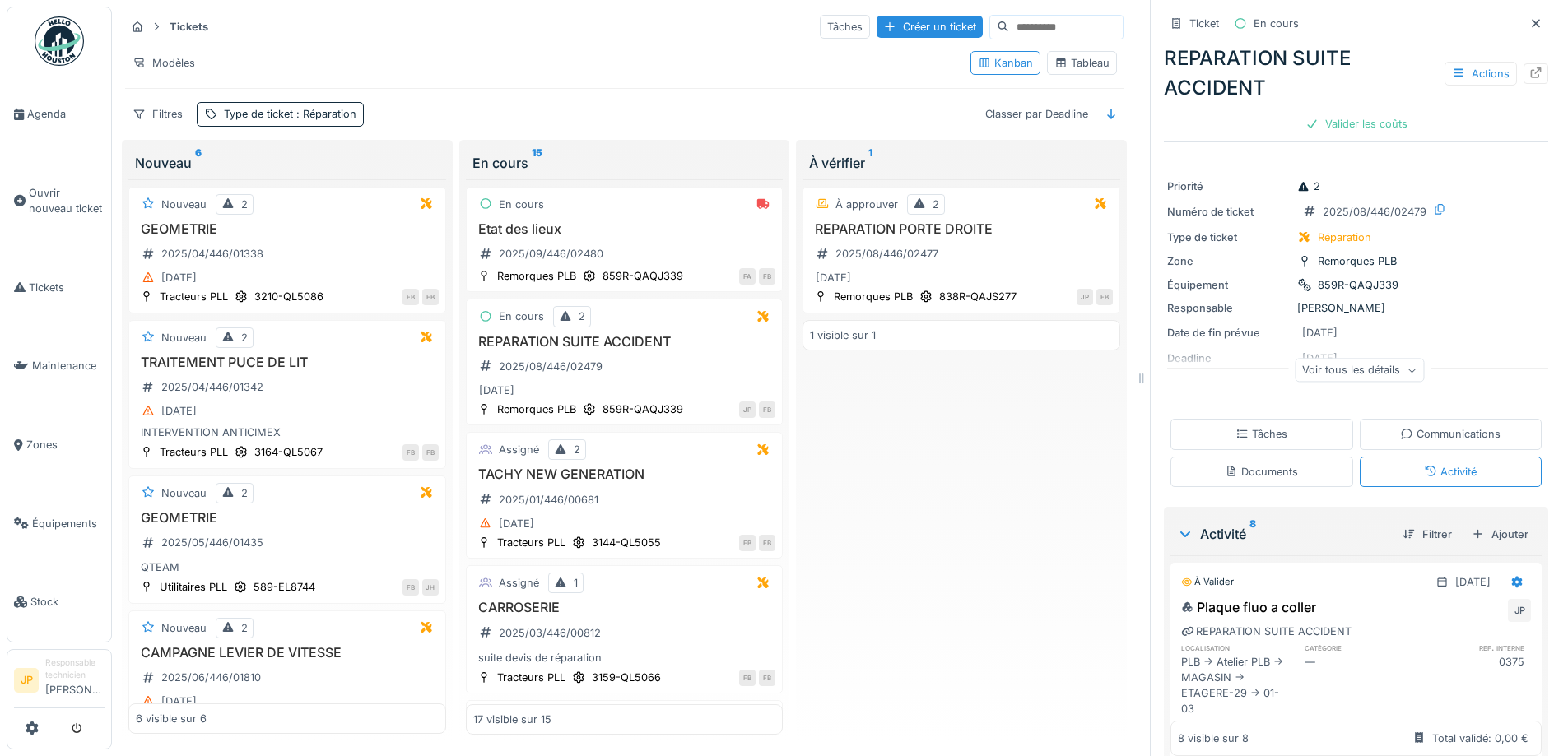
click at [1256, 427] on div "Tâches" at bounding box center [1262, 434] width 52 height 16
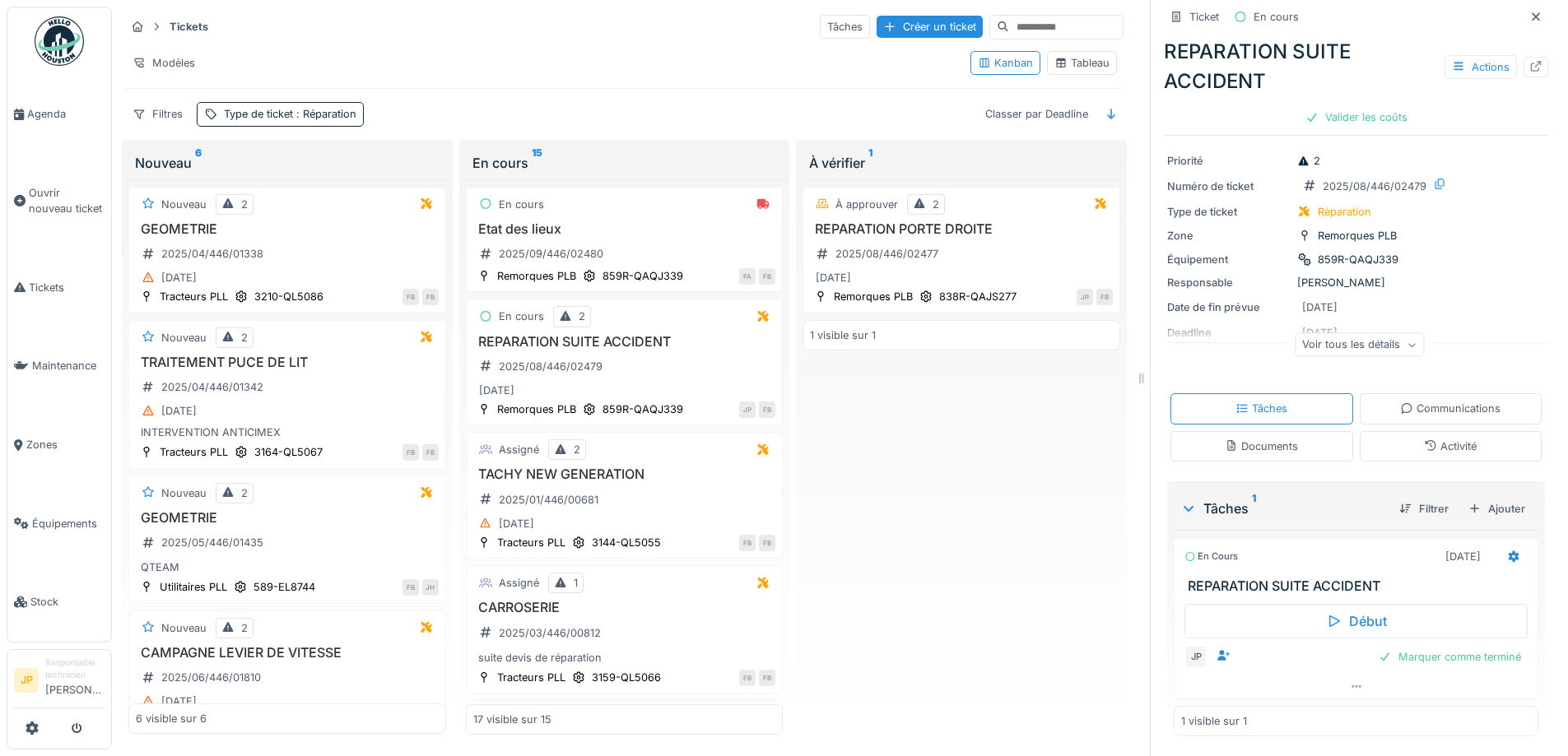
scroll to position [28, 0]
click at [1507, 562] on div at bounding box center [1514, 556] width 13 height 16
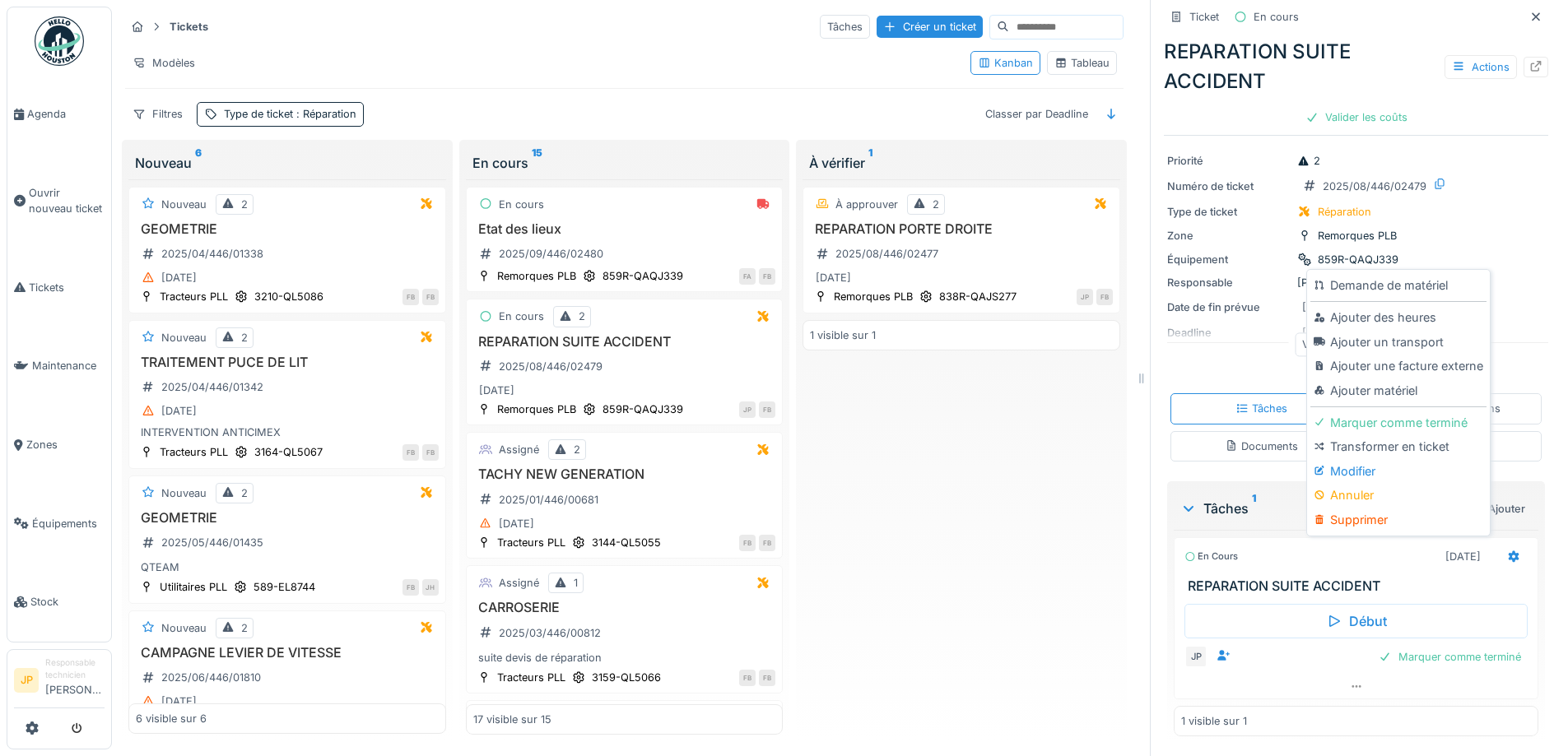
click at [1375, 398] on div "Ajouter matériel" at bounding box center [1398, 391] width 175 height 24
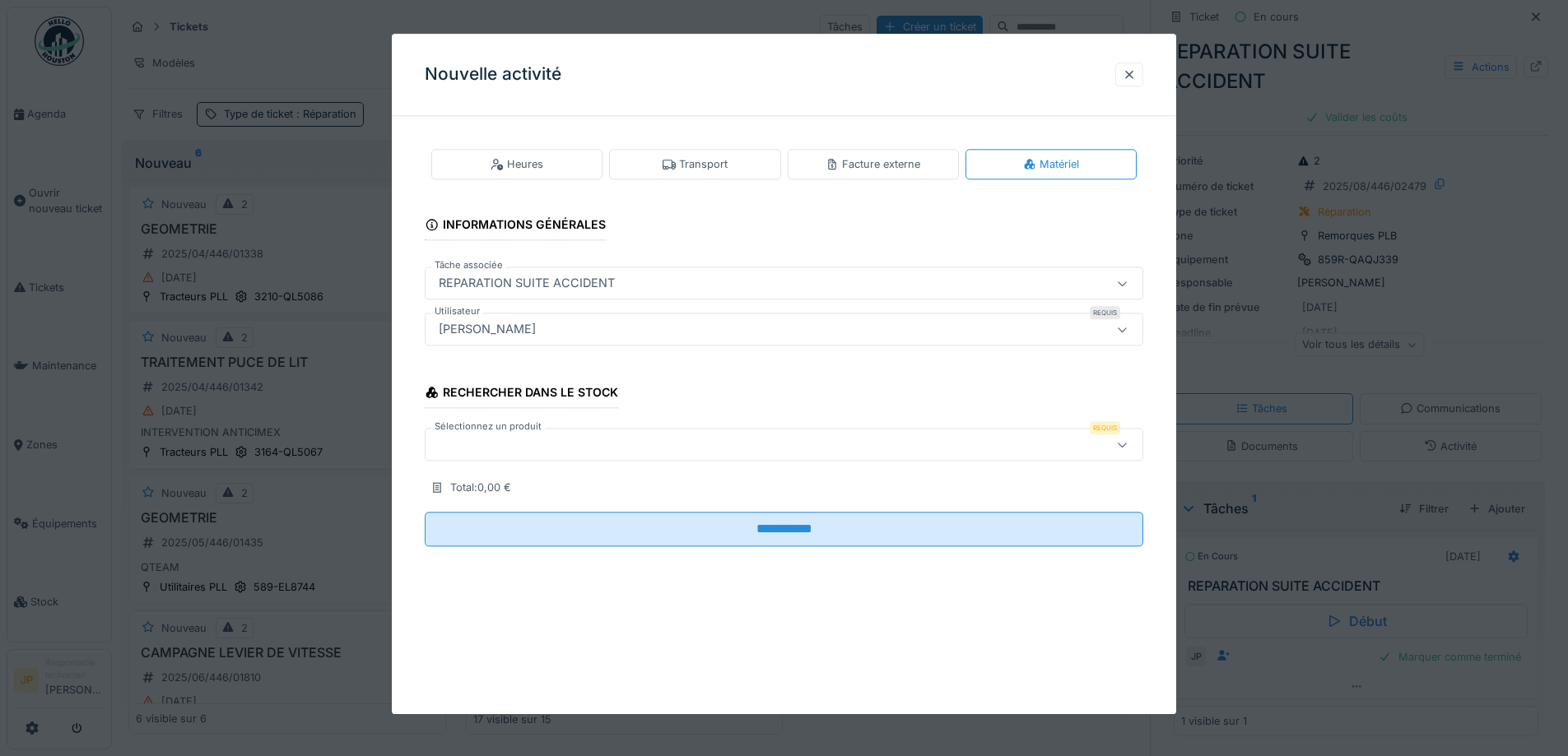
click at [502, 467] on div "Rechercher dans le stock Sélectionnez un produit Requis Total : 0,00 €" at bounding box center [784, 433] width 719 height 131
click at [507, 457] on div at bounding box center [784, 444] width 719 height 33
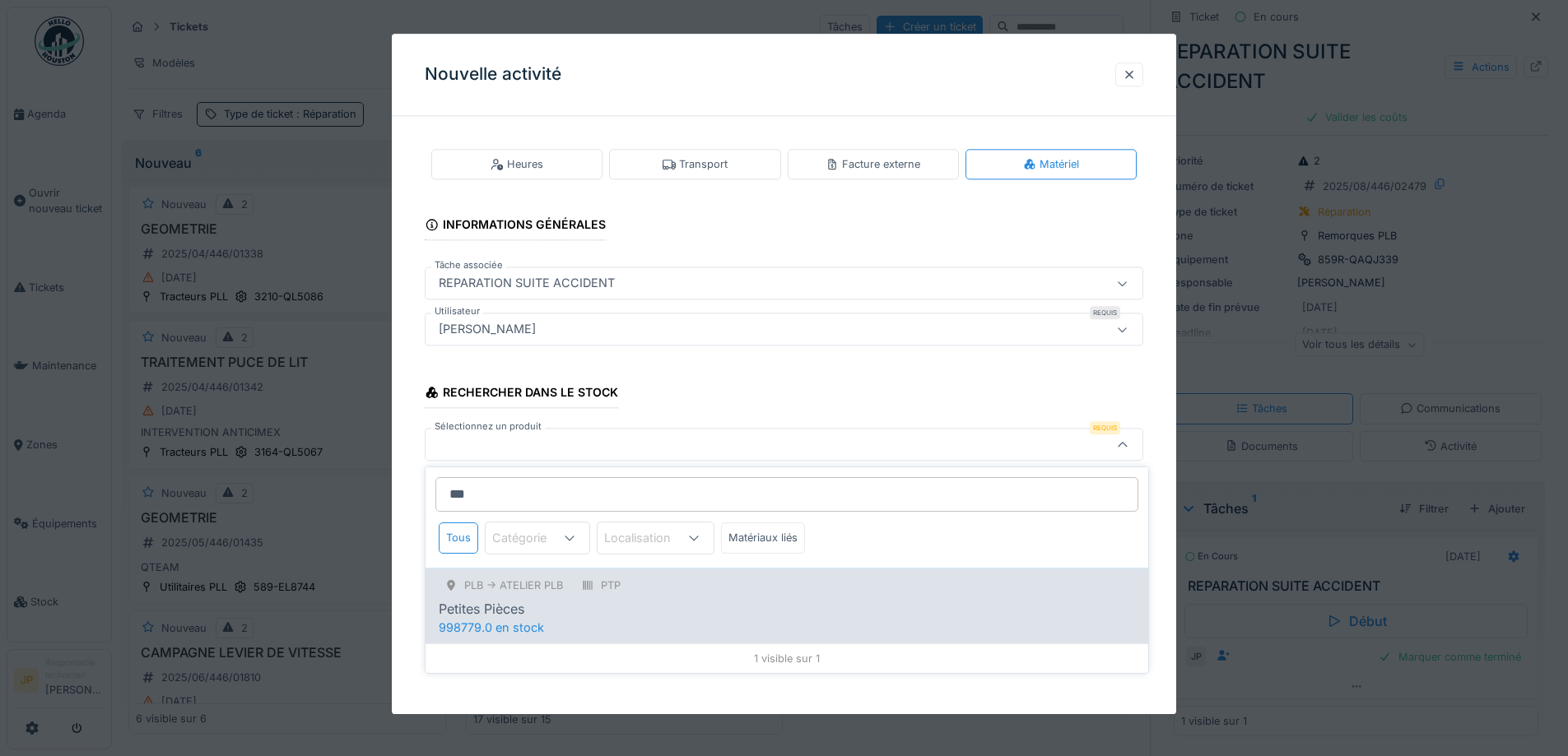
type input "***"
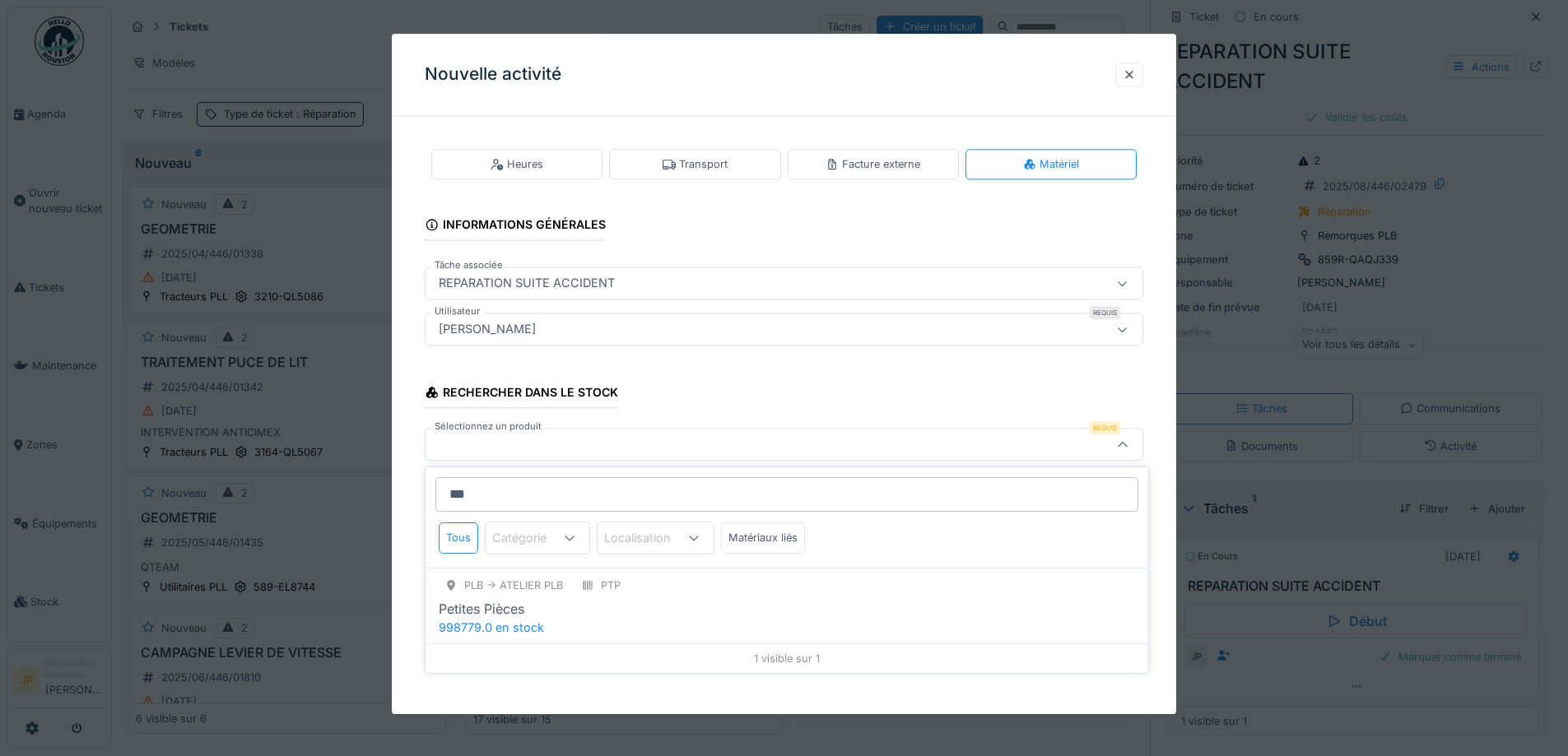
click at [701, 629] on div "PLB -> Atelier PLB PTP Petites Pièces 998779.0 en stock" at bounding box center [787, 605] width 722 height 76
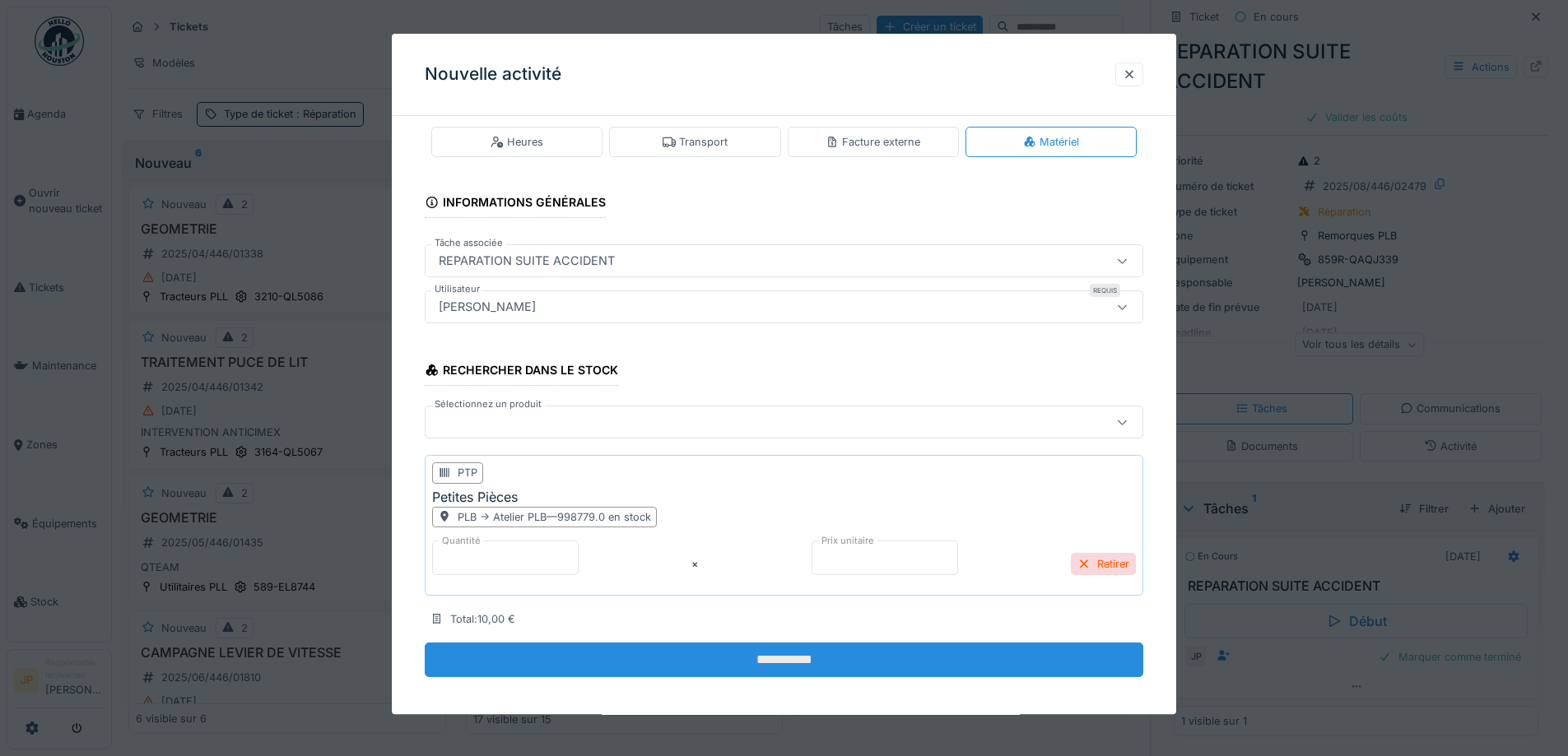
scroll to position [32, 0]
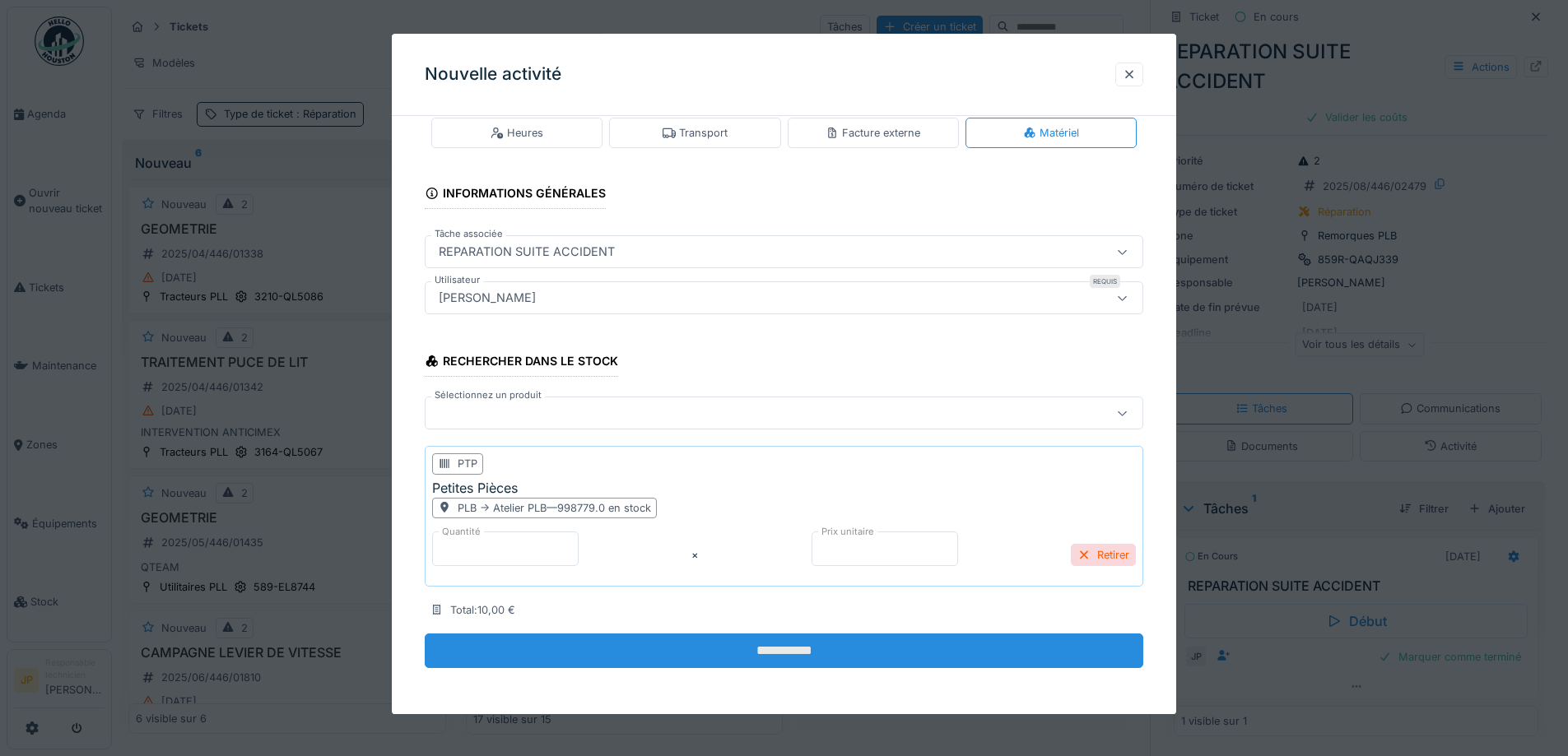
drag, startPoint x: 777, startPoint y: 662, endPoint x: 768, endPoint y: 663, distance: 9.1
click at [777, 663] on input "**********" at bounding box center [784, 651] width 719 height 35
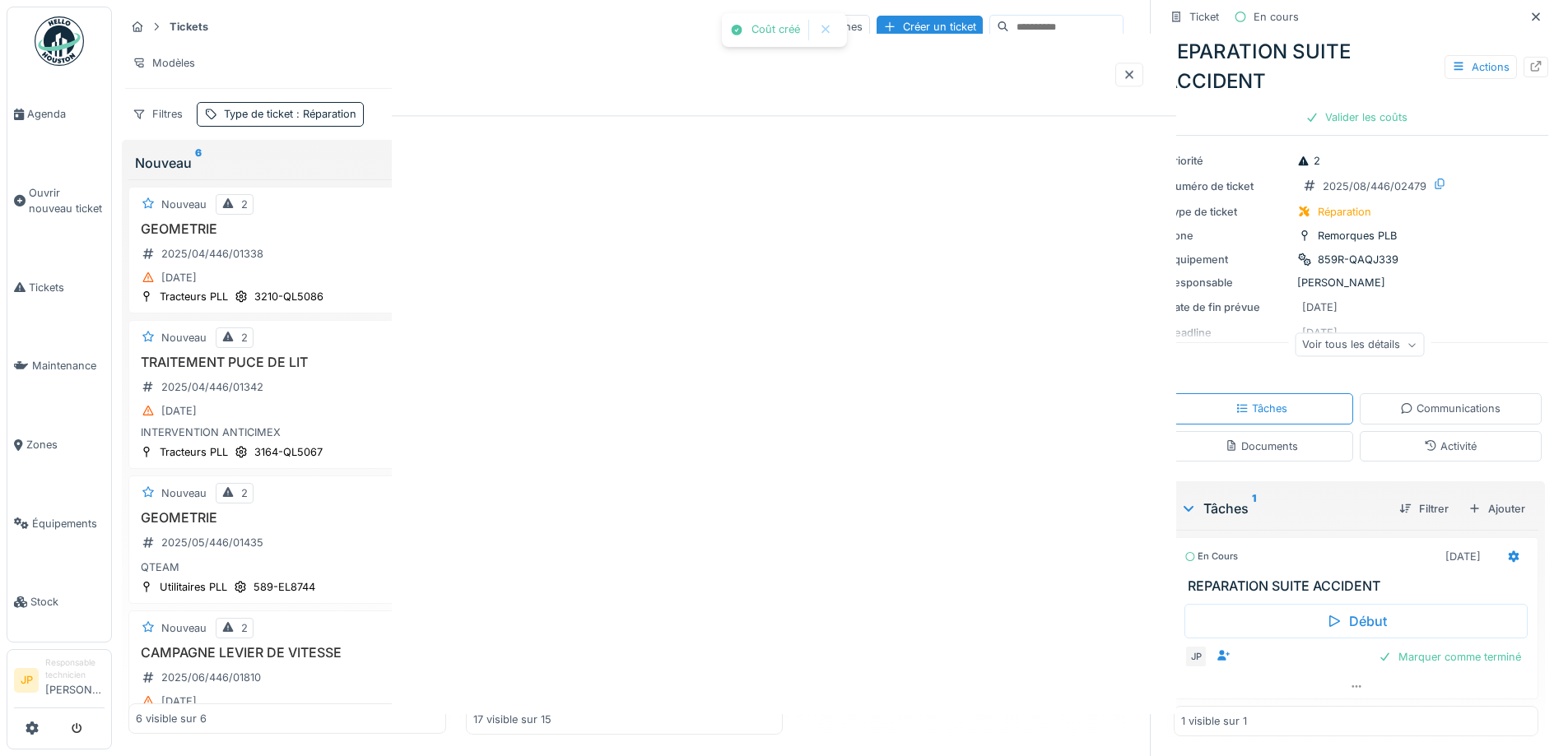
scroll to position [0, 0]
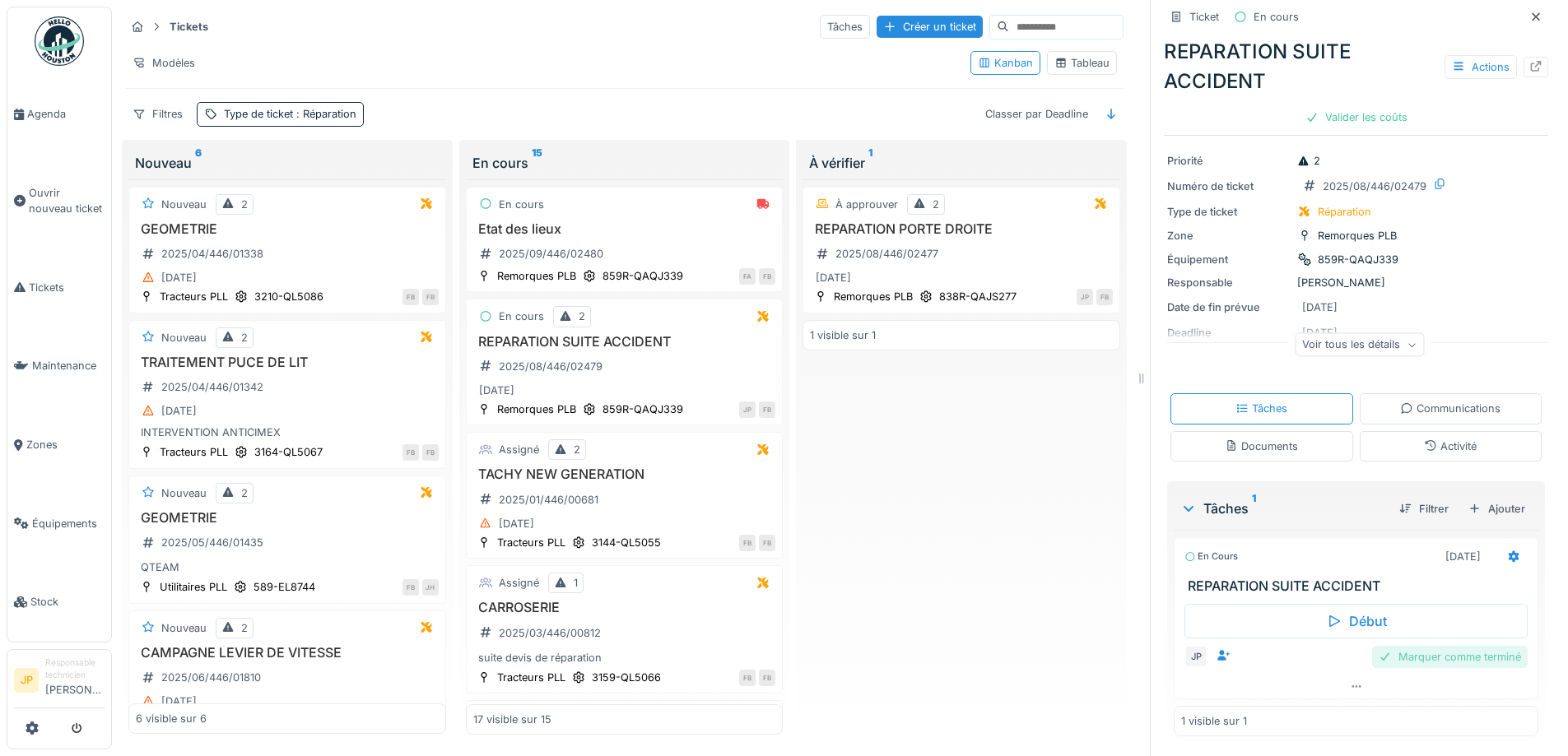
click at [1410, 655] on div "Marquer comme terminé" at bounding box center [1449, 657] width 156 height 22
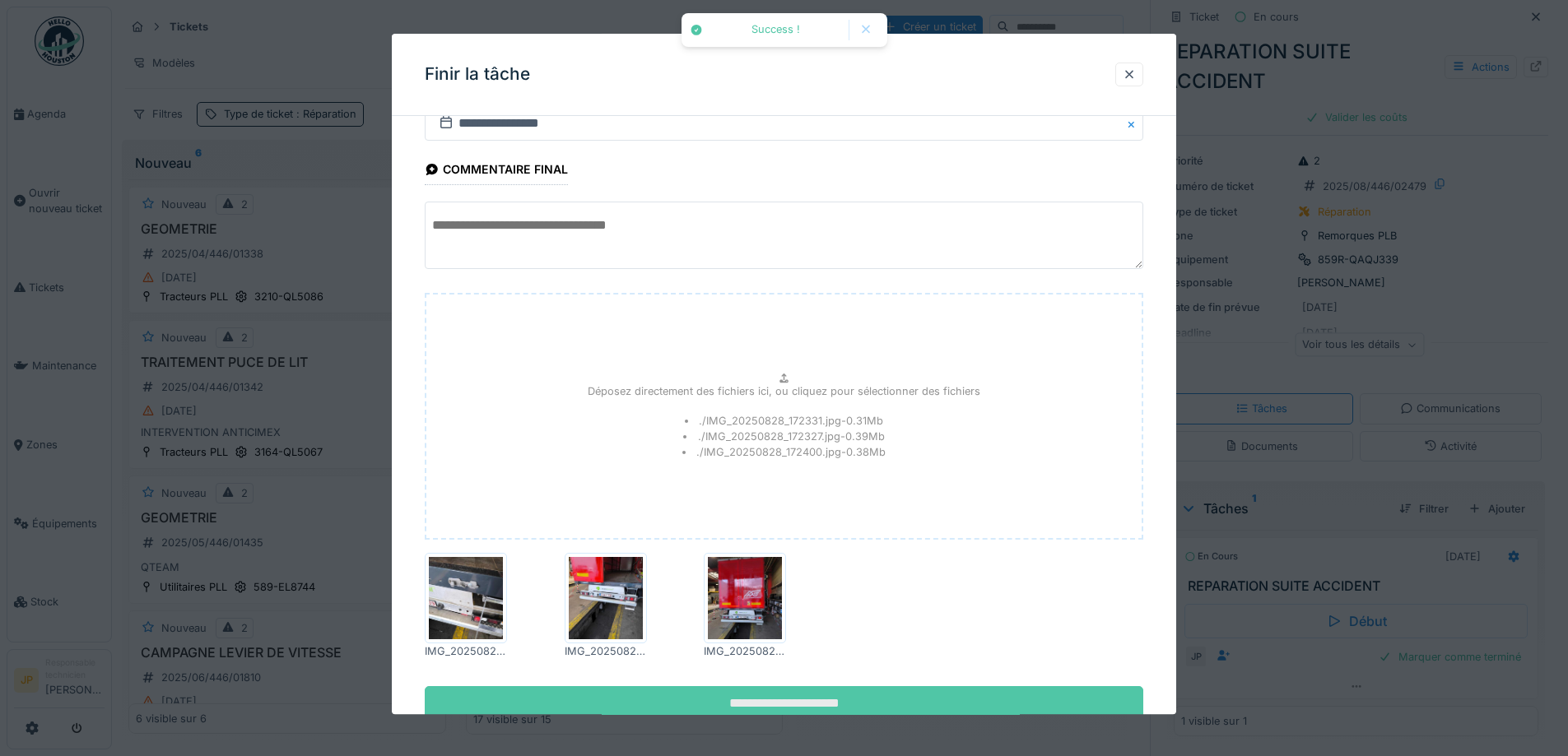
scroll to position [110, 0]
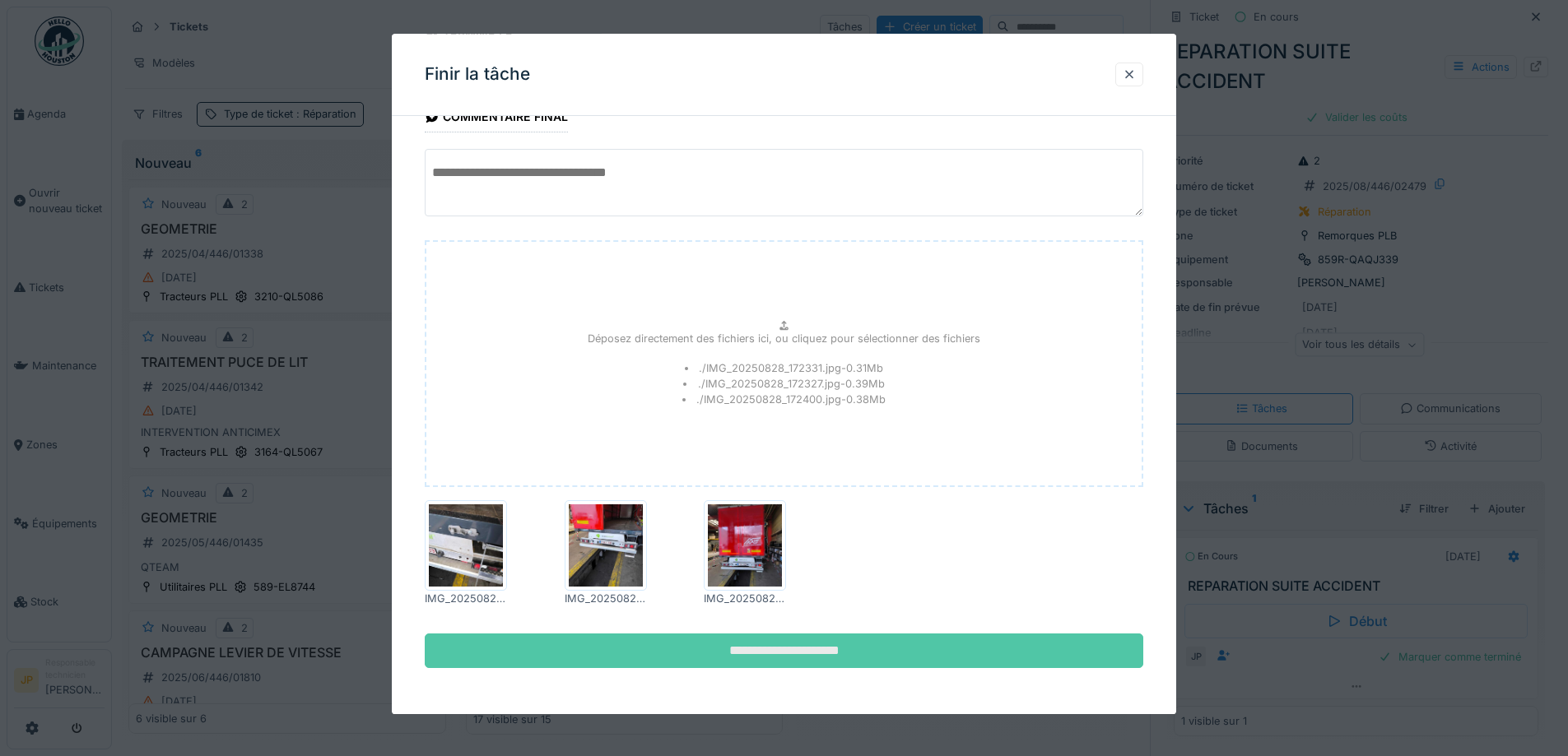
click at [788, 663] on input "**********" at bounding box center [784, 651] width 719 height 35
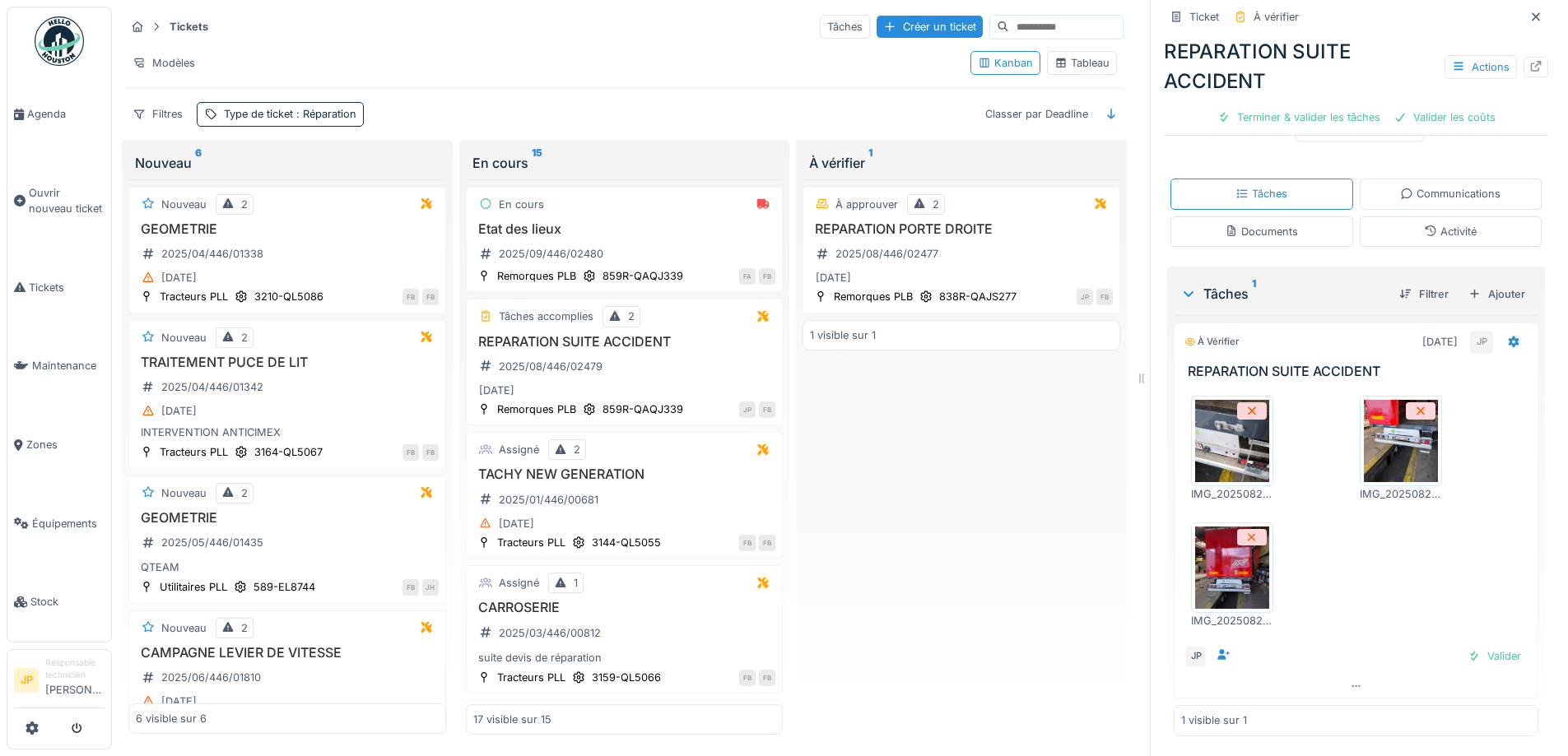
scroll to position [0, 0]
click at [1471, 665] on div "Valider" at bounding box center [1493, 656] width 66 height 22
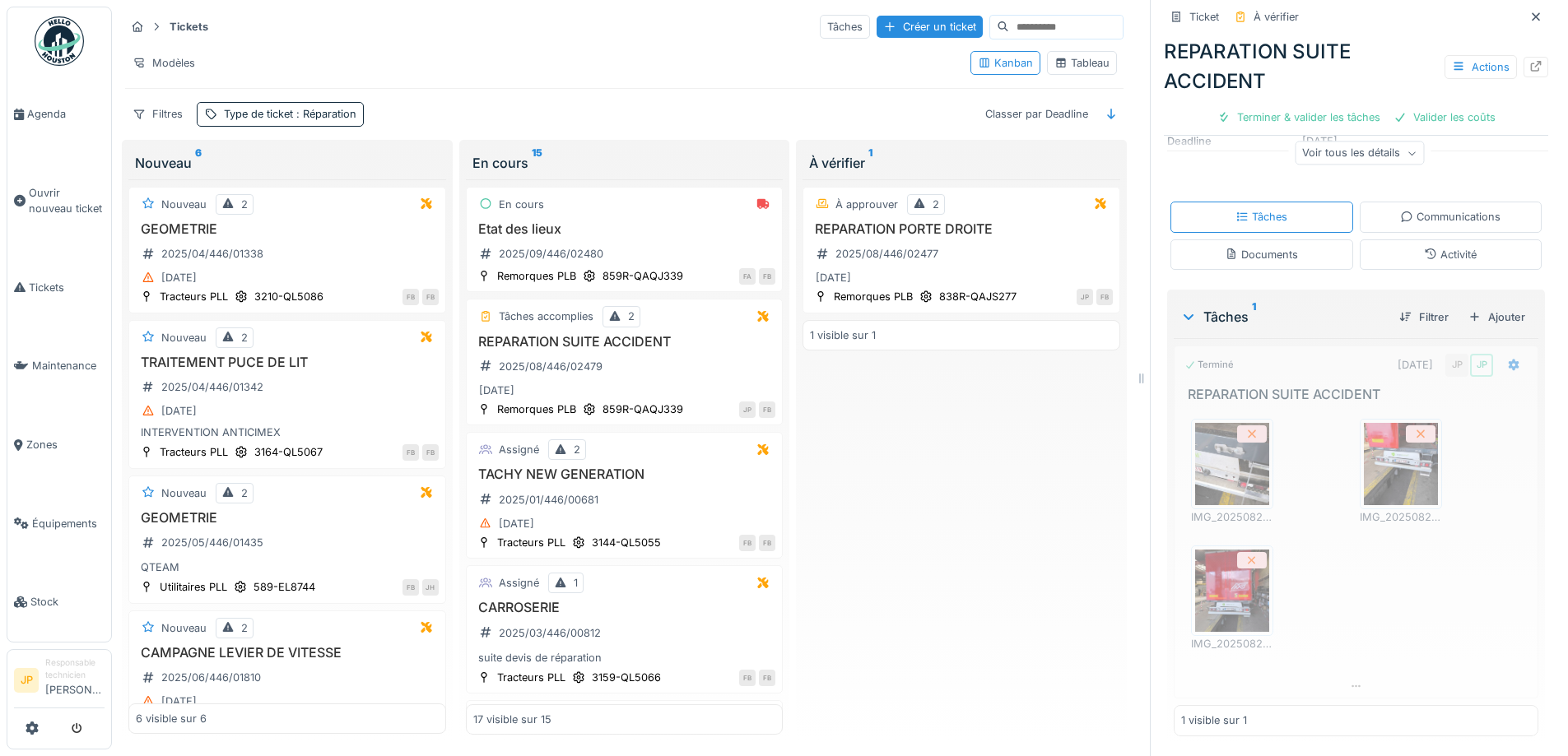
scroll to position [219, 0]
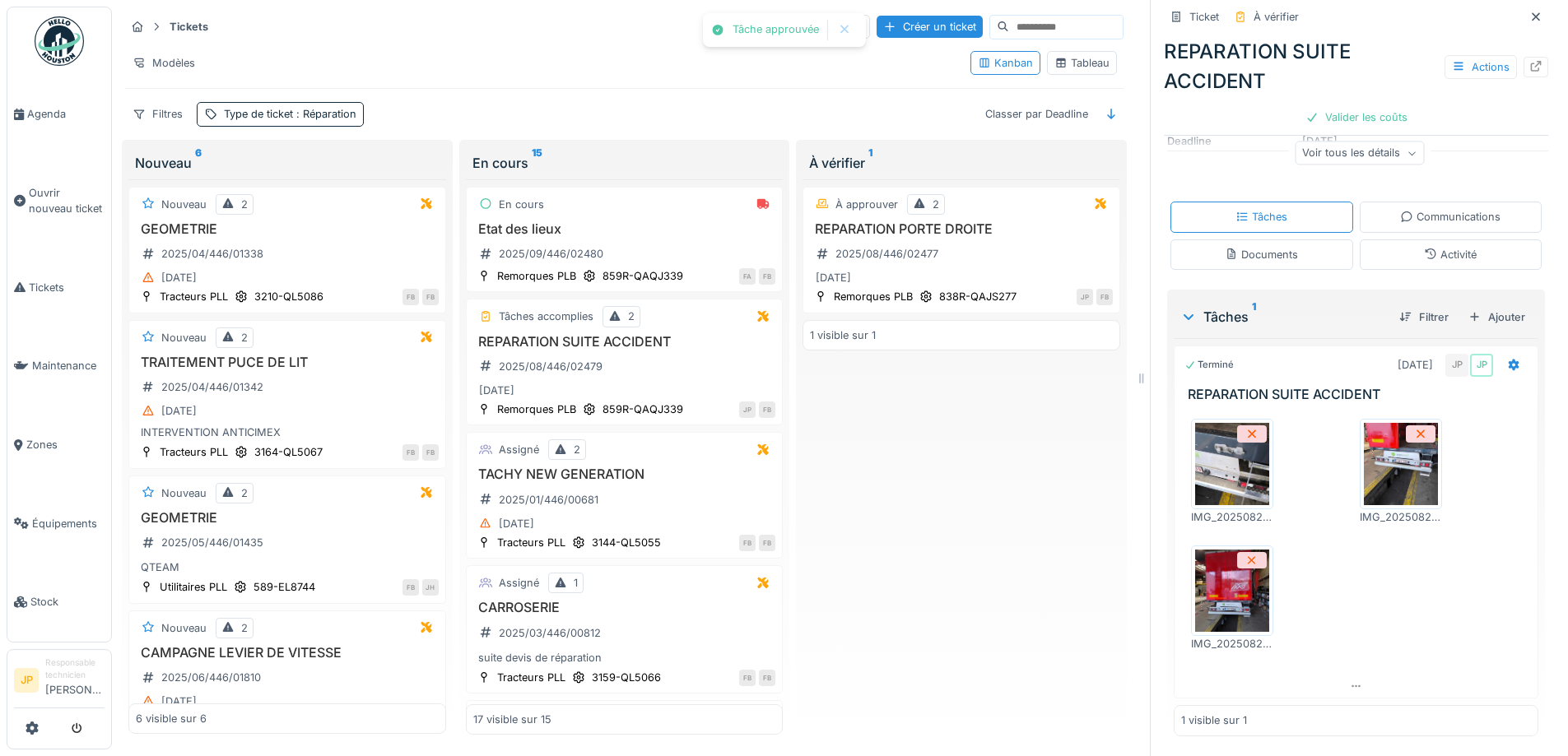
click at [1299, 120] on div "Valider les coûts" at bounding box center [1356, 118] width 115 height 22
click at [1426, 253] on div "Activité" at bounding box center [1450, 255] width 52 height 16
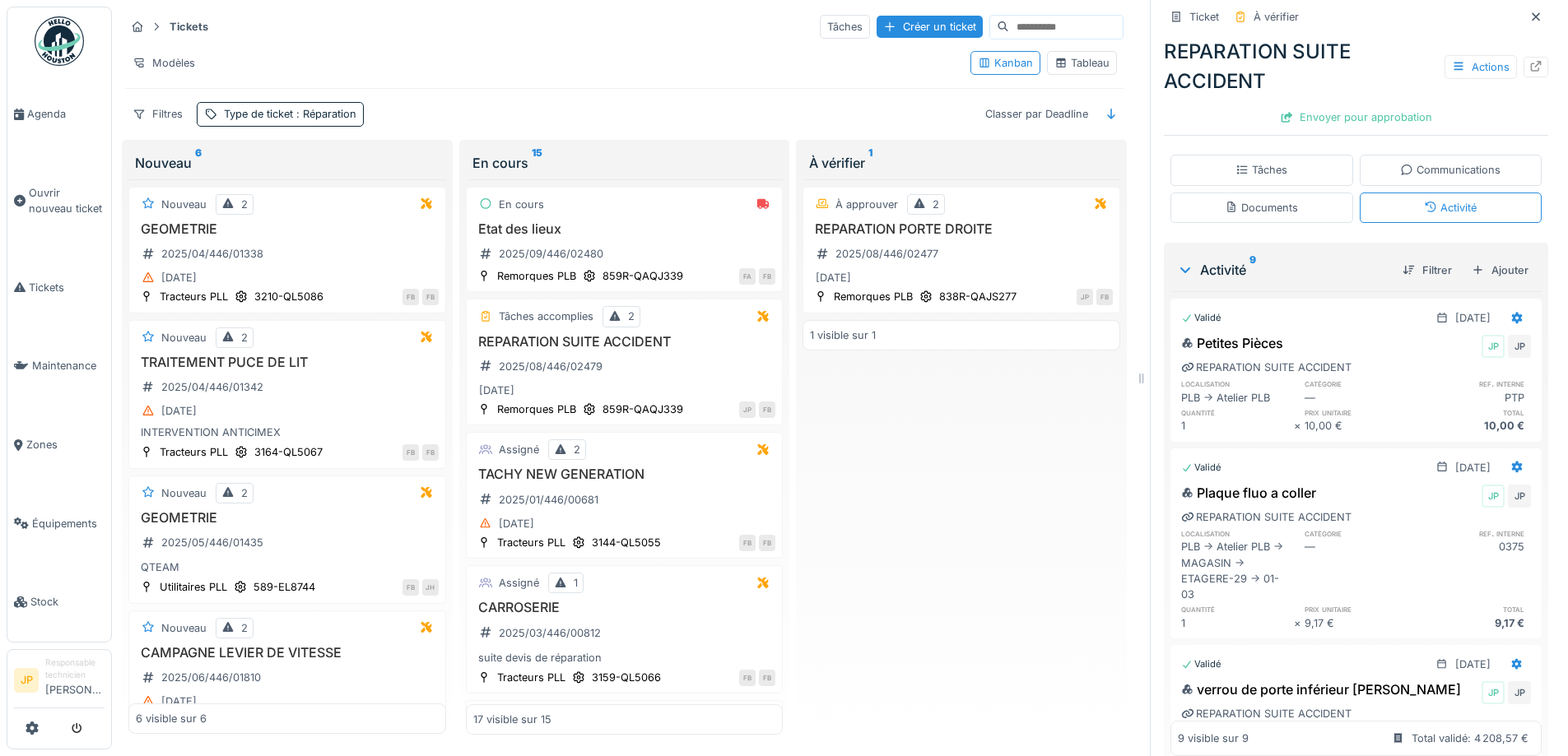
scroll to position [0, 0]
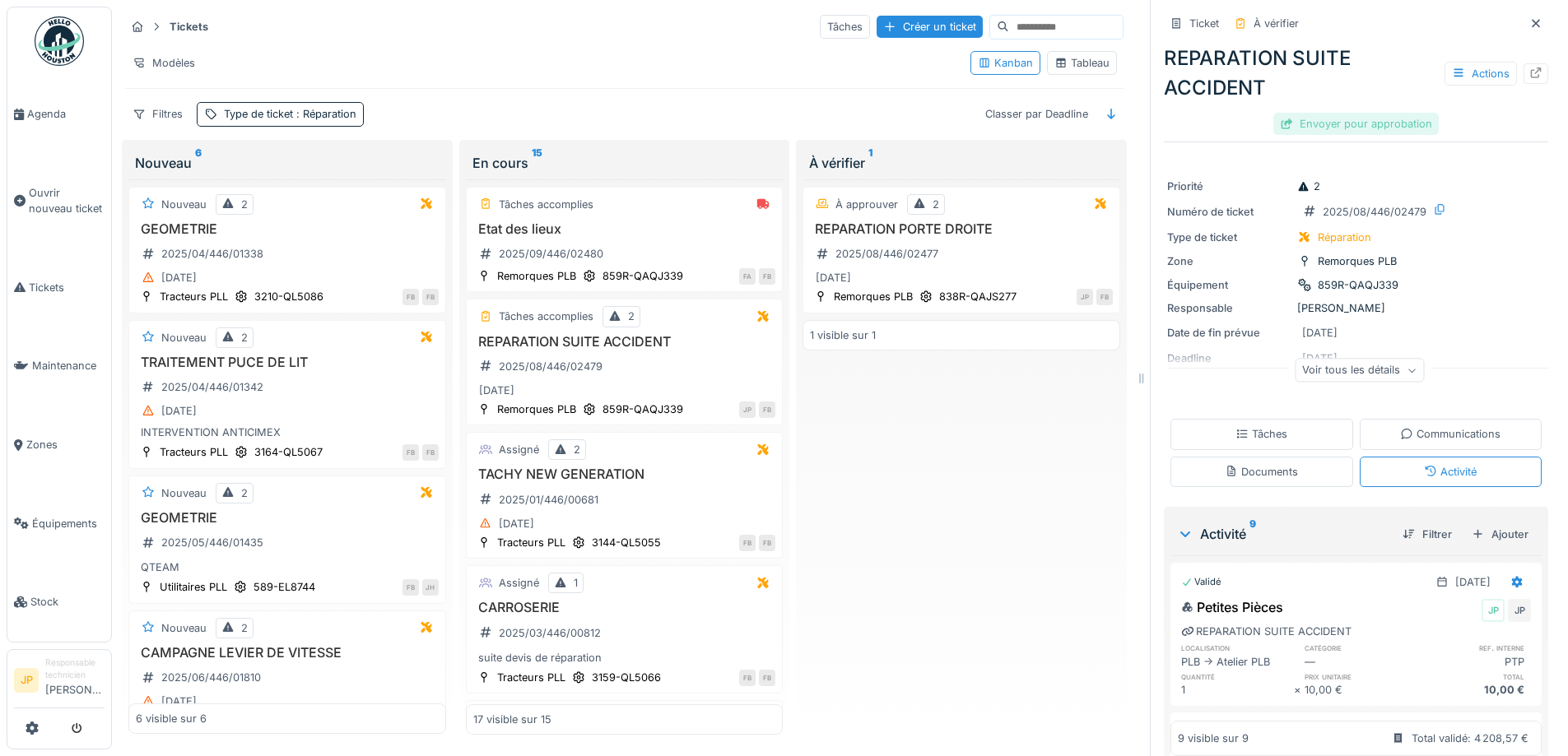
click at [1362, 113] on div "Envoyer pour approbation" at bounding box center [1355, 124] width 165 height 22
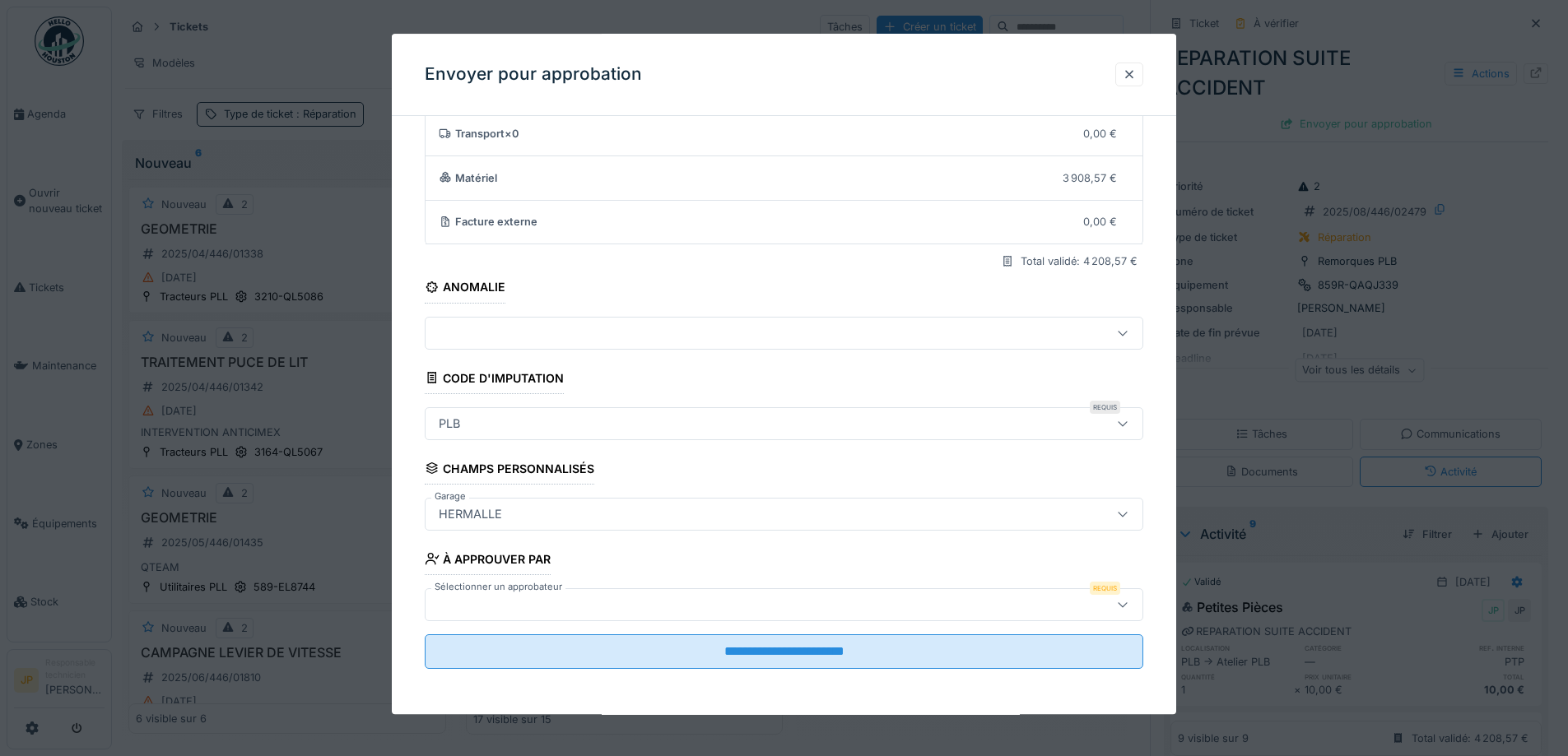
scroll to position [101, 0]
click at [574, 621] on div at bounding box center [784, 604] width 719 height 33
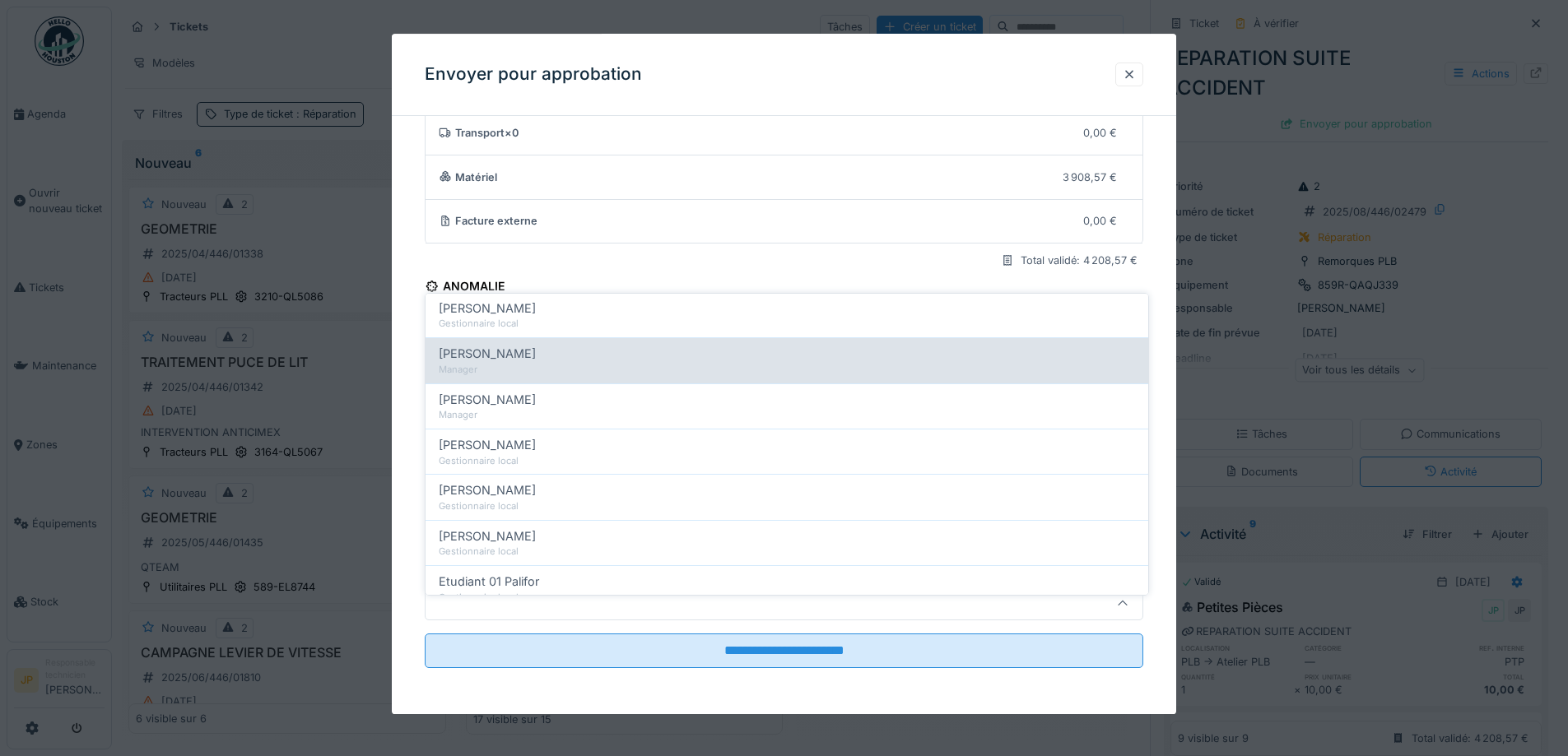
scroll to position [412, 0]
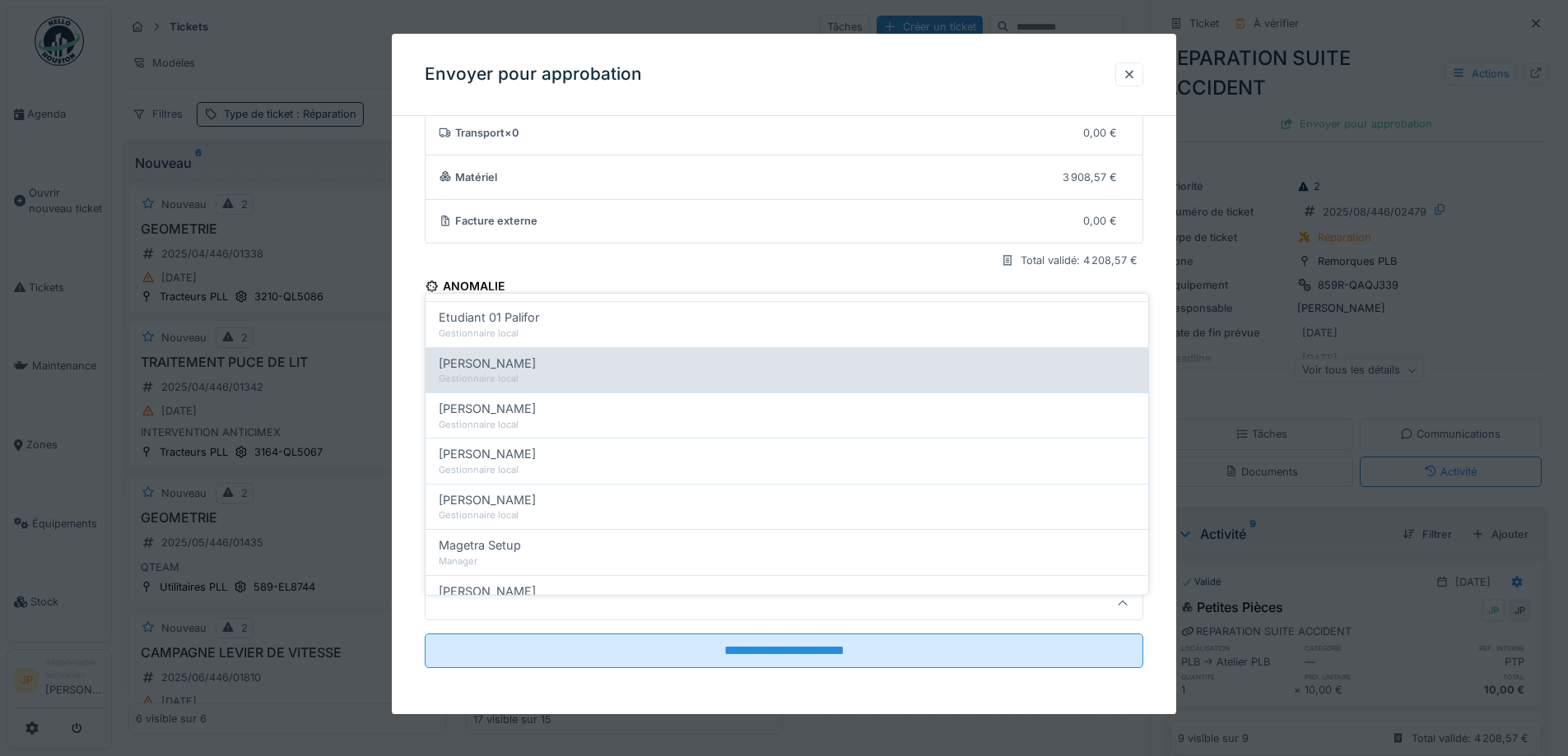
click at [521, 372] on div "Gestionnaire local" at bounding box center [787, 379] width 696 height 14
type input "*****"
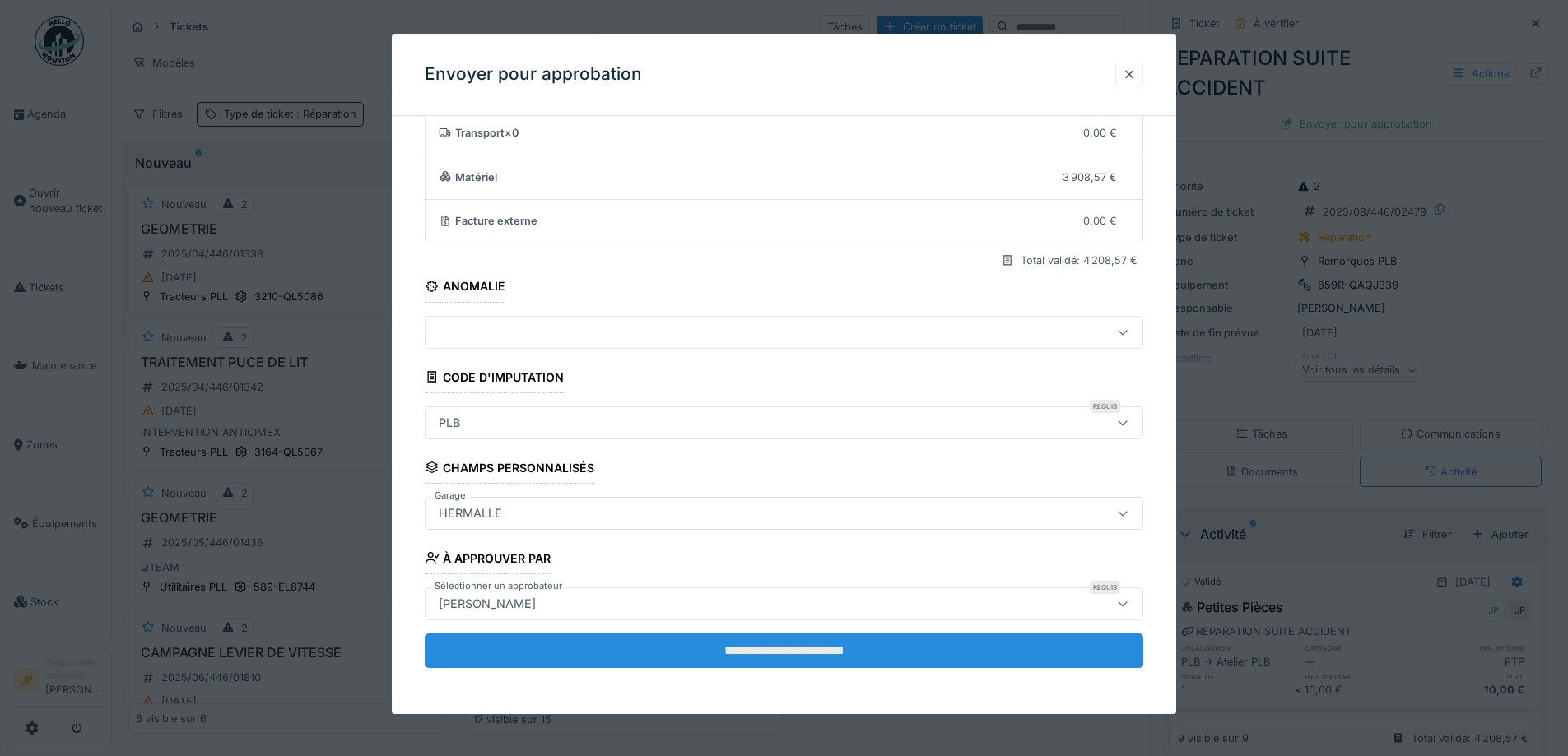
click at [770, 661] on input "**********" at bounding box center [784, 651] width 719 height 35
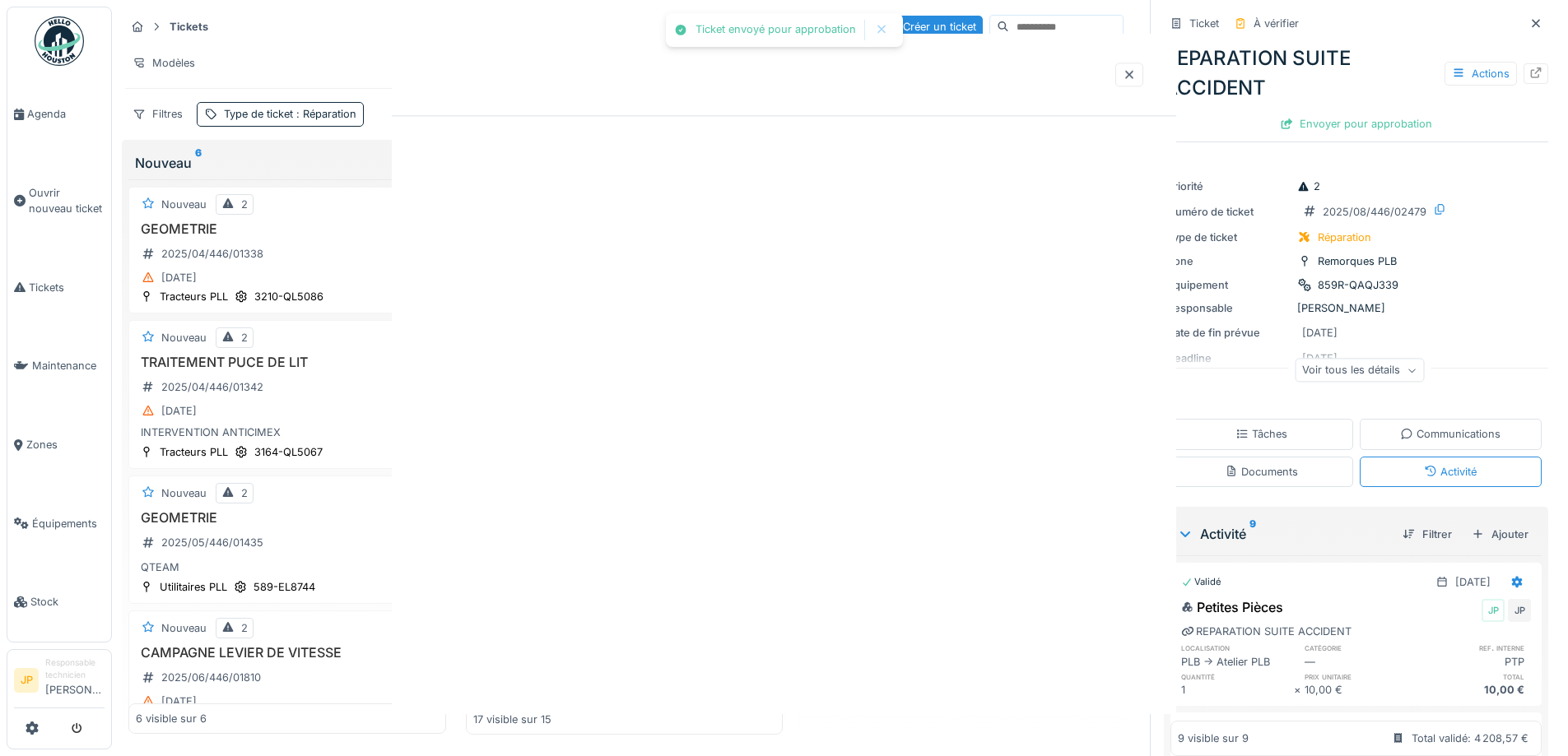
scroll to position [0, 0]
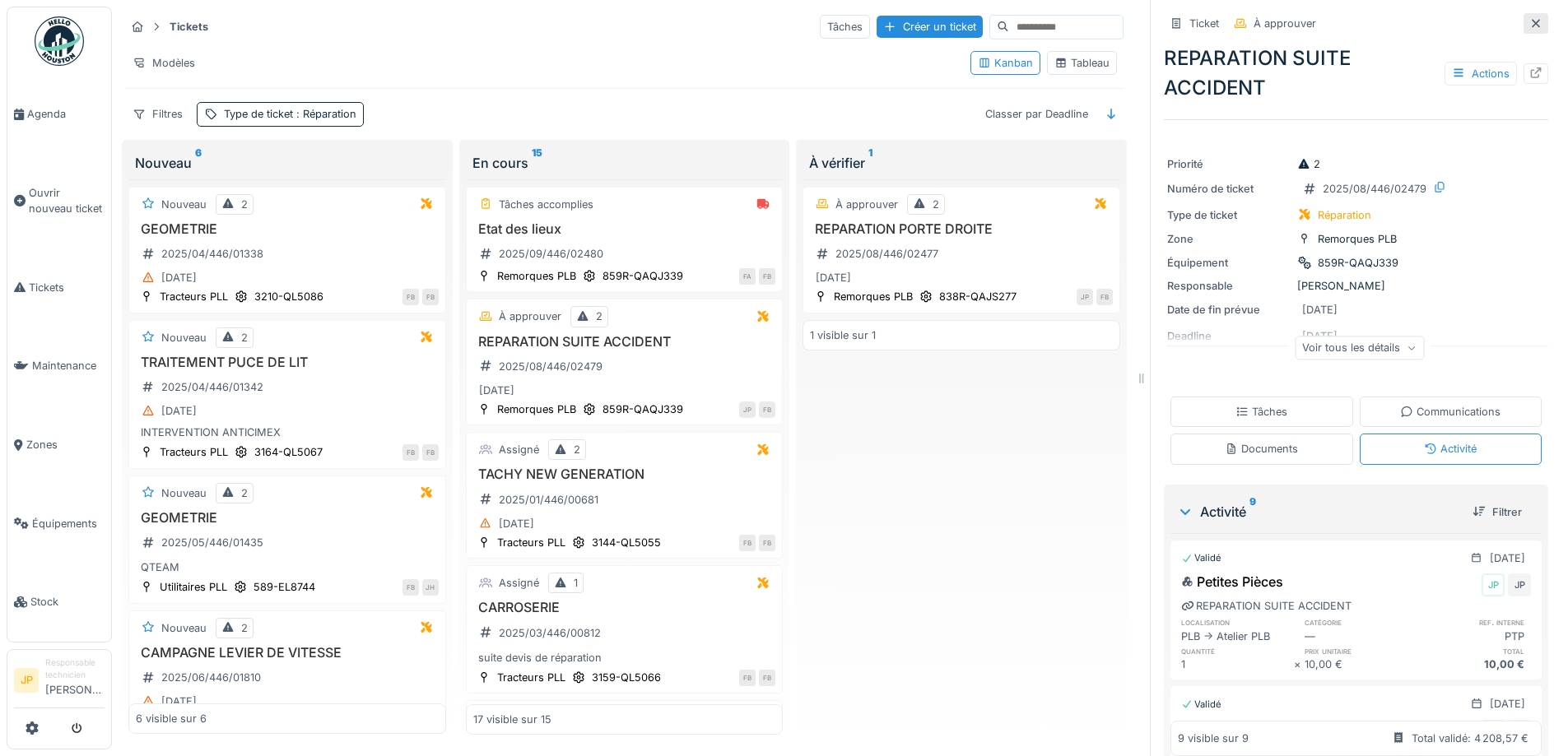
click at [1532, 19] on icon at bounding box center [1535, 22] width 8 height 8
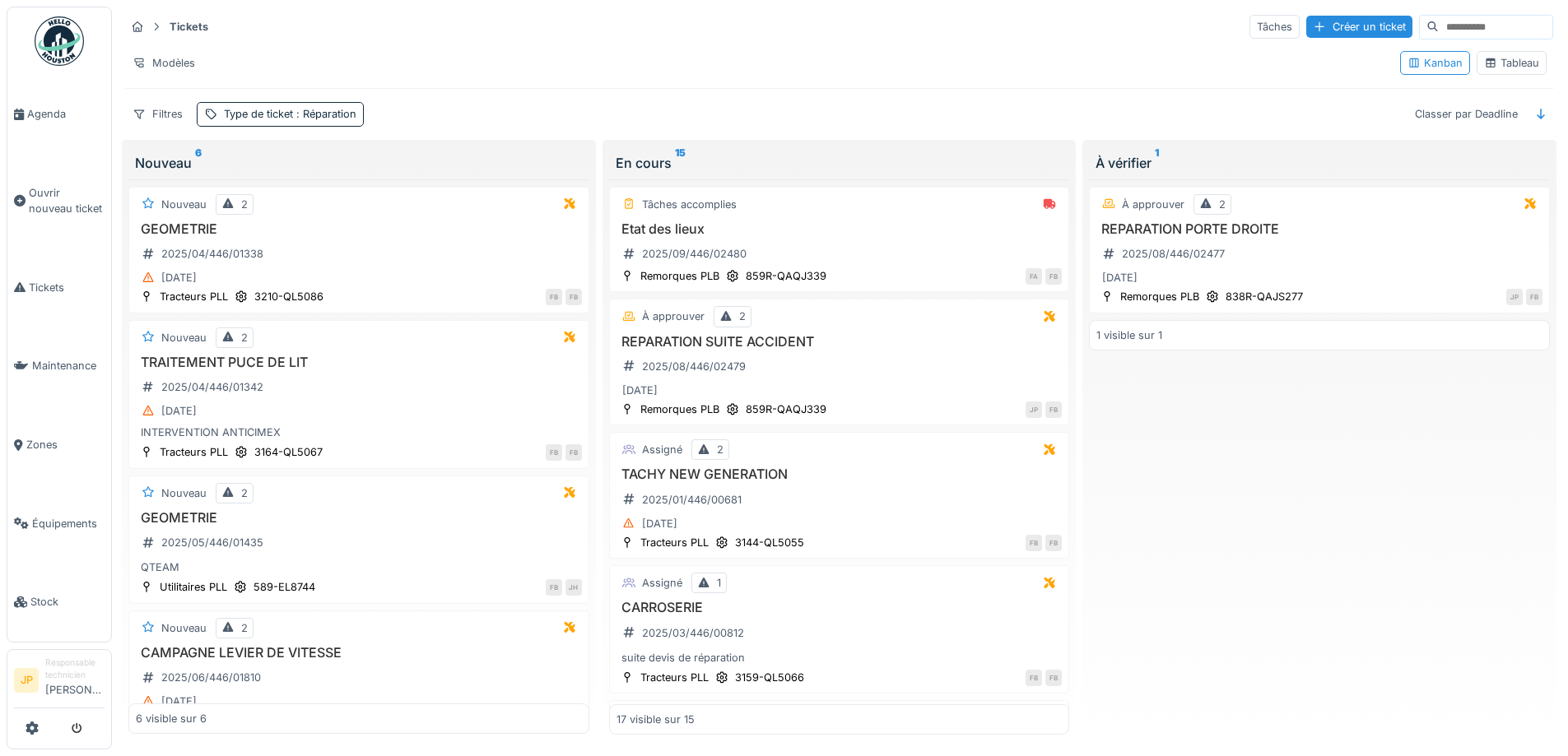
scroll to position [10, 0]
click at [38, 287] on span "Tickets" at bounding box center [66, 287] width 76 height 16
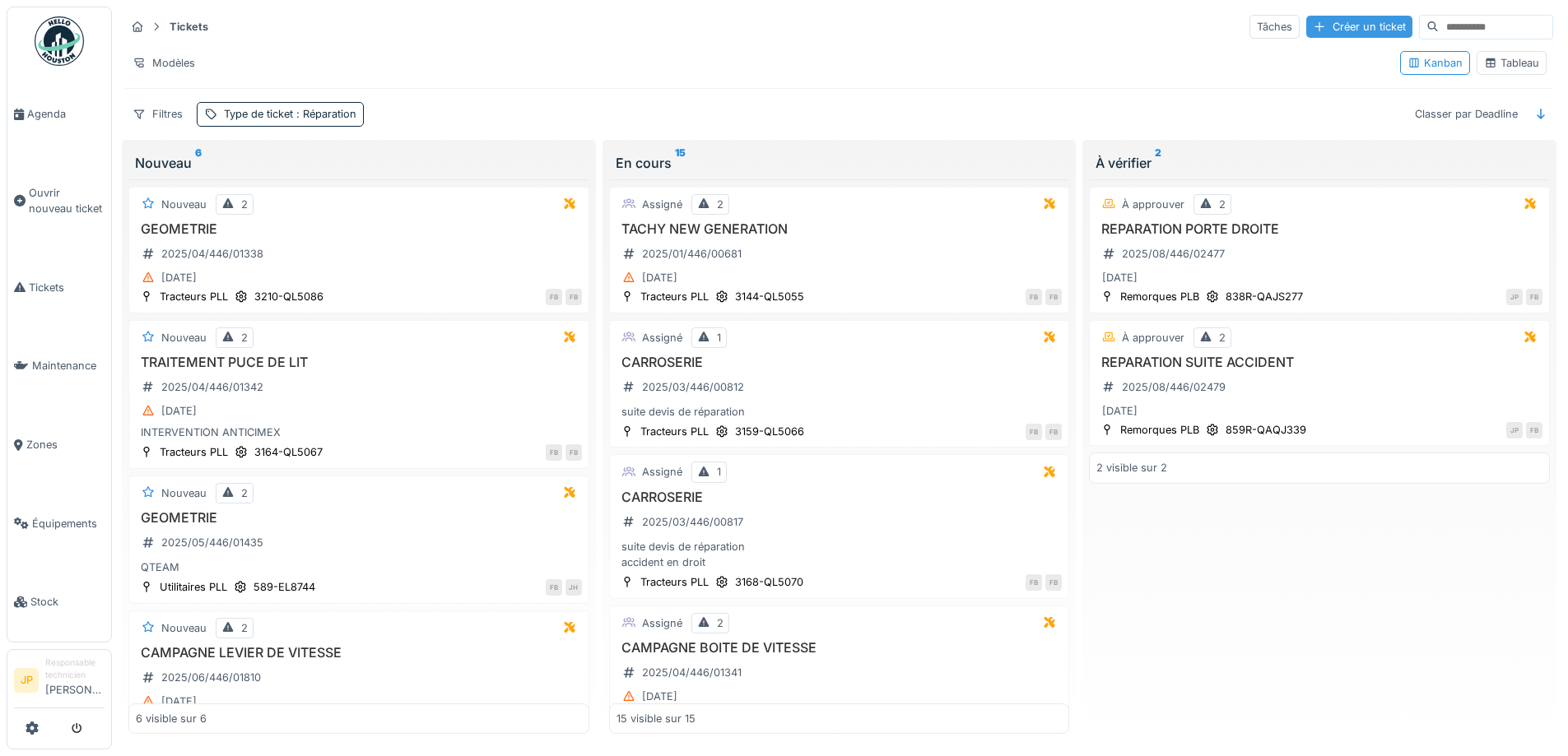
click at [1311, 33] on div "Créer un ticket" at bounding box center [1359, 27] width 106 height 22
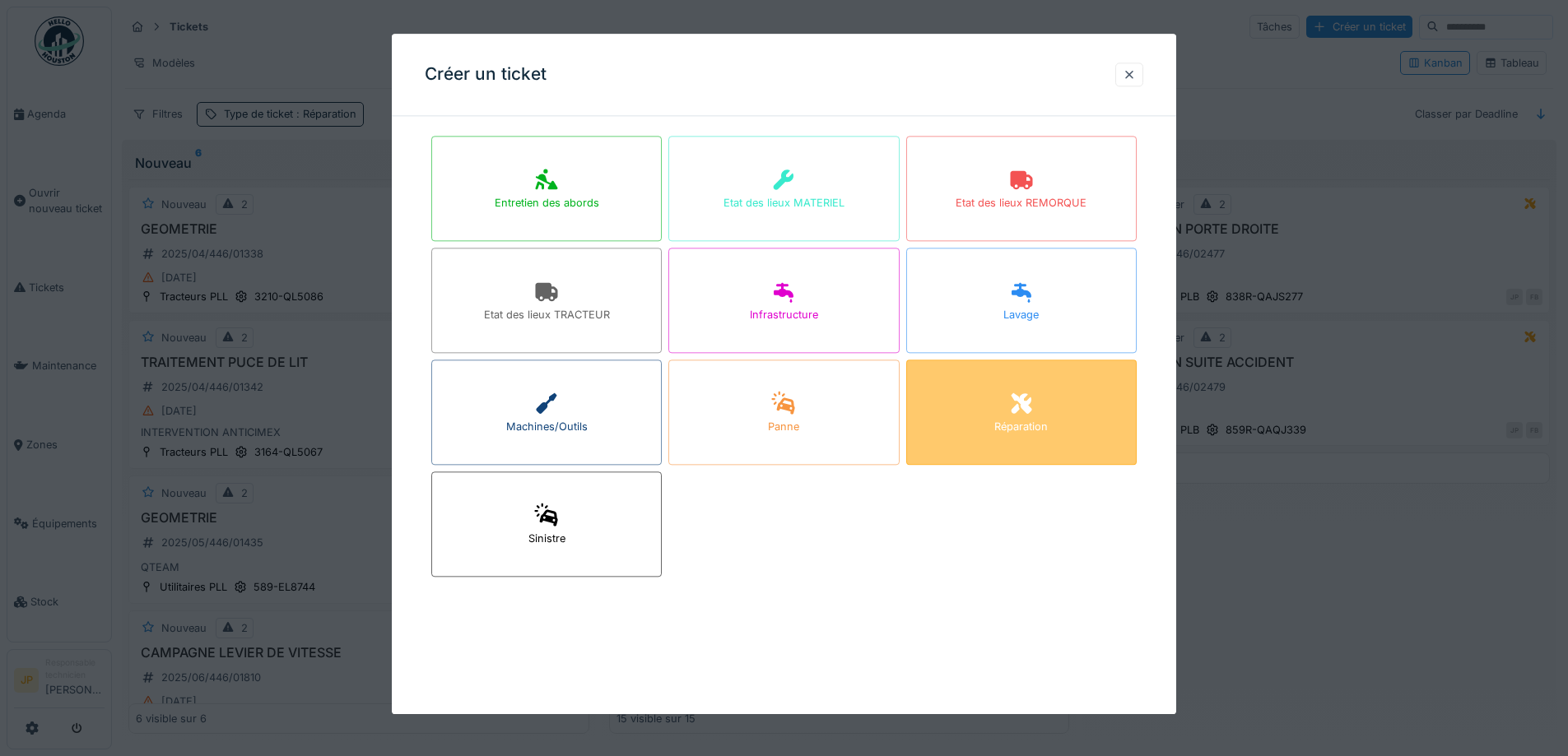
click at [1053, 412] on div "Réparation" at bounding box center [1021, 412] width 231 height 105
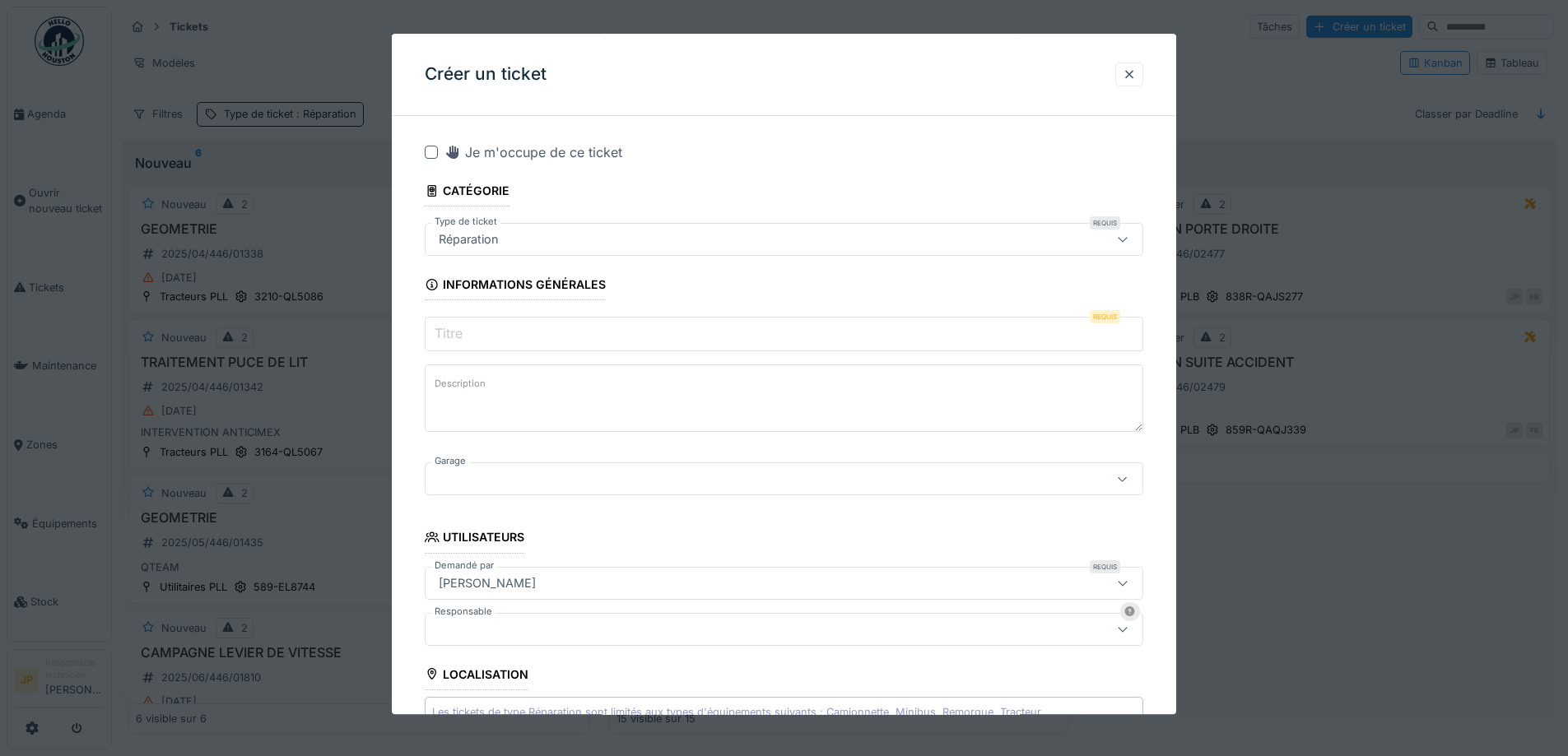
click at [495, 335] on input "Titre" at bounding box center [784, 334] width 719 height 35
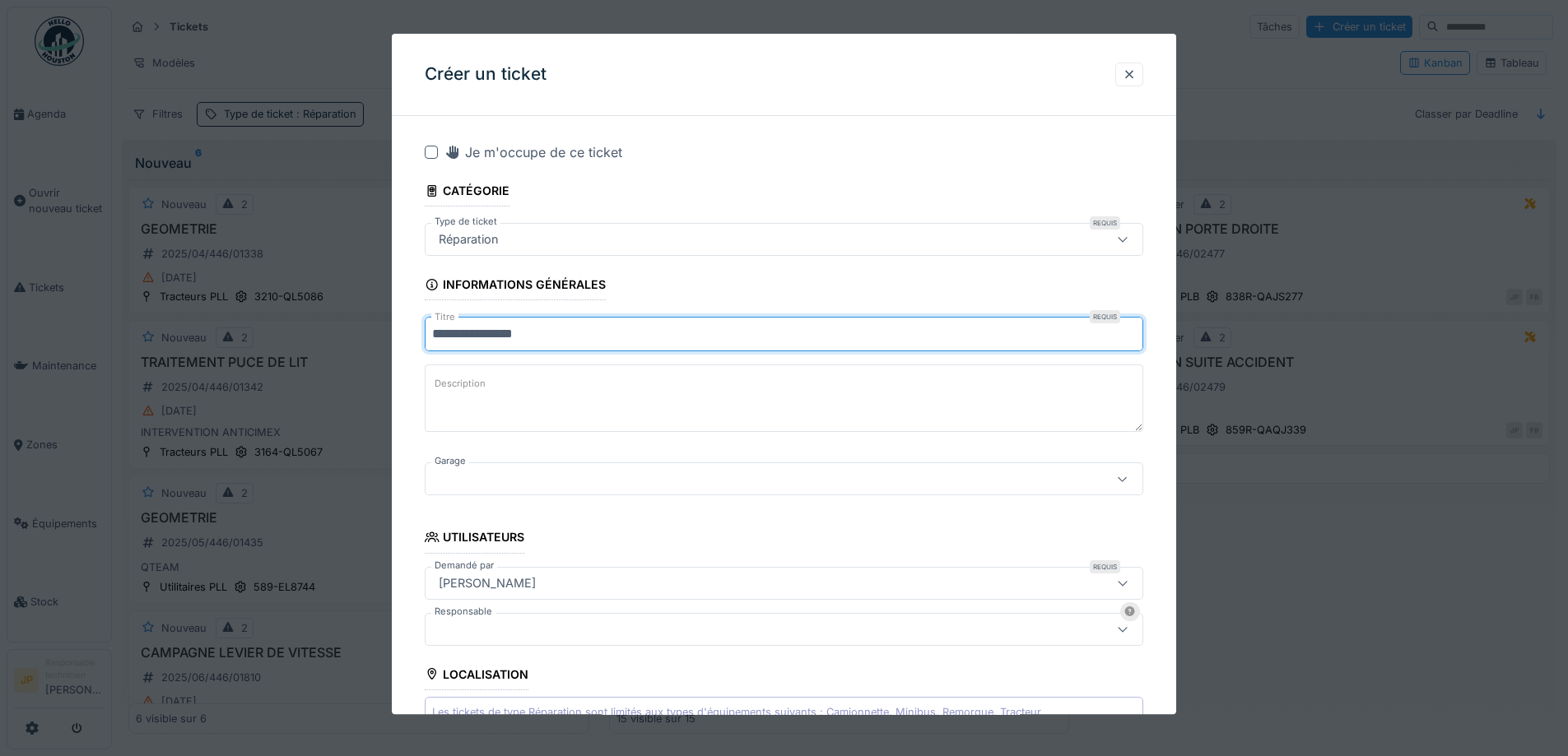
type input "**********"
click at [477, 385] on label "Description" at bounding box center [460, 385] width 58 height 21
click at [477, 385] on textarea "Description" at bounding box center [784, 399] width 719 height 67
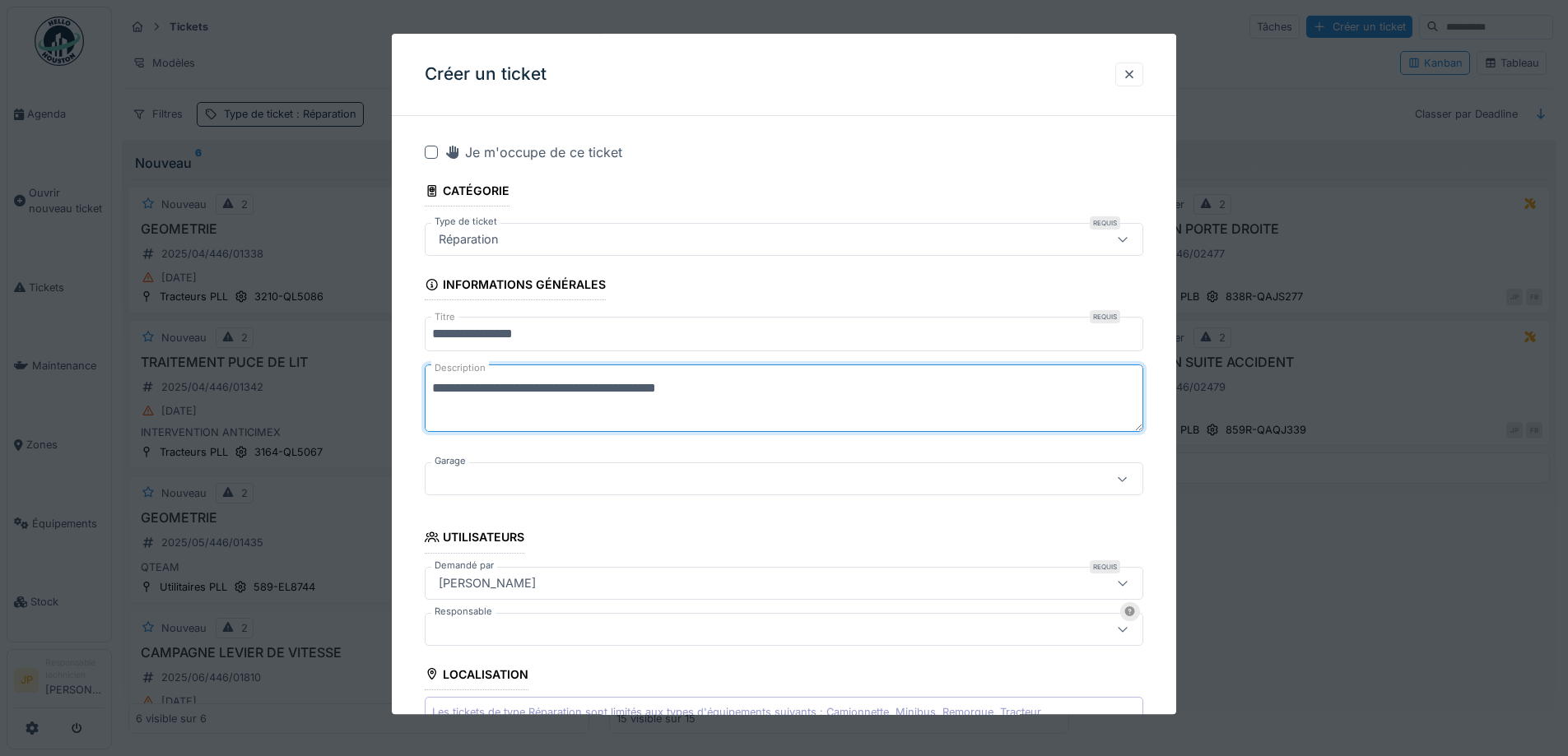
type textarea "**********"
click at [620, 484] on div at bounding box center [742, 479] width 620 height 18
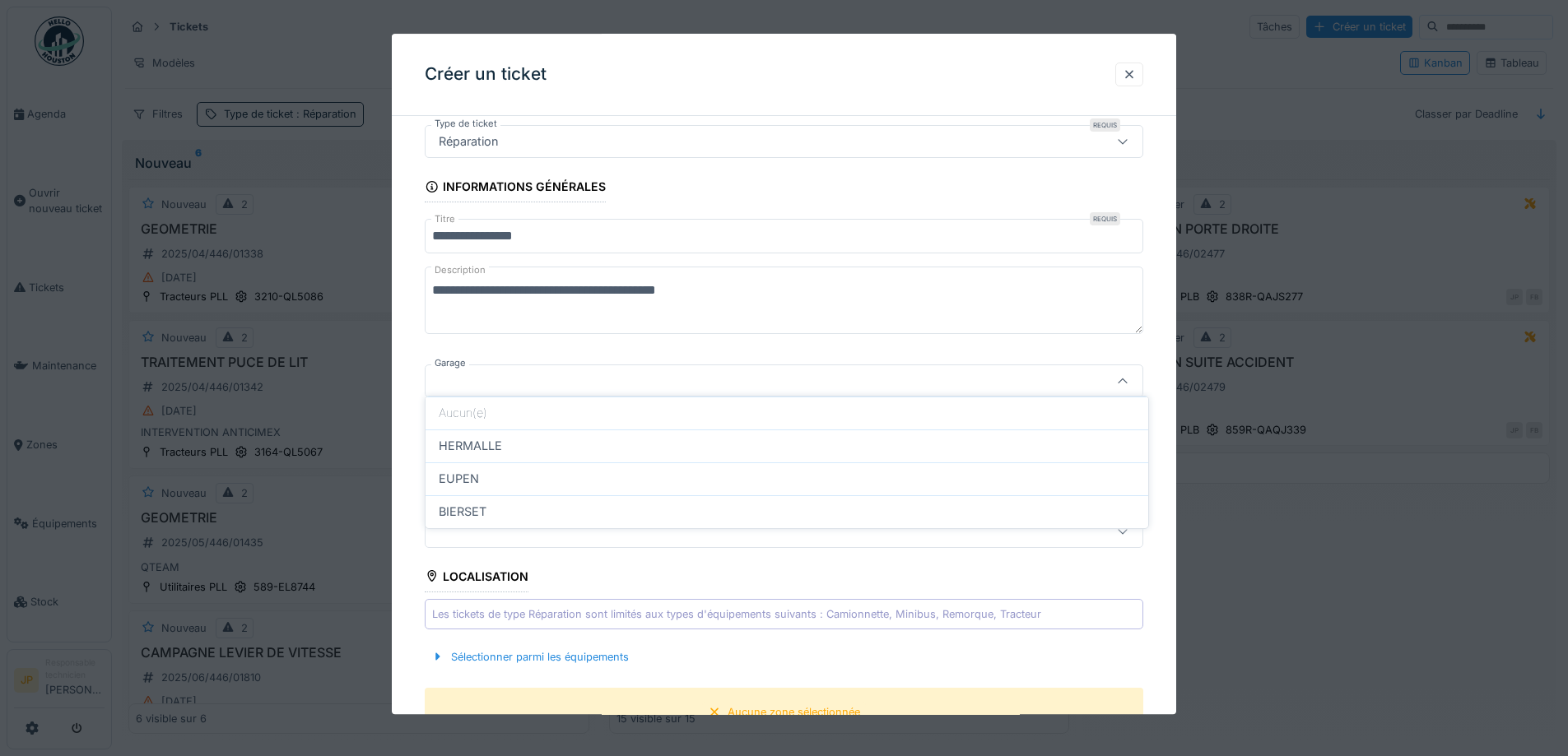
scroll to position [105, 0]
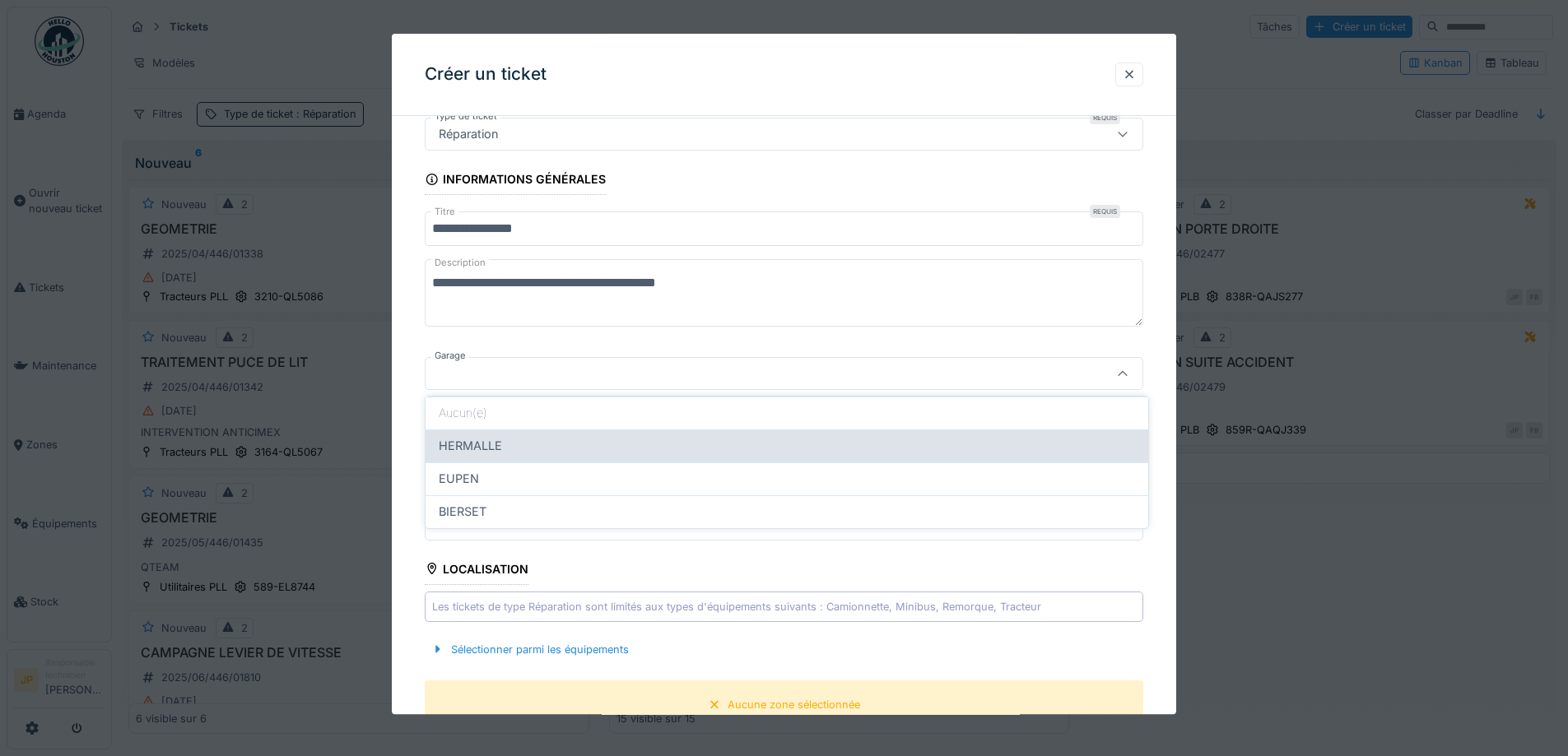
click at [584, 450] on div "HERMALLE" at bounding box center [787, 445] width 696 height 18
type input "********"
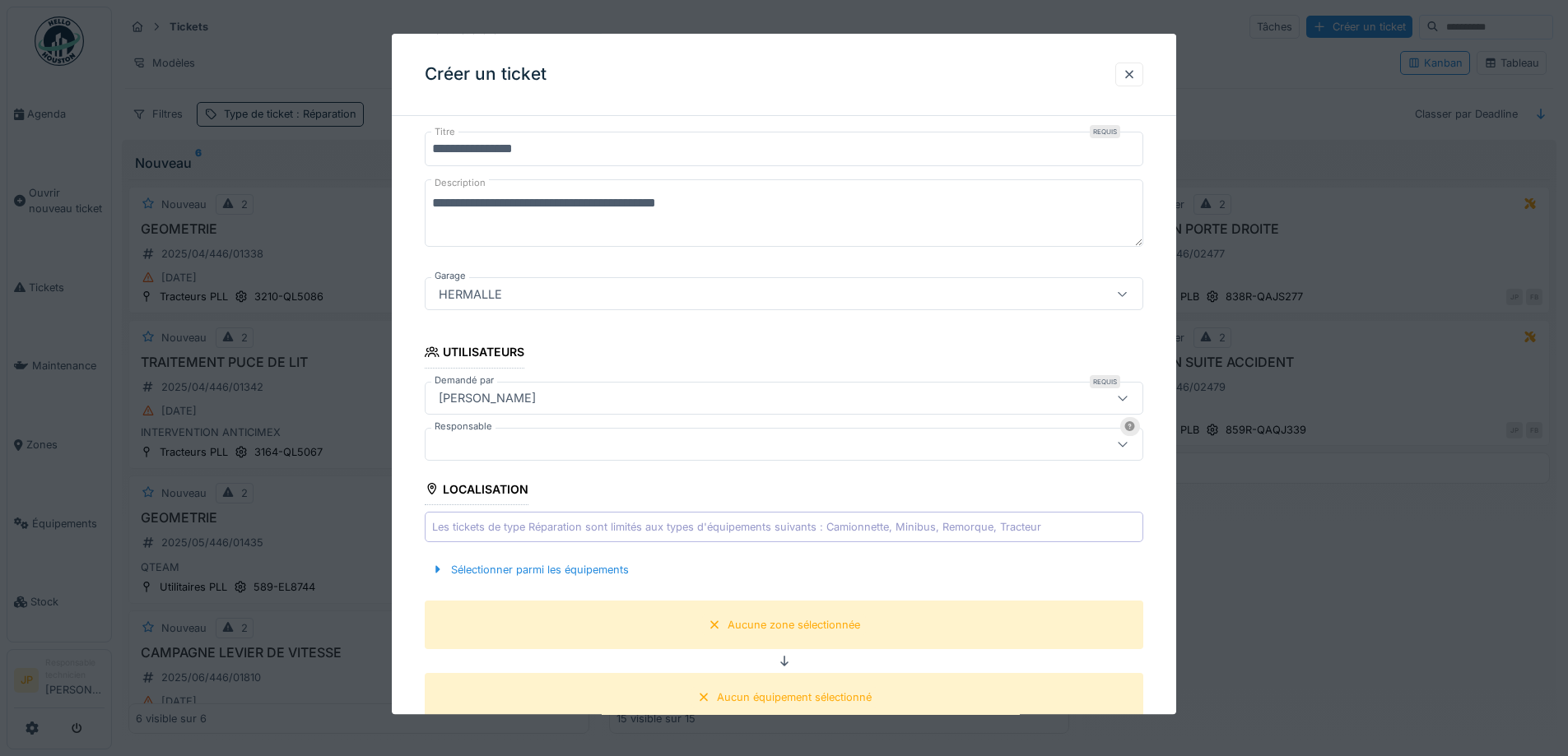
scroll to position [352, 0]
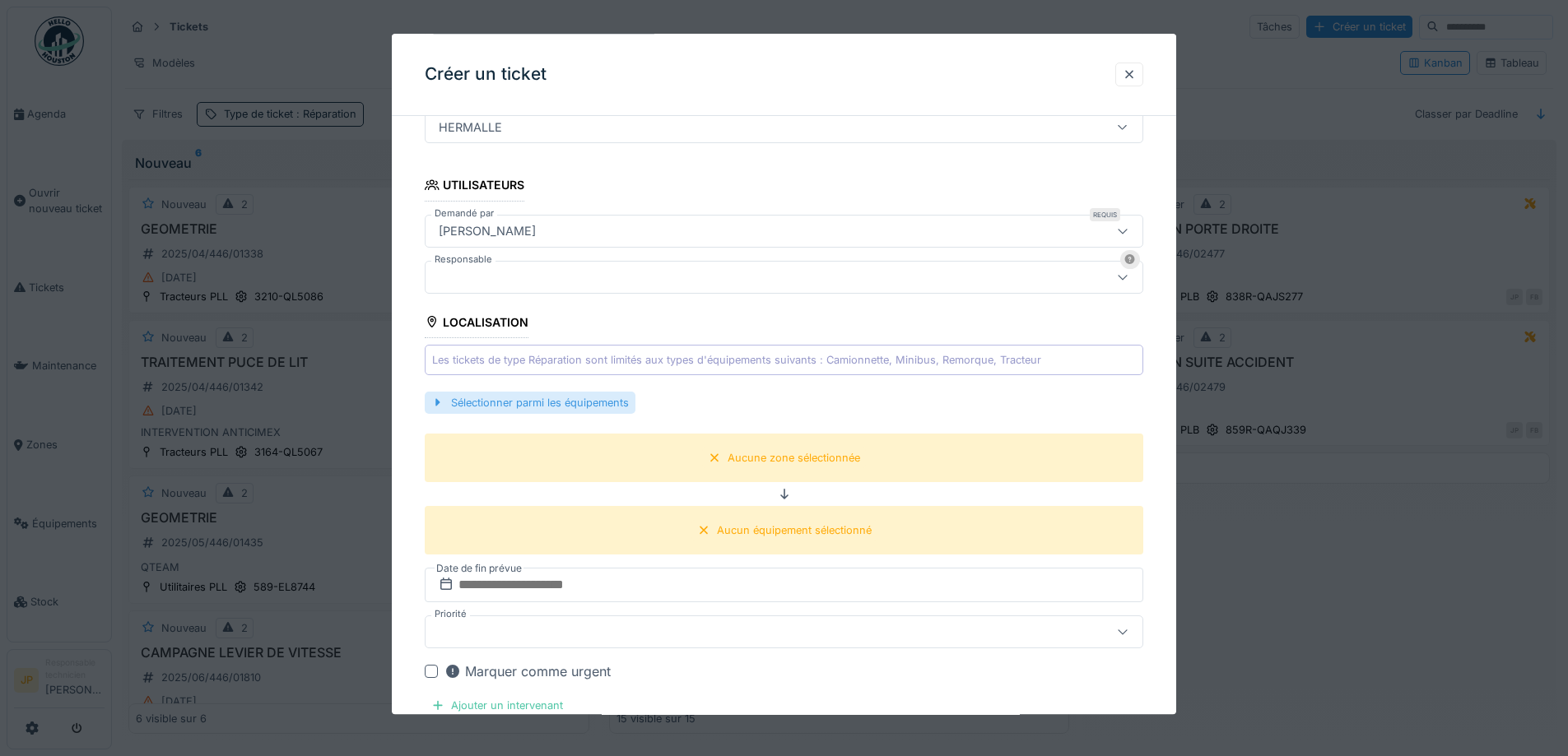
click at [561, 412] on div "Sélectionner parmi les équipements" at bounding box center [530, 403] width 211 height 22
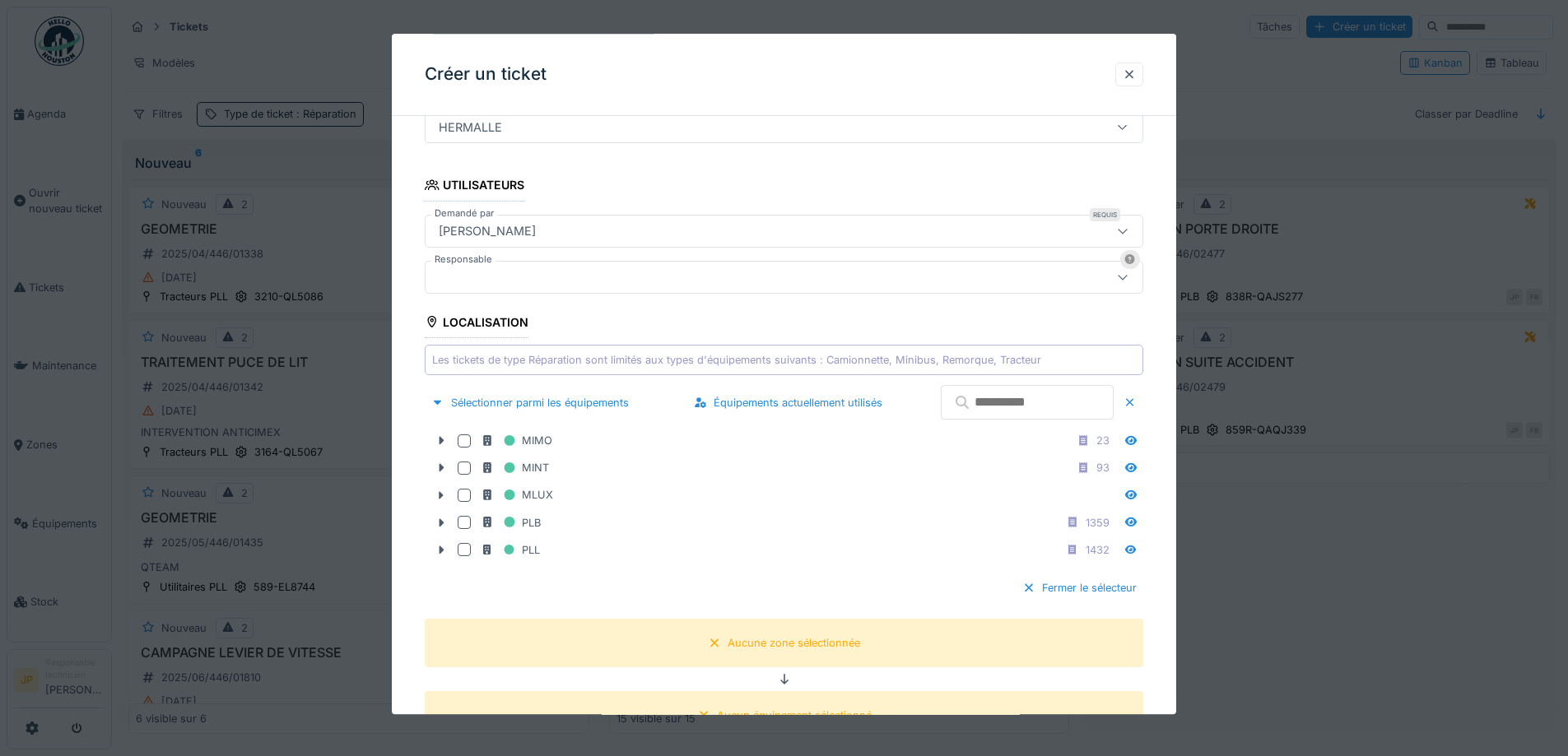
click at [973, 414] on input "text" at bounding box center [1027, 403] width 173 height 35
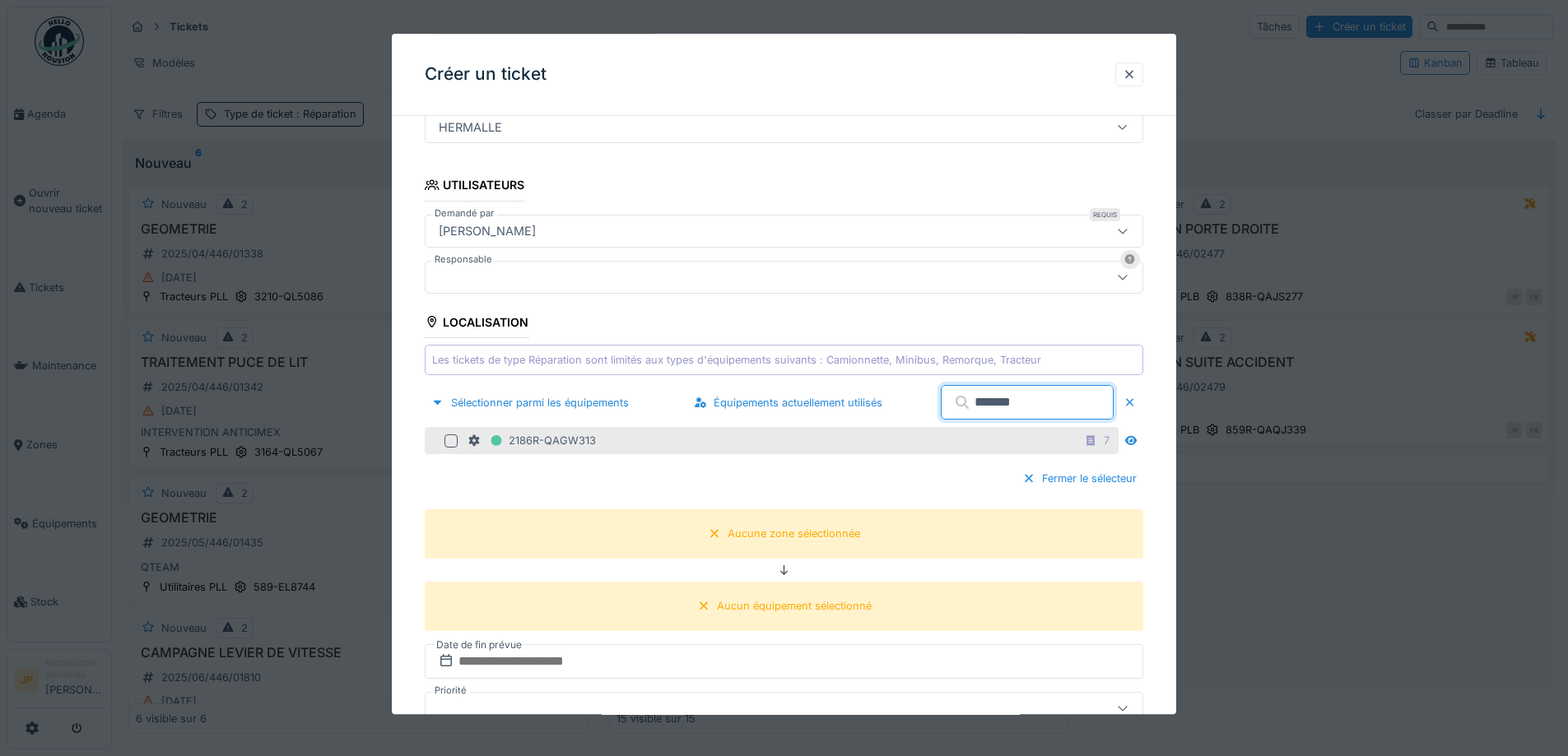
type input "*******"
click at [451, 442] on div at bounding box center [451, 441] width 13 height 13
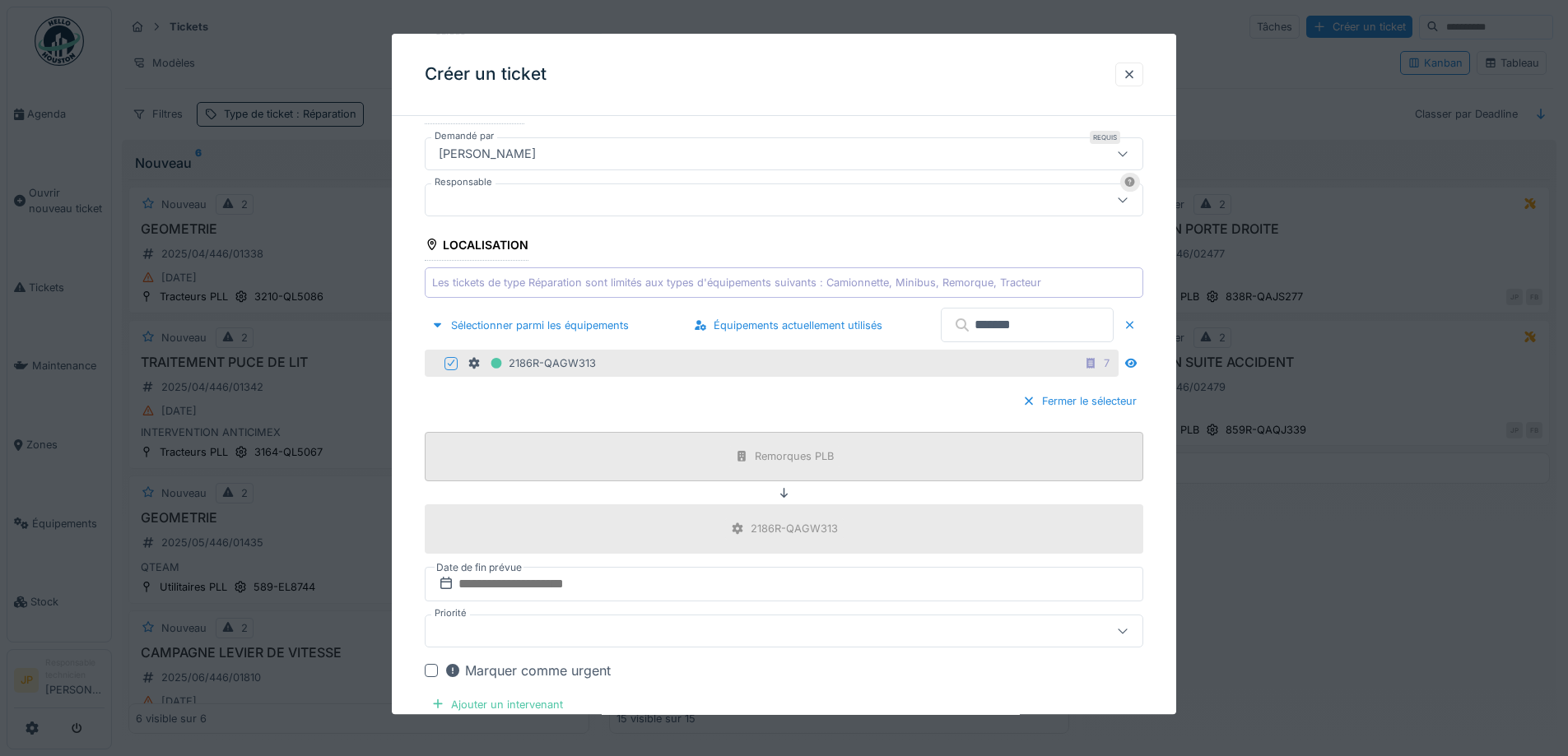
scroll to position [517, 0]
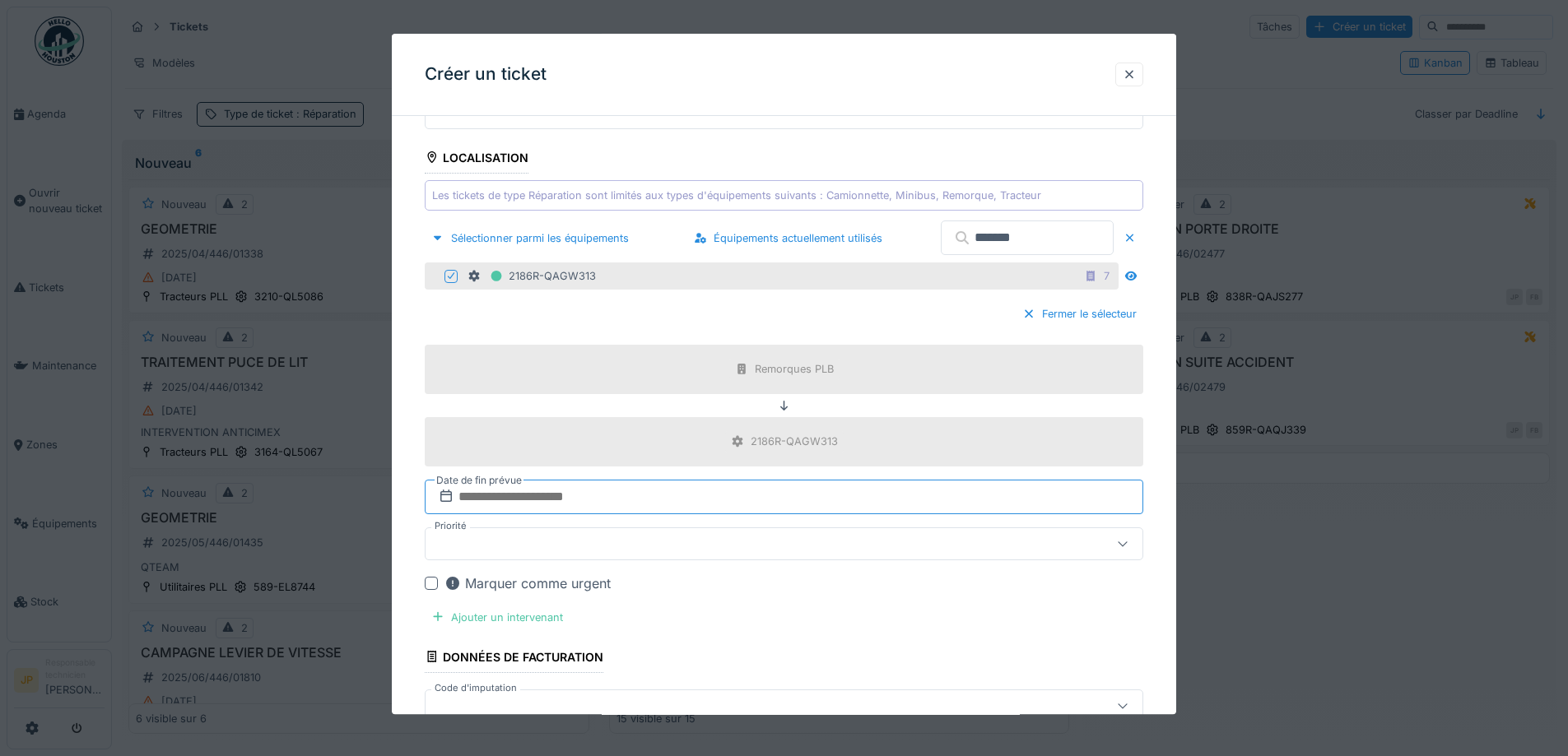
click at [564, 498] on input "text" at bounding box center [784, 497] width 719 height 35
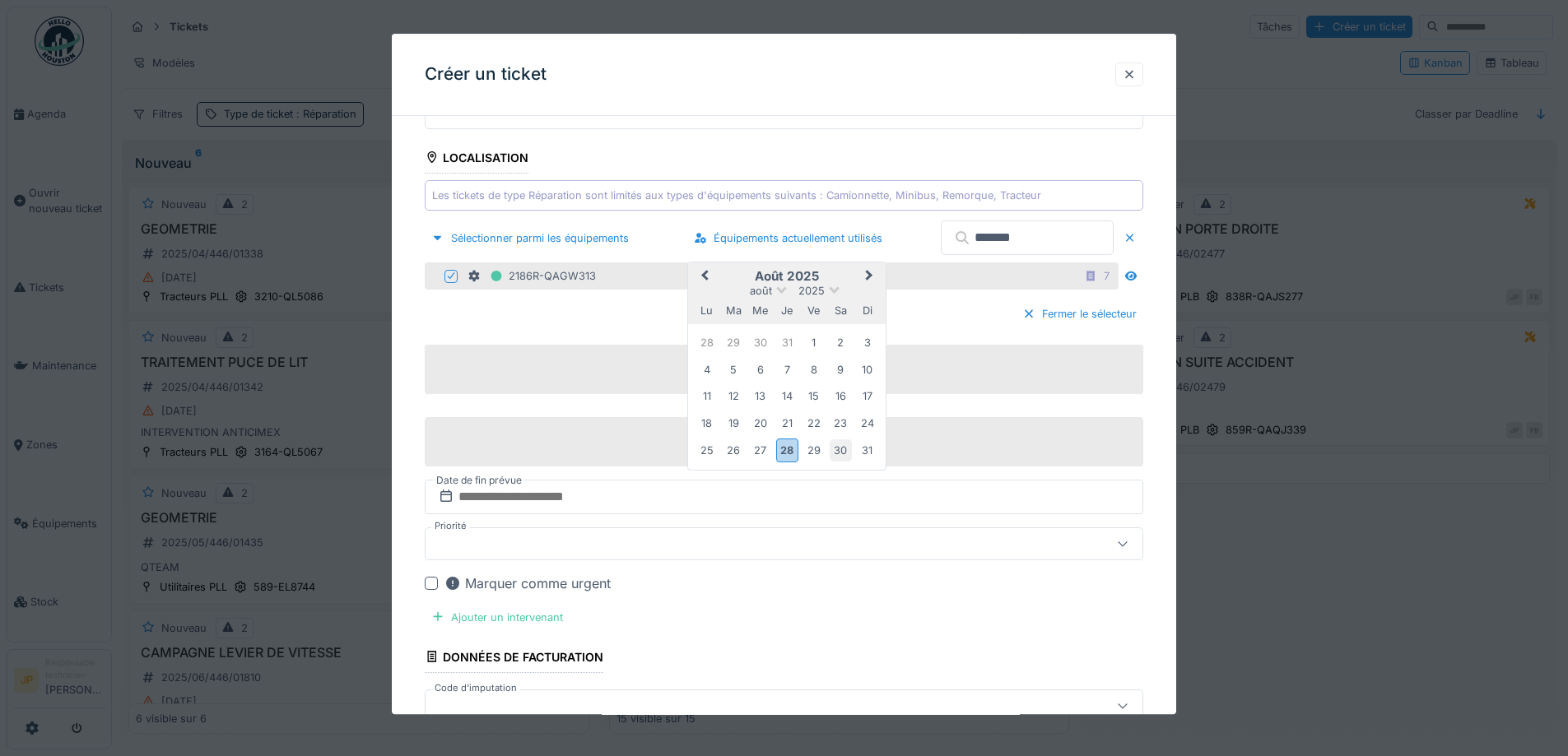
click at [846, 456] on div "30" at bounding box center [841, 451] width 22 height 22
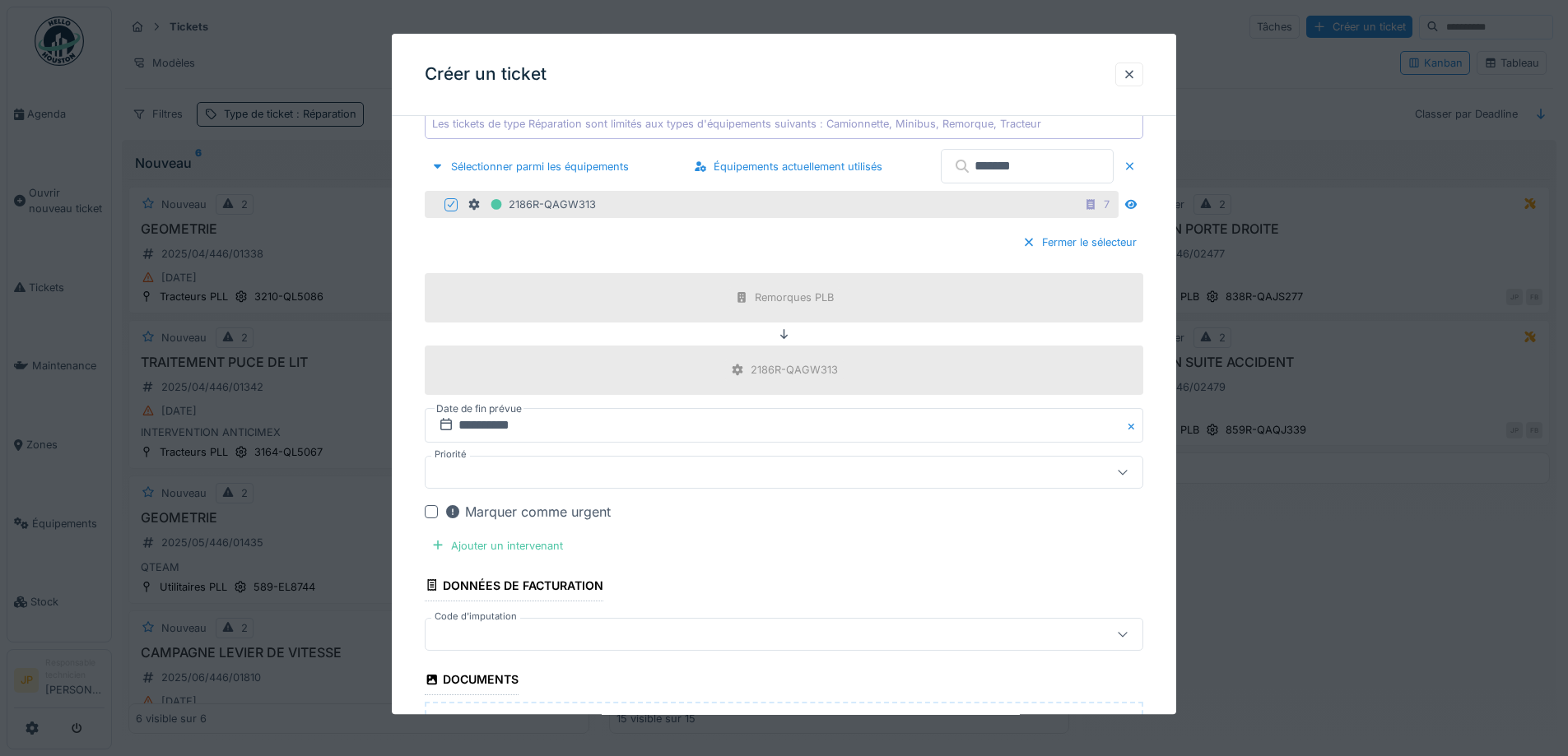
scroll to position [763, 0]
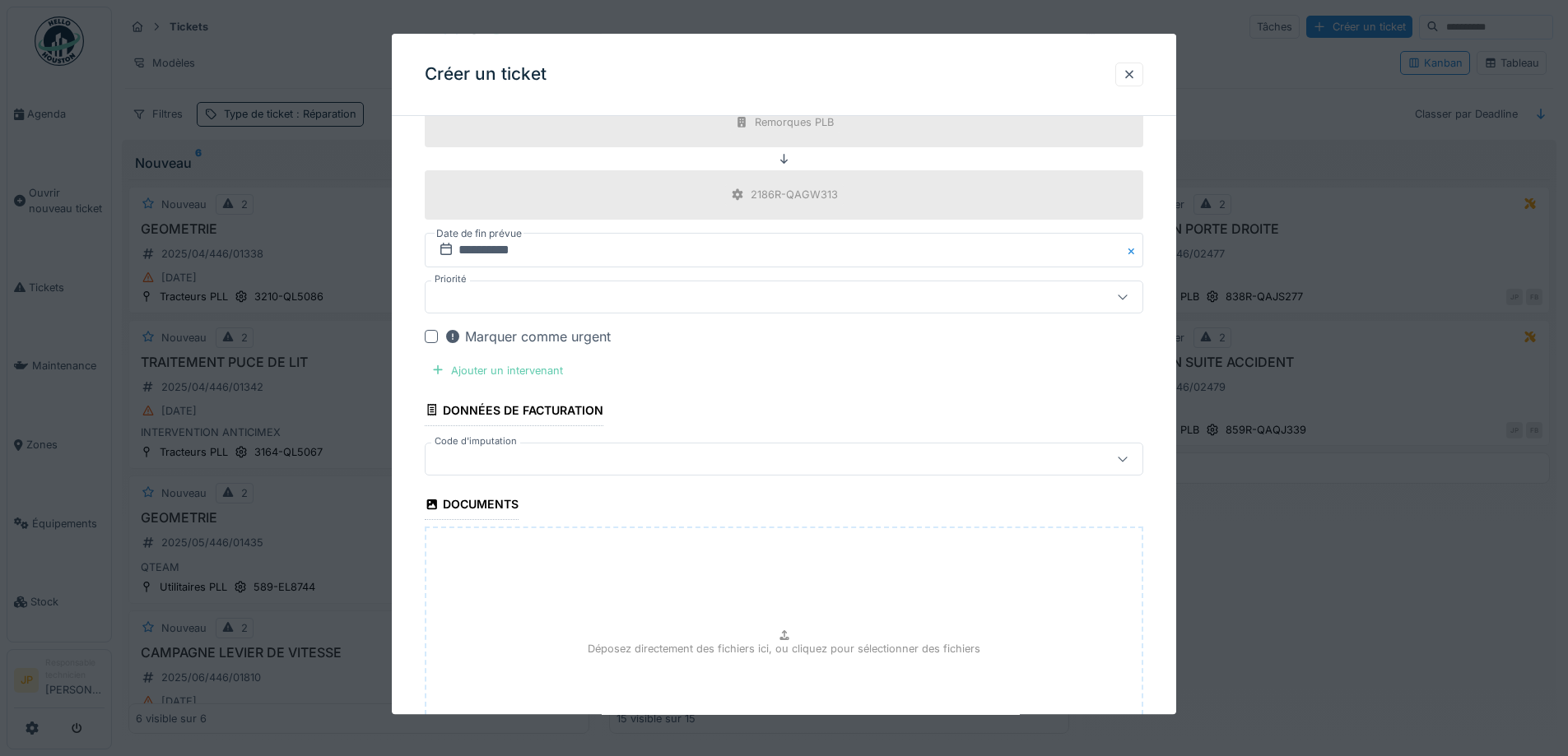
click at [533, 372] on div "Ajouter un intervenant" at bounding box center [497, 371] width 145 height 22
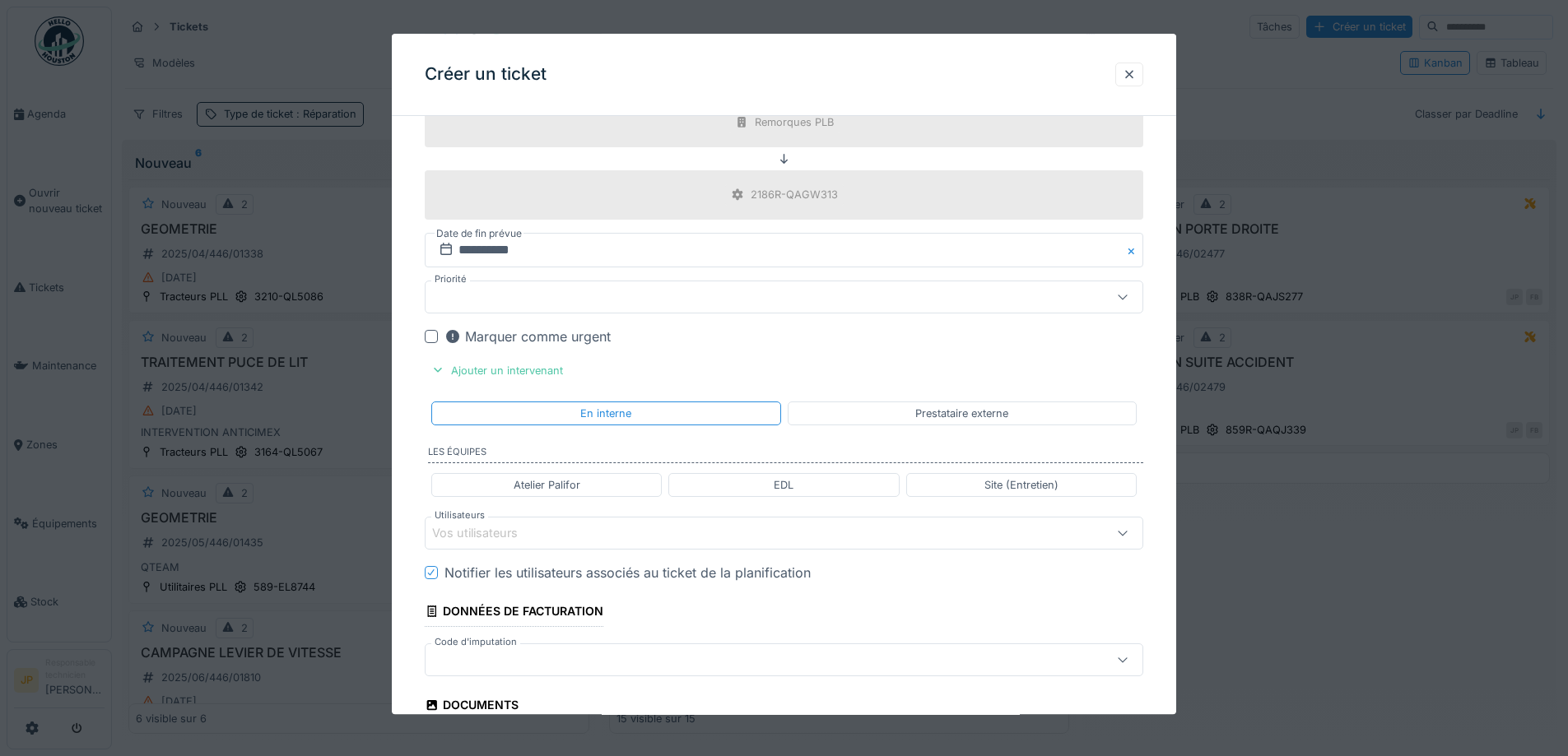
click at [569, 539] on div "Vos utilisateurs" at bounding box center [742, 533] width 620 height 18
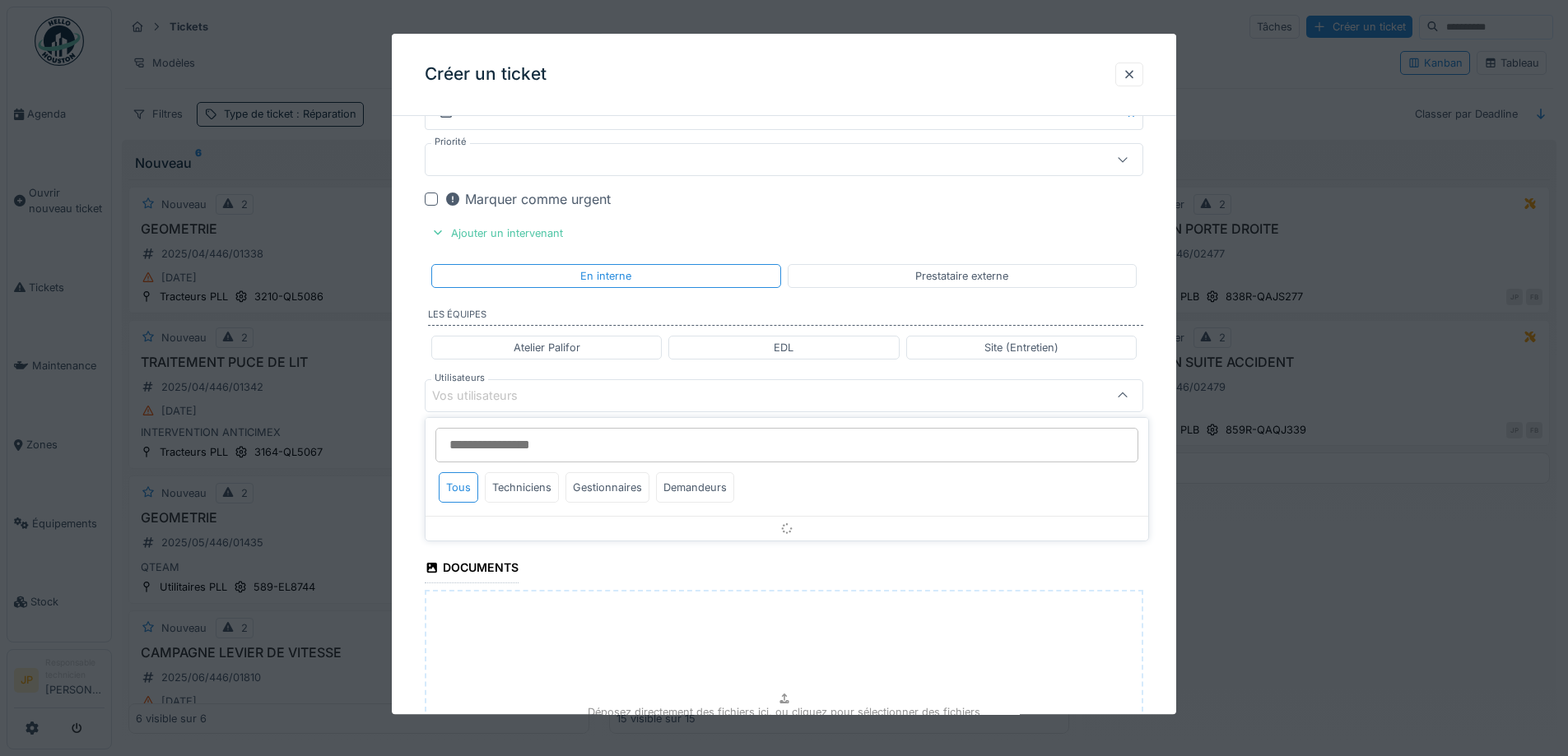
scroll to position [923, 0]
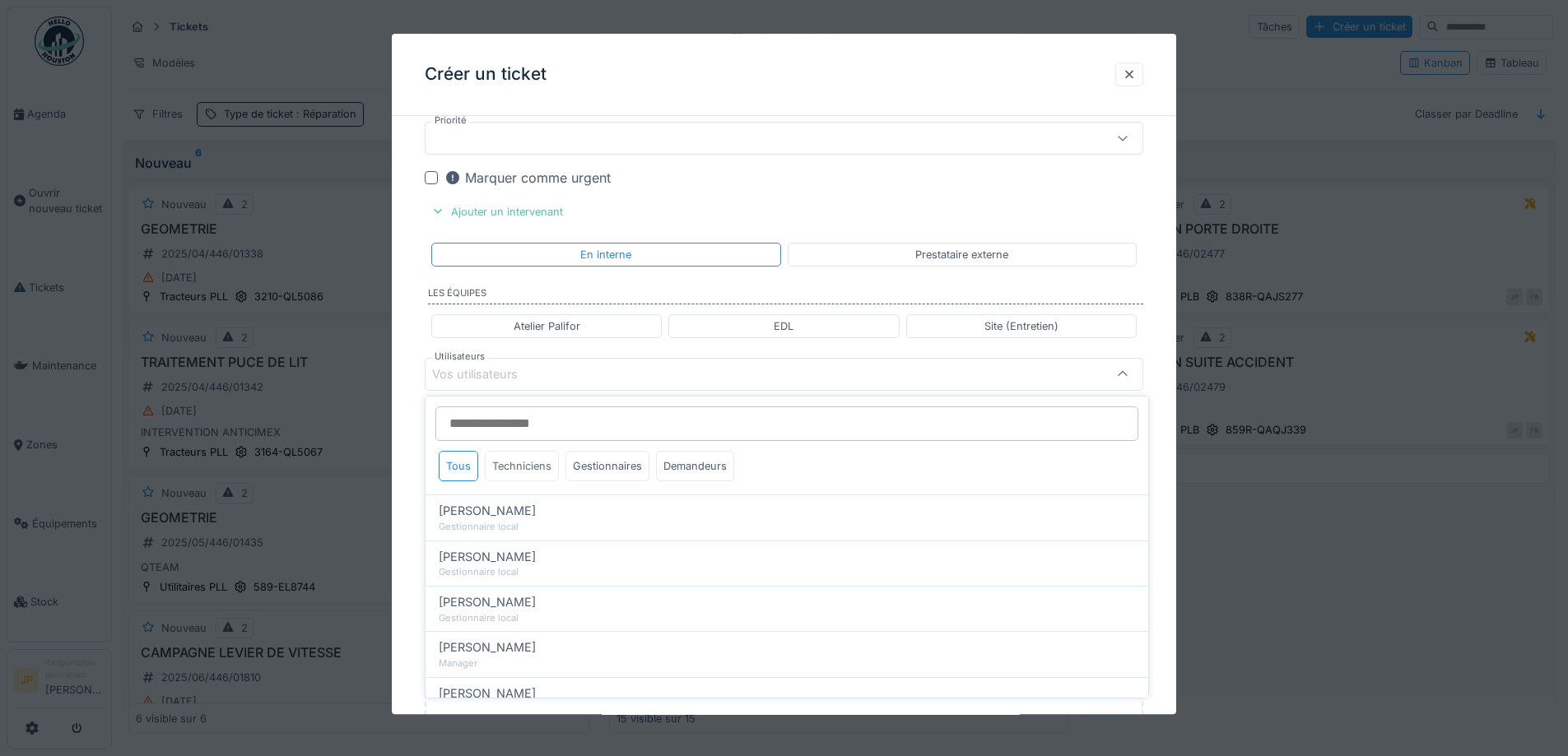
click at [530, 463] on div "Techniciens" at bounding box center [521, 466] width 74 height 31
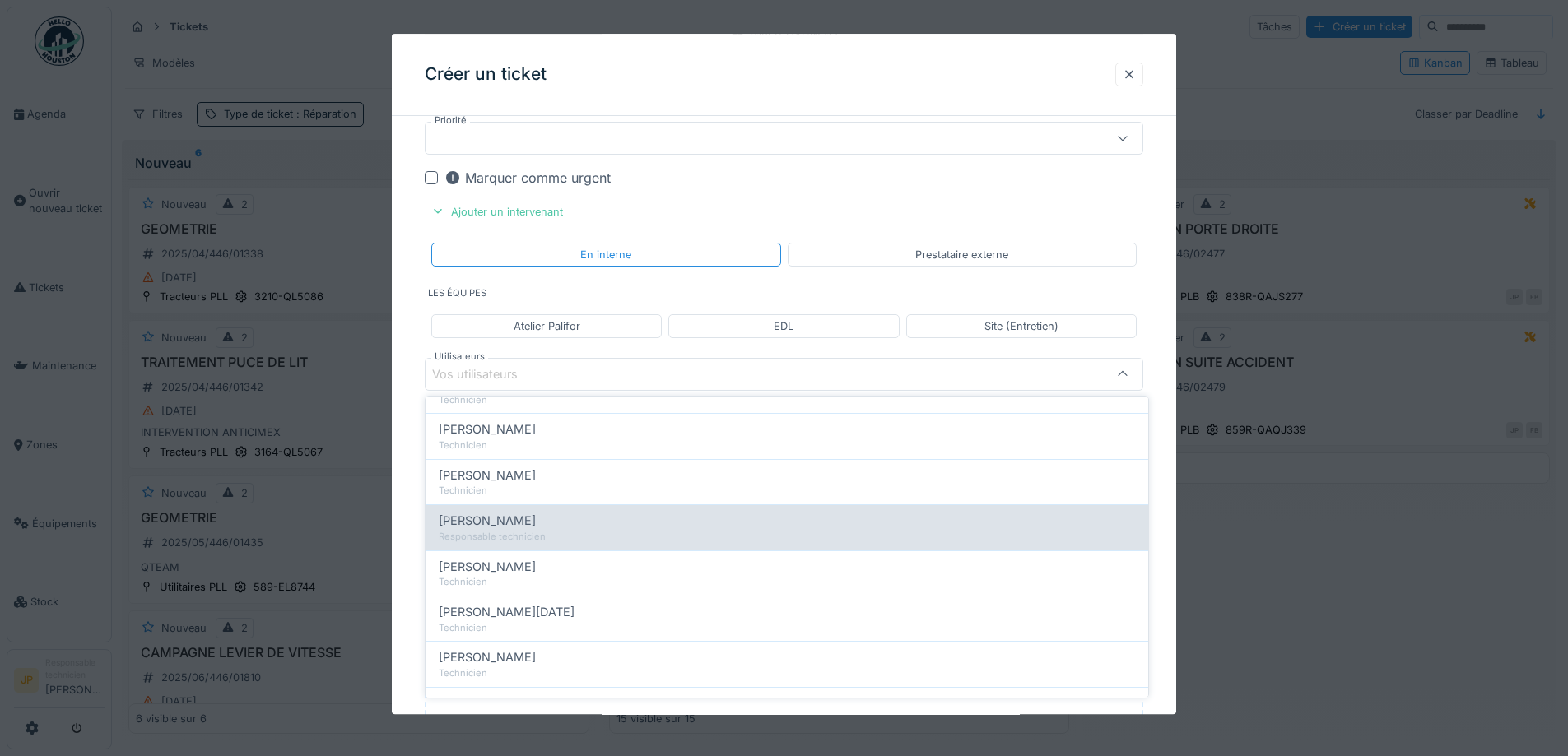
scroll to position [247, 0]
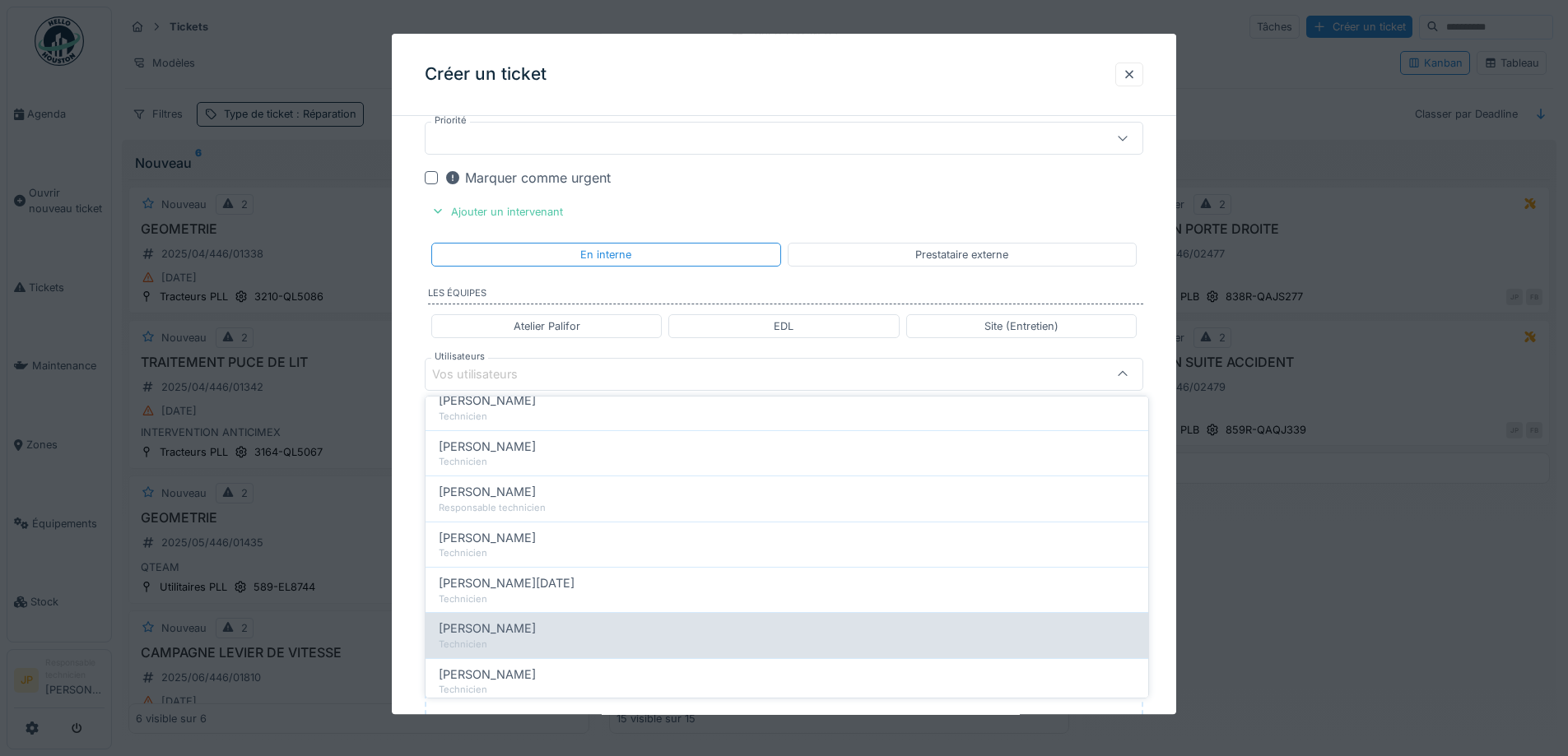
click at [519, 624] on span "[PERSON_NAME]" at bounding box center [487, 628] width 97 height 18
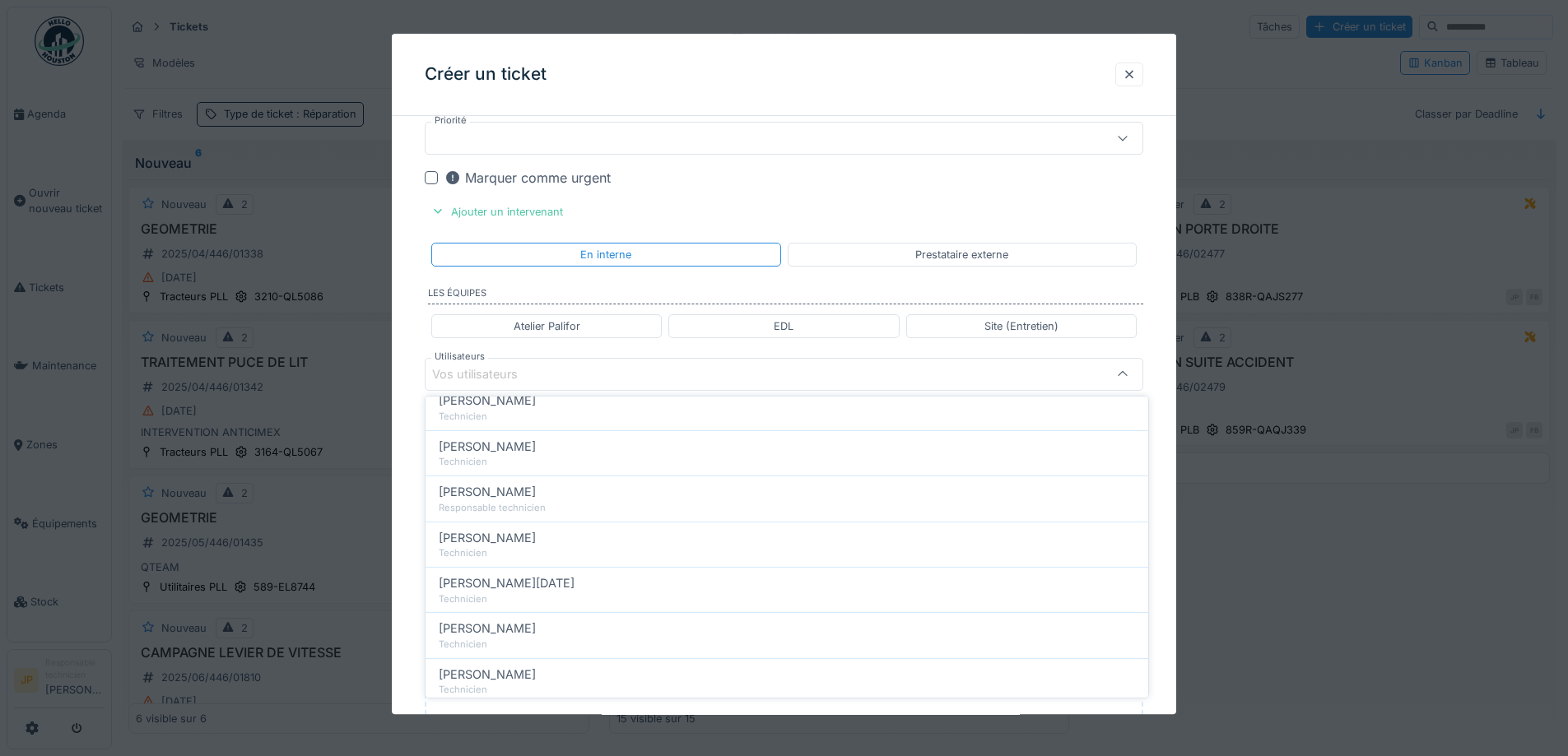
type input "*****"
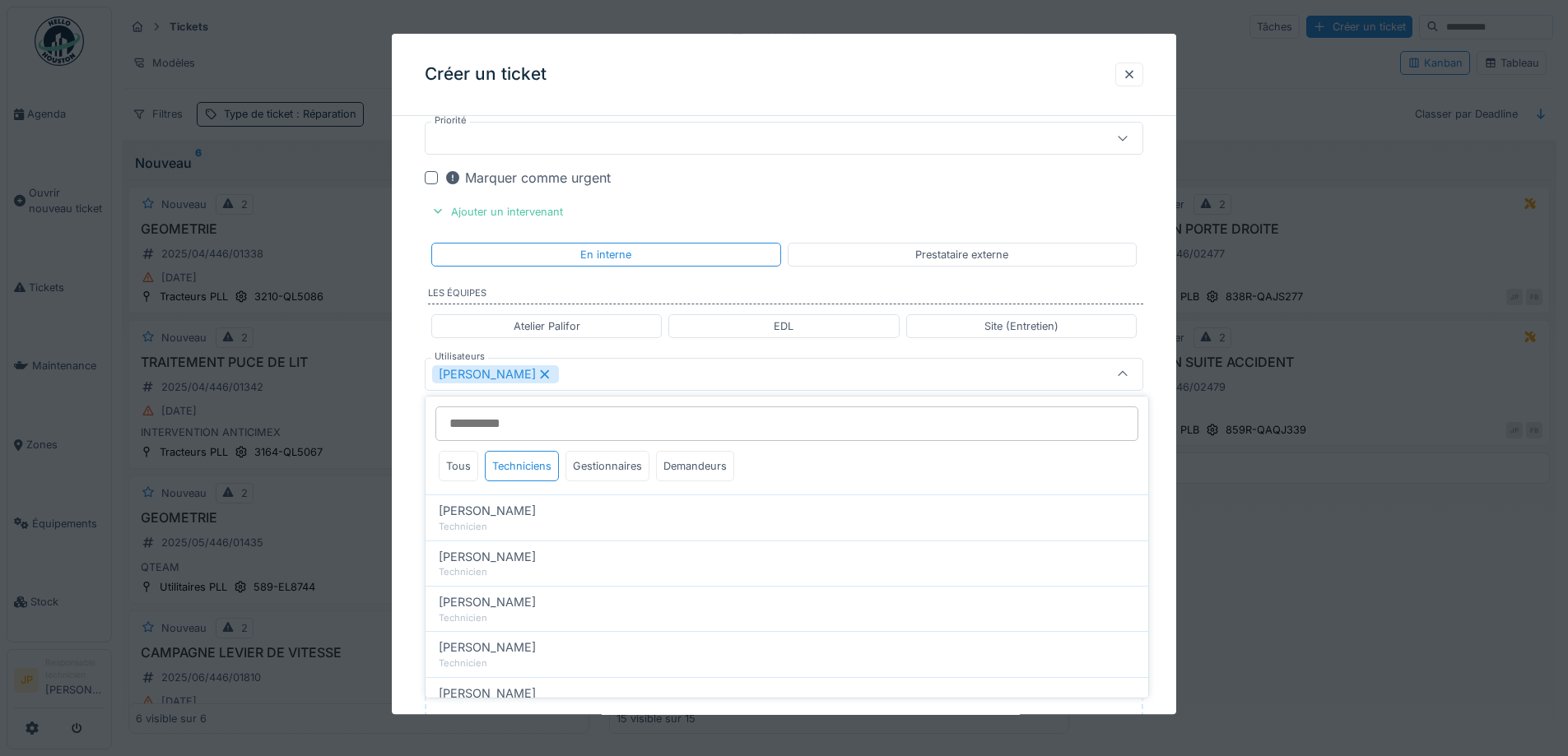
click at [833, 91] on div "Créer un ticket" at bounding box center [784, 75] width 784 height 82
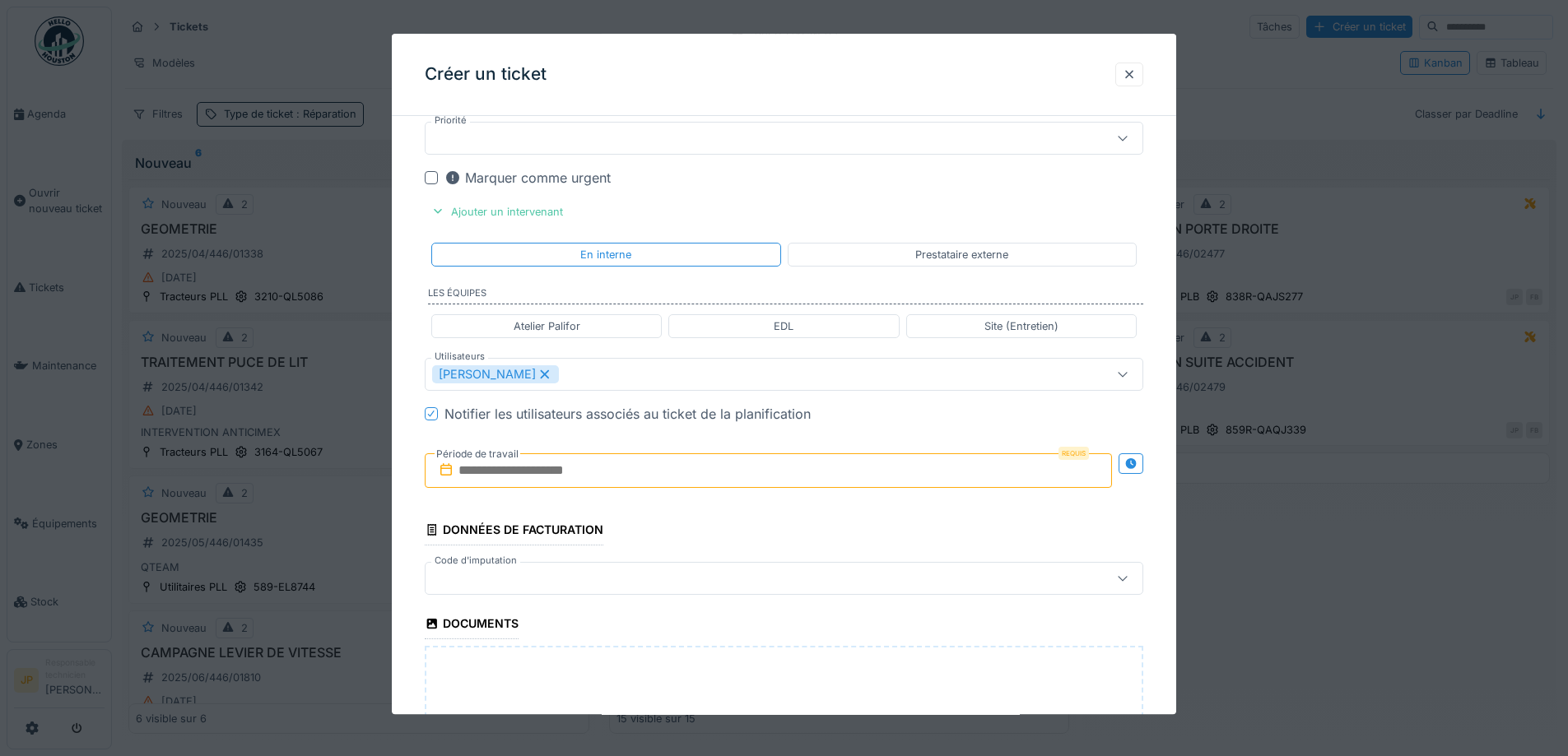
click at [623, 470] on input "text" at bounding box center [768, 470] width 687 height 35
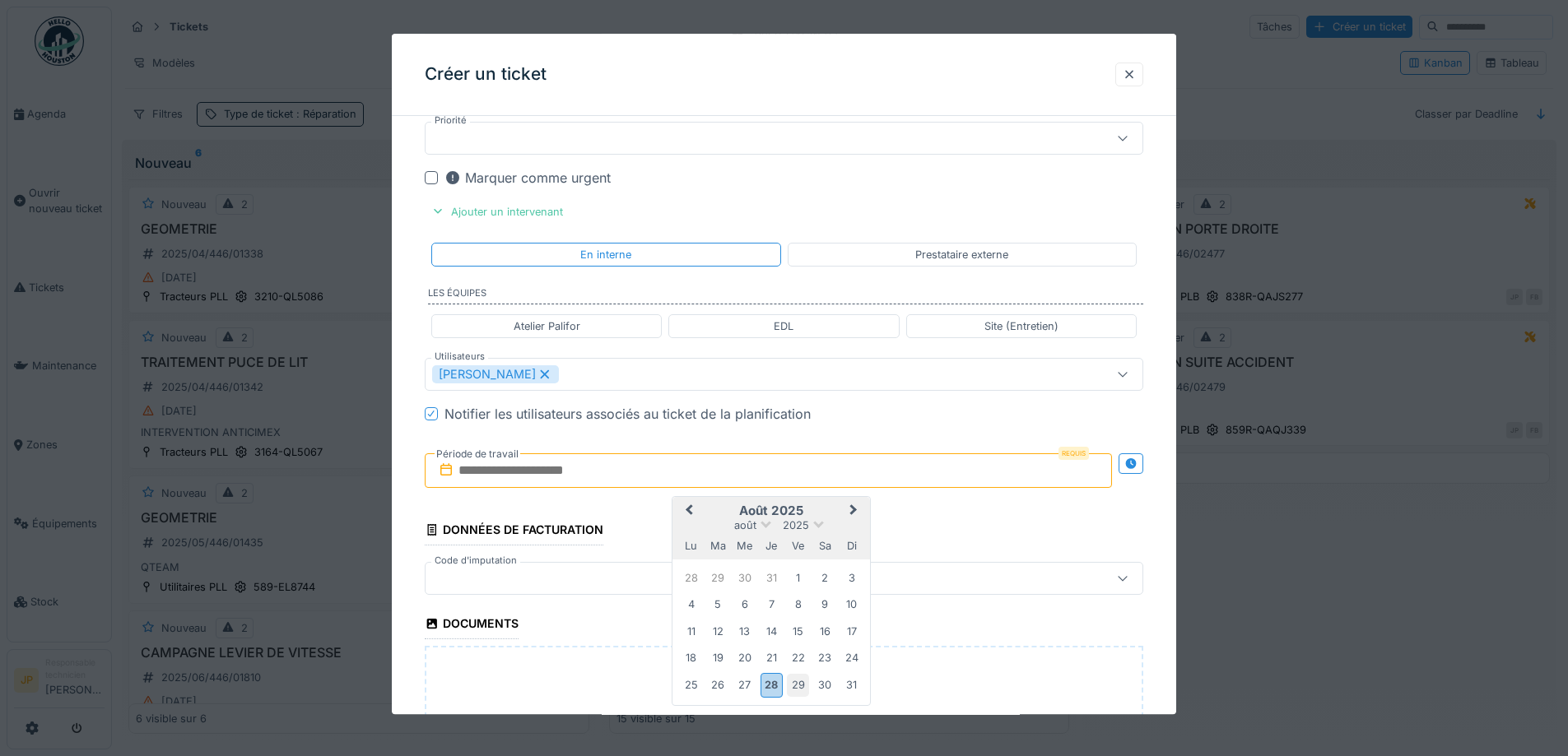
click at [798, 683] on div "29" at bounding box center [798, 686] width 22 height 22
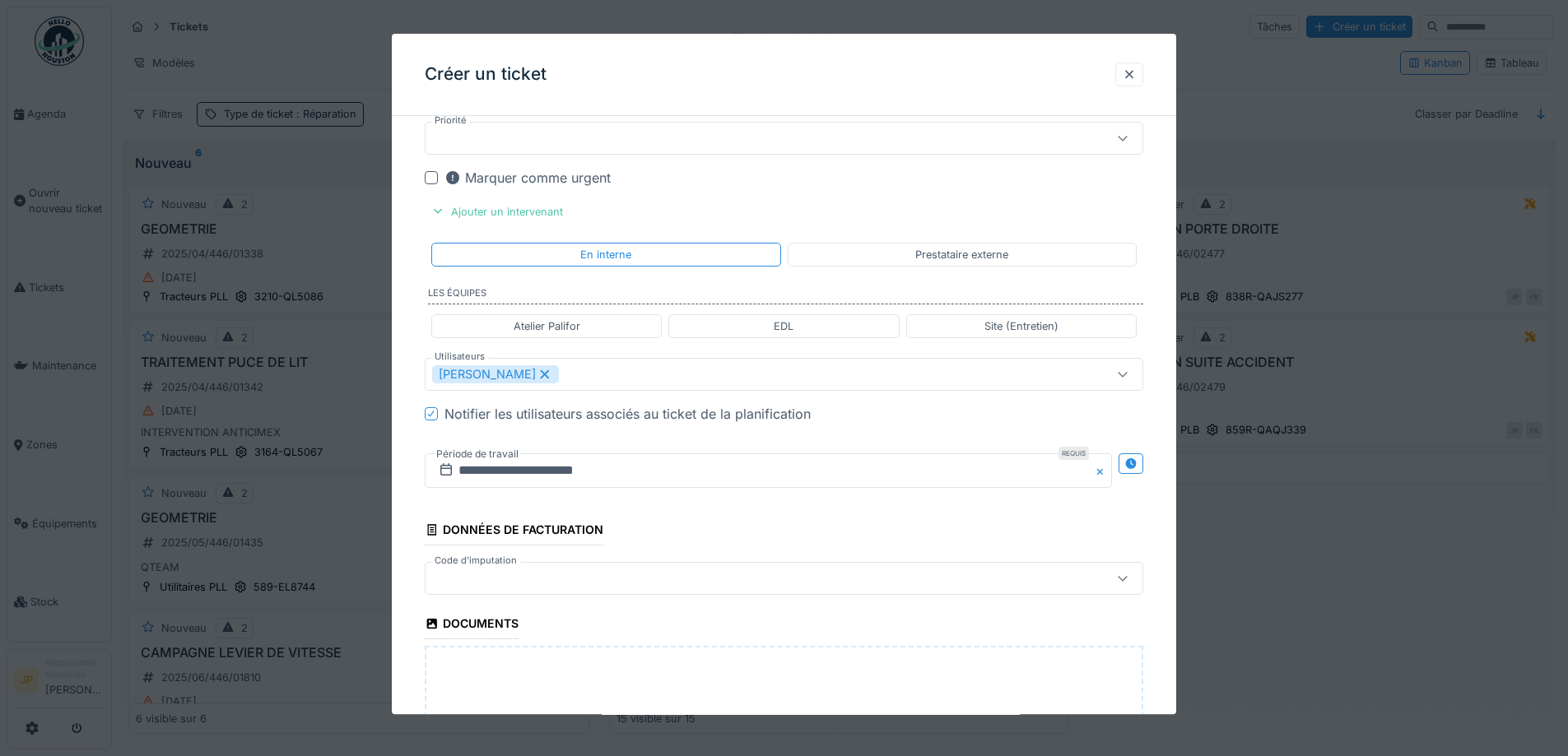
click at [517, 581] on div at bounding box center [742, 578] width 620 height 18
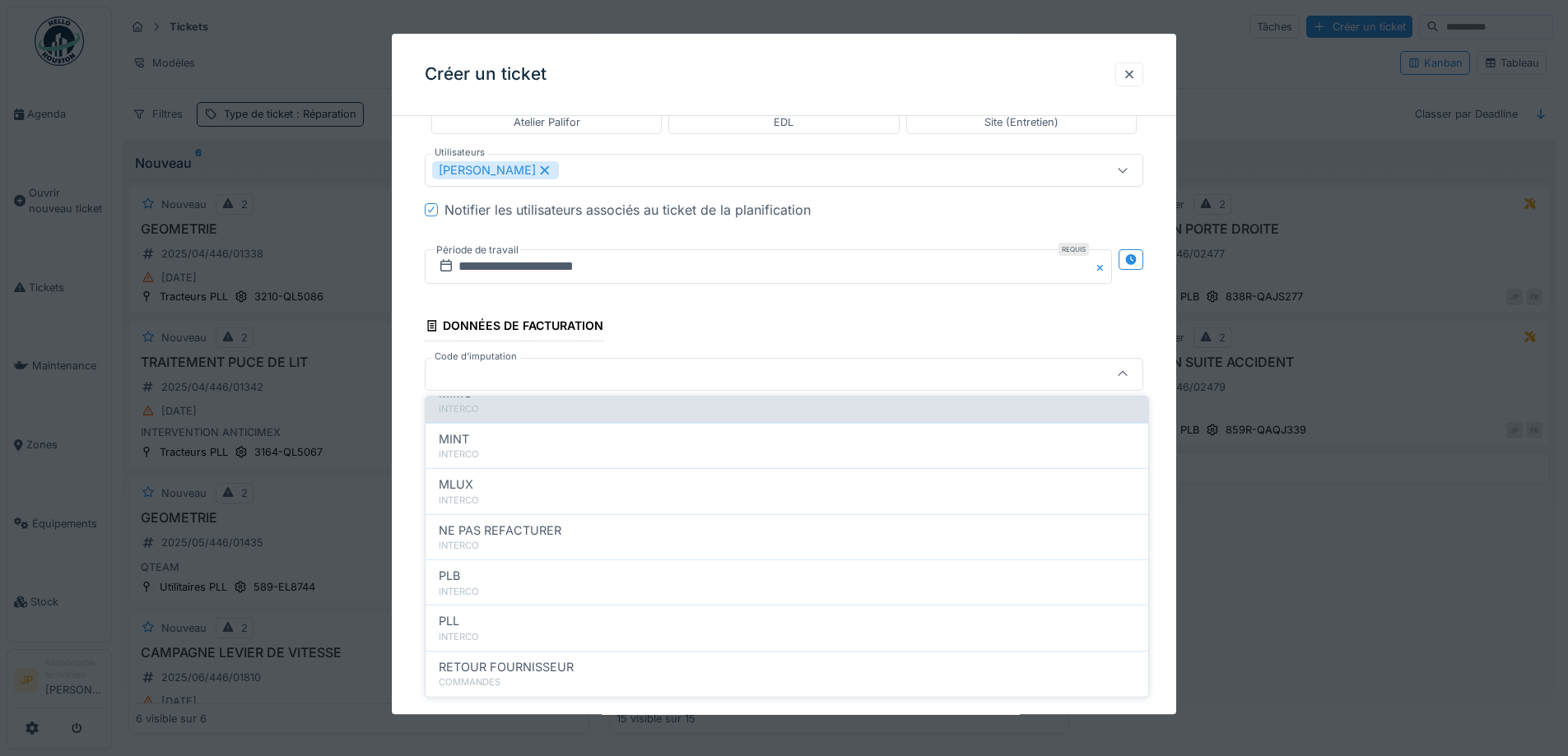
scroll to position [164, 0]
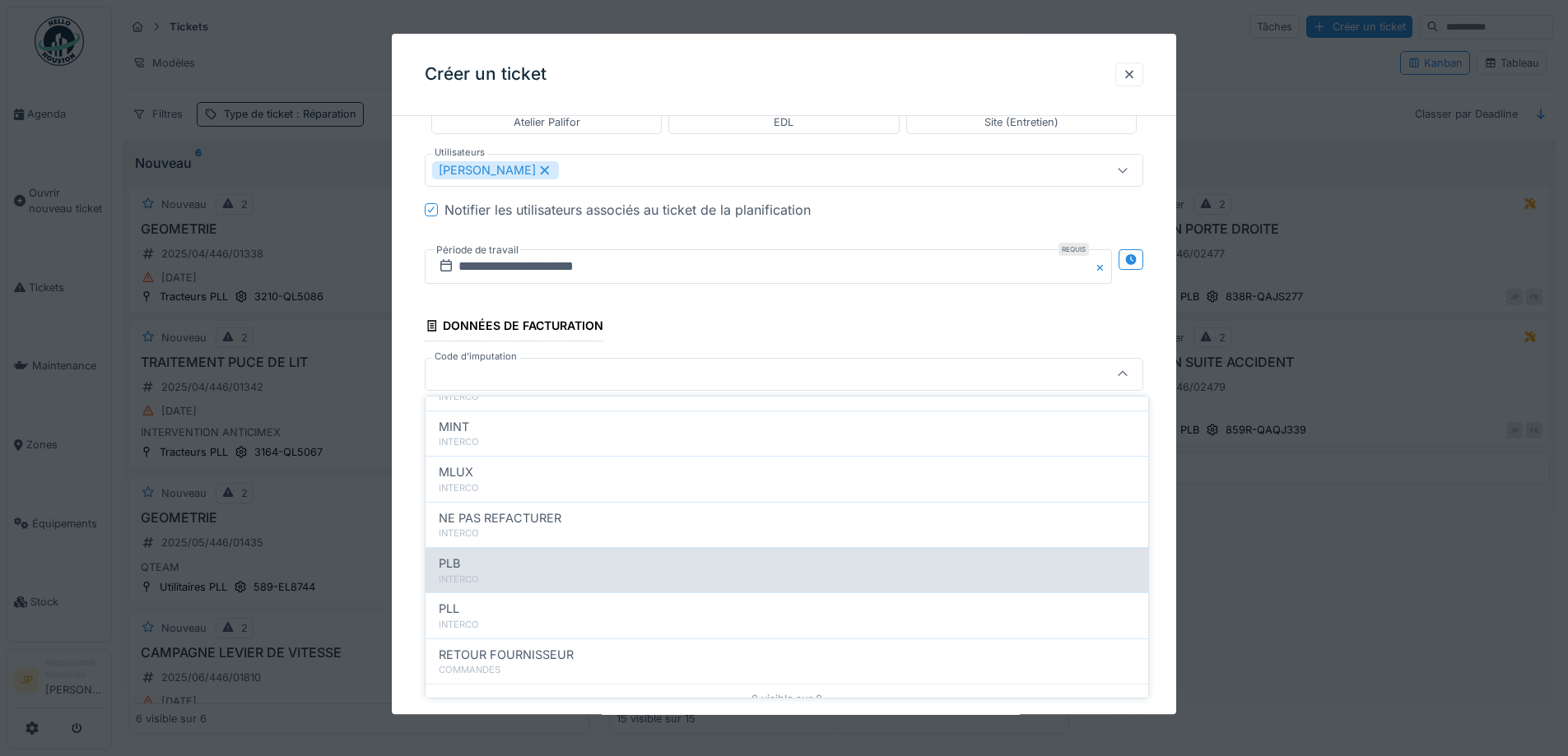
click at [548, 574] on div "INTERCO" at bounding box center [787, 580] width 696 height 14
type input "***"
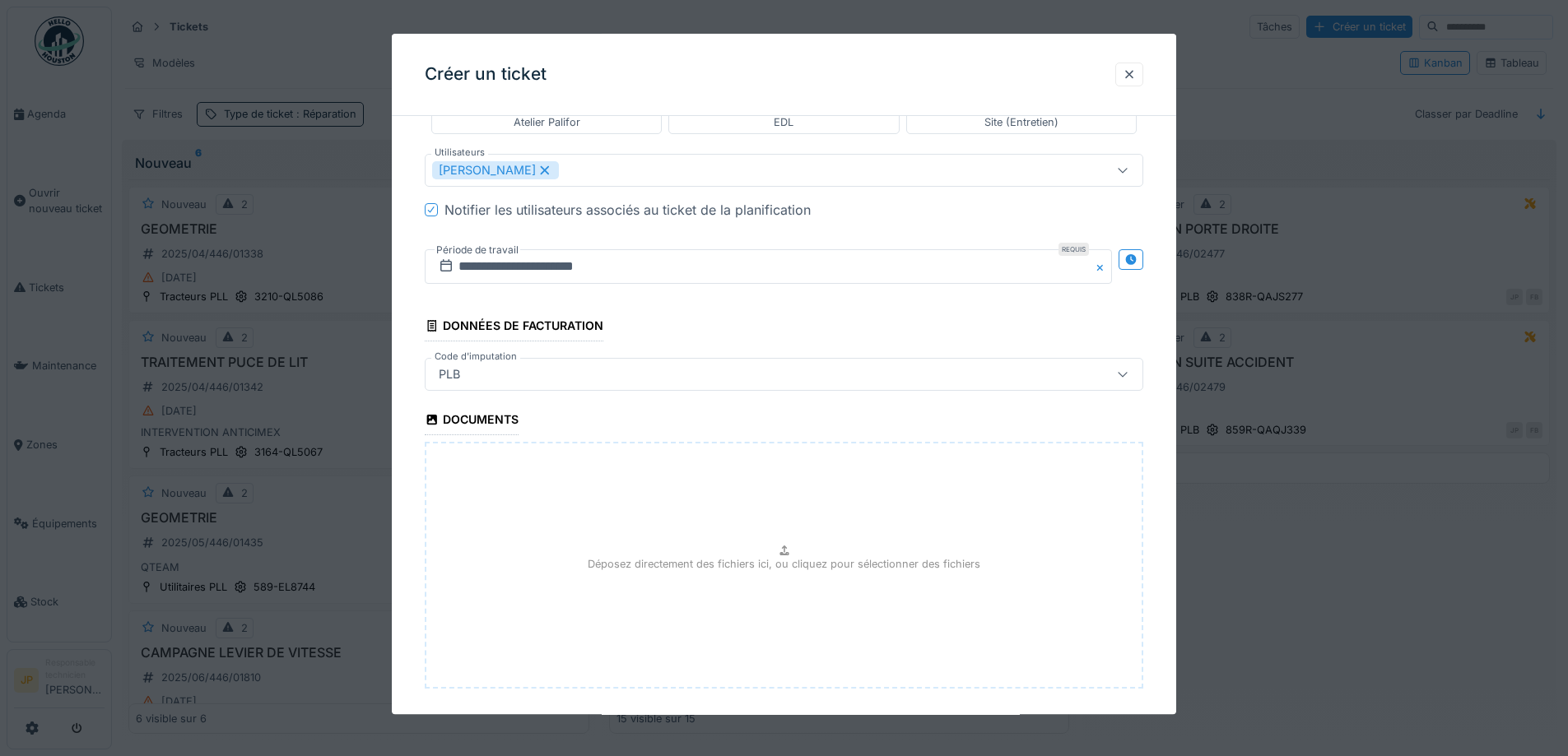
scroll to position [1209, 0]
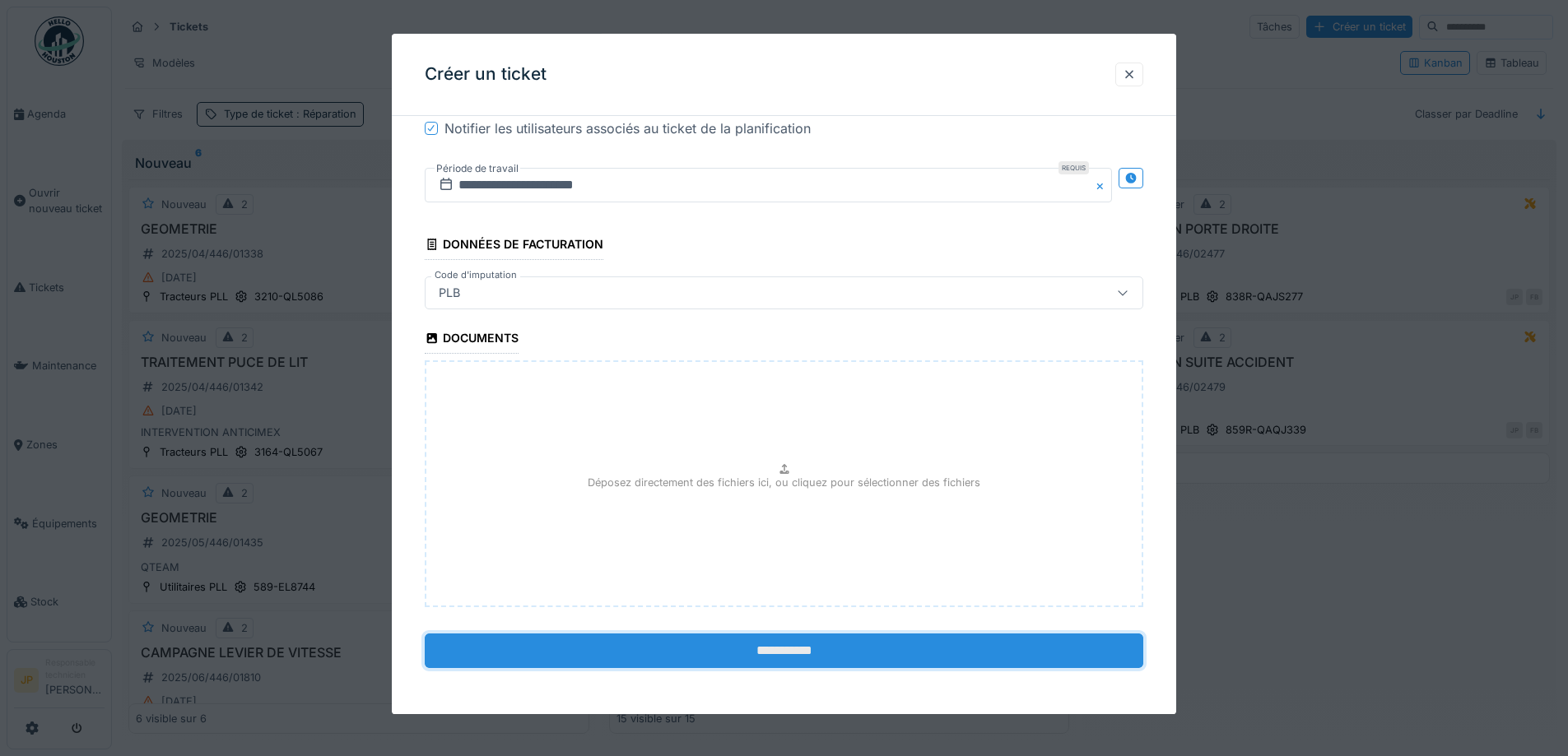
click at [779, 653] on input "**********" at bounding box center [784, 651] width 719 height 35
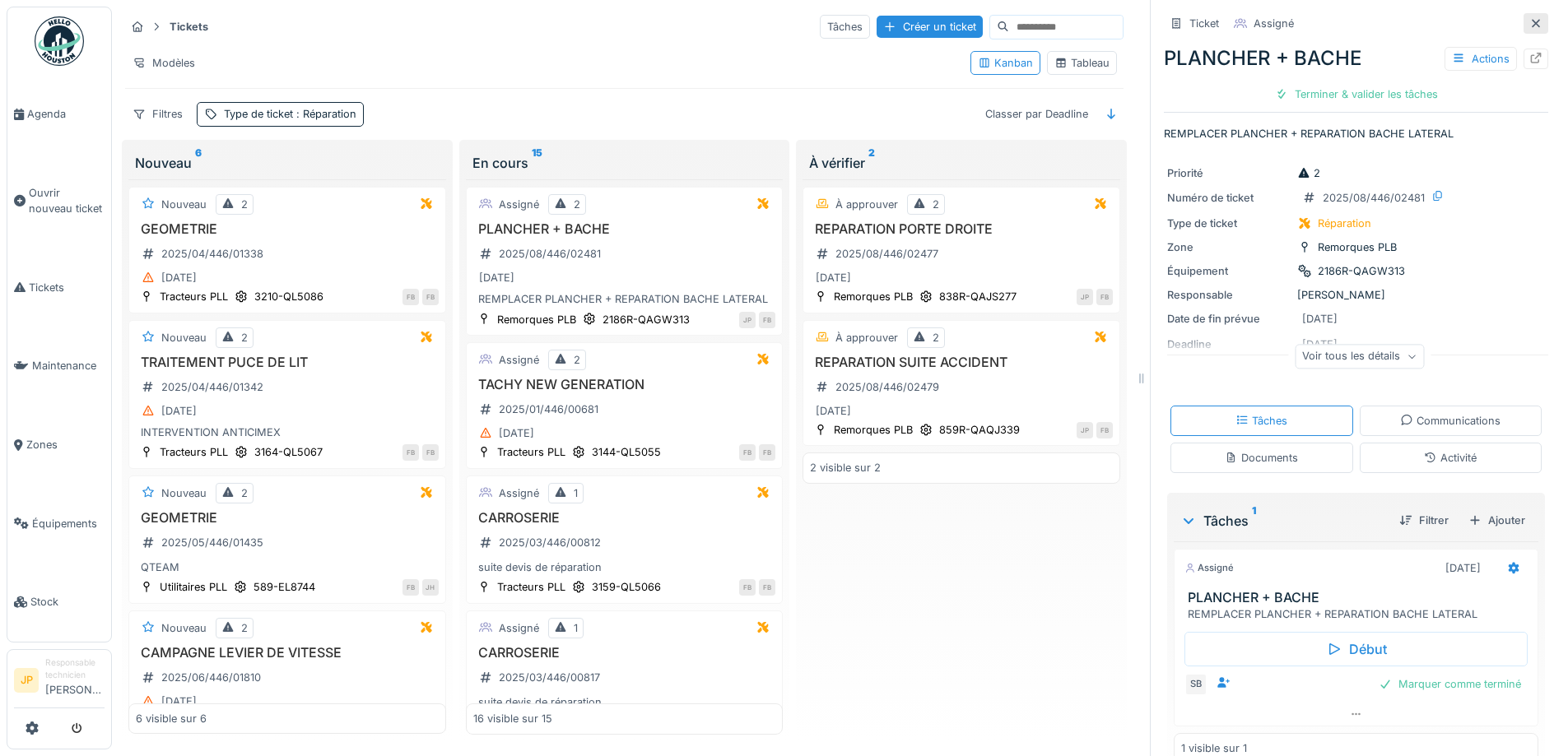
click at [1529, 21] on icon at bounding box center [1535, 22] width 13 height 10
